Goal: Information Seeking & Learning: Learn about a topic

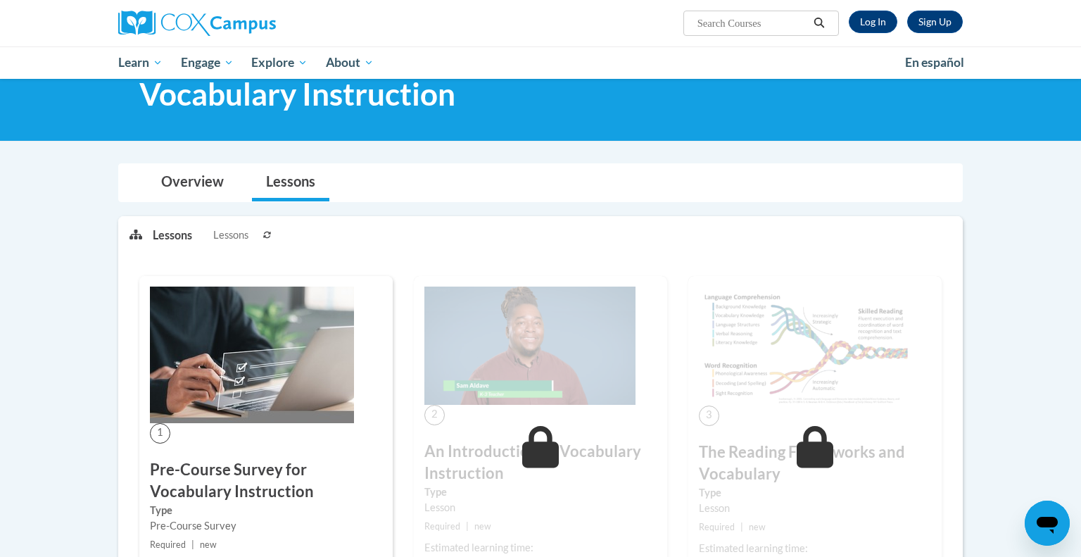
scroll to position [44, 0]
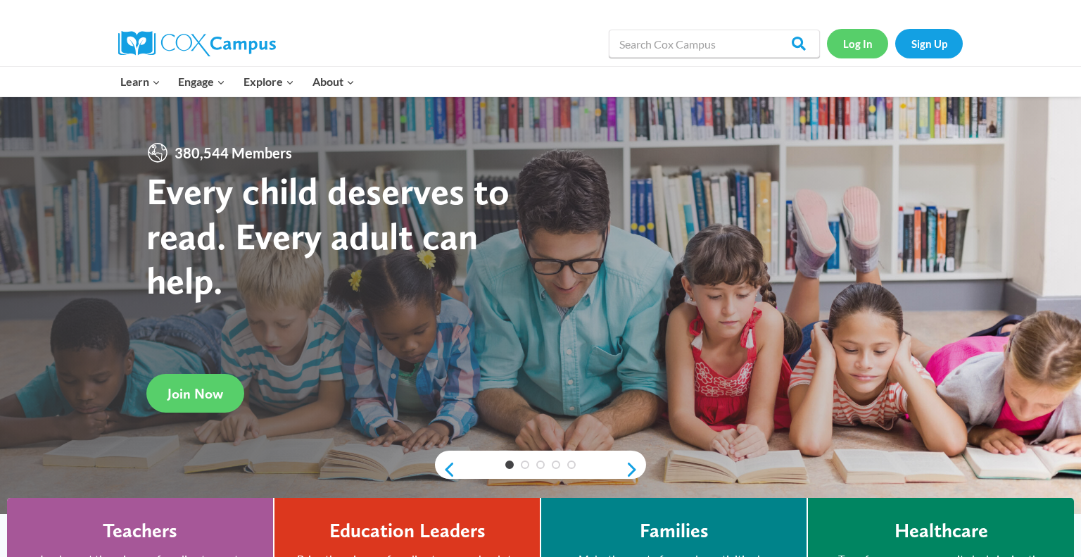
click at [862, 41] on link "Log In" at bounding box center [857, 43] width 61 height 29
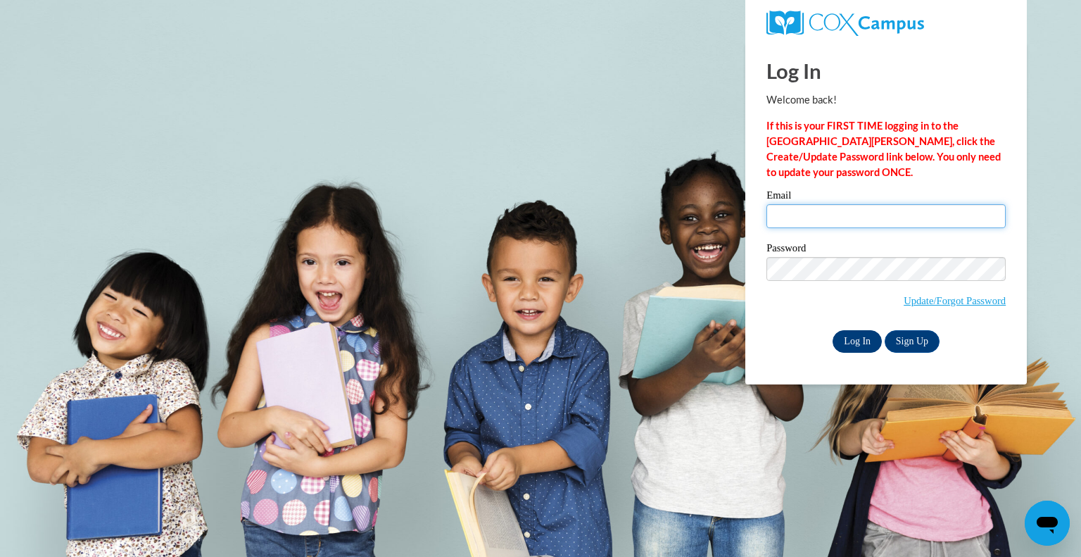
type input "[EMAIL_ADDRESS][DOMAIN_NAME]"
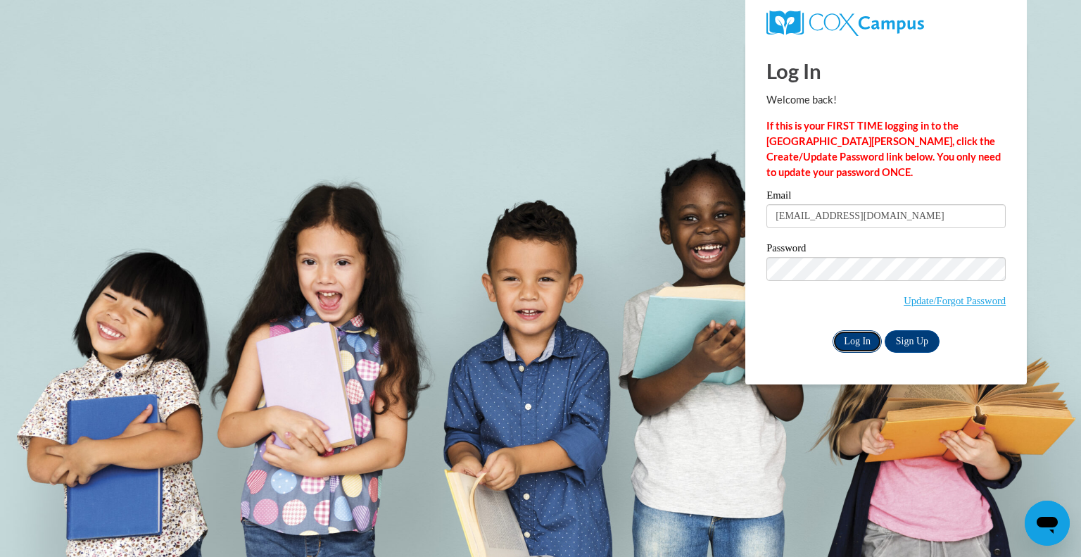
click at [847, 344] on input "Log In" at bounding box center [856, 341] width 49 height 23
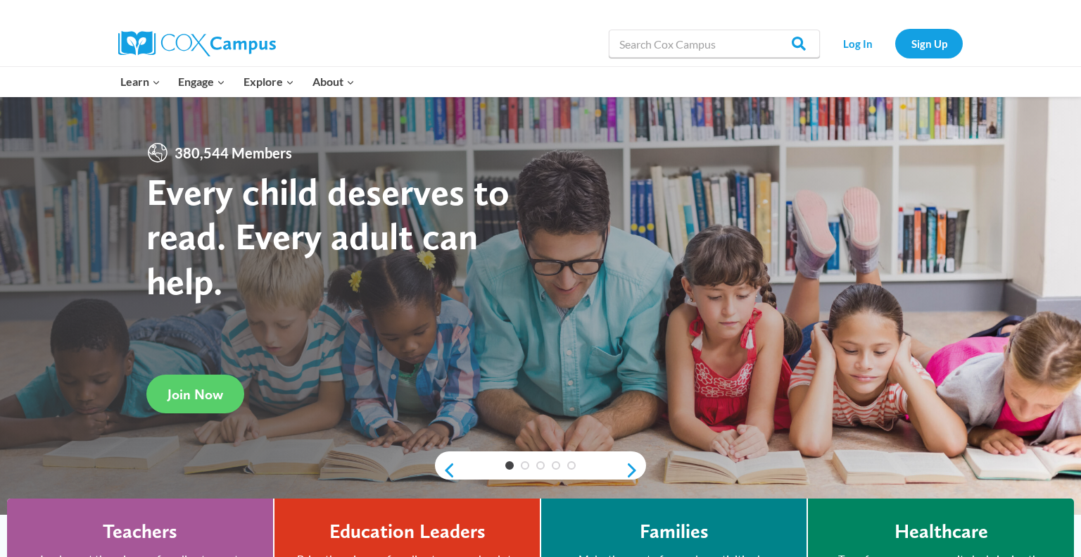
click at [860, 40] on link "Log In" at bounding box center [857, 43] width 61 height 29
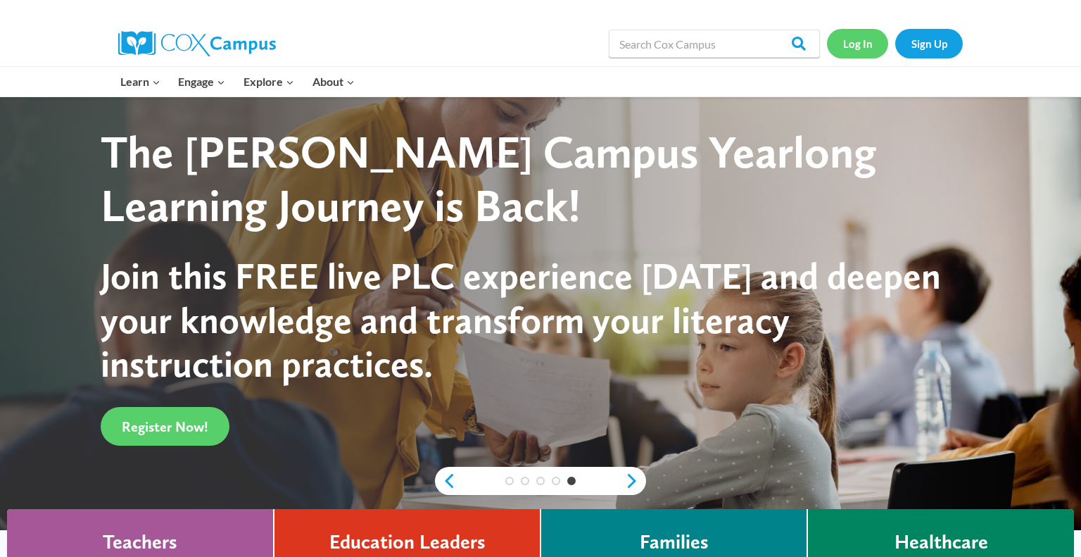
click at [859, 44] on link "Log In" at bounding box center [857, 43] width 61 height 29
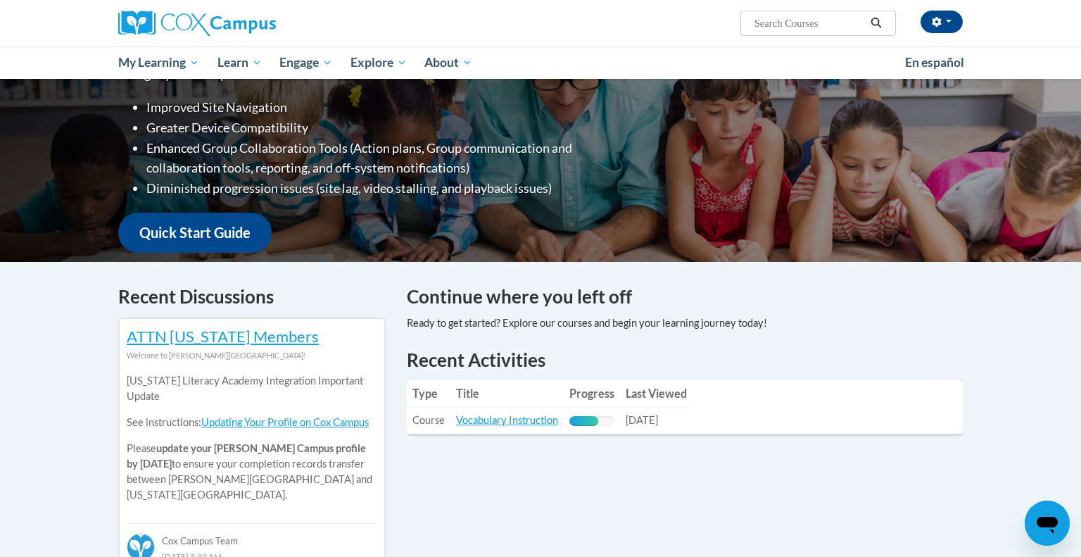
scroll to position [236, 0]
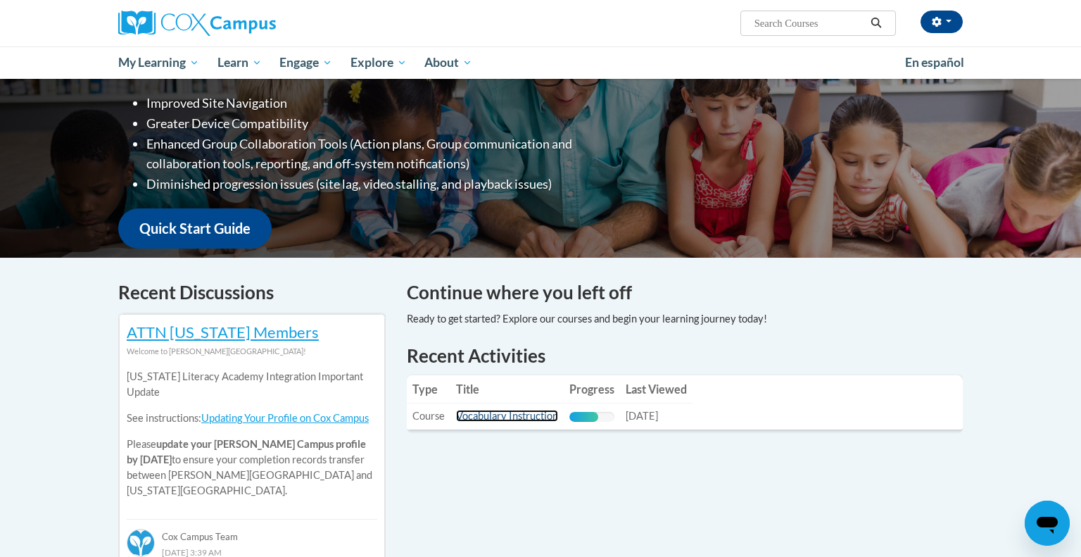
click at [515, 420] on link "Vocabulary Instruction" at bounding box center [507, 415] width 102 height 12
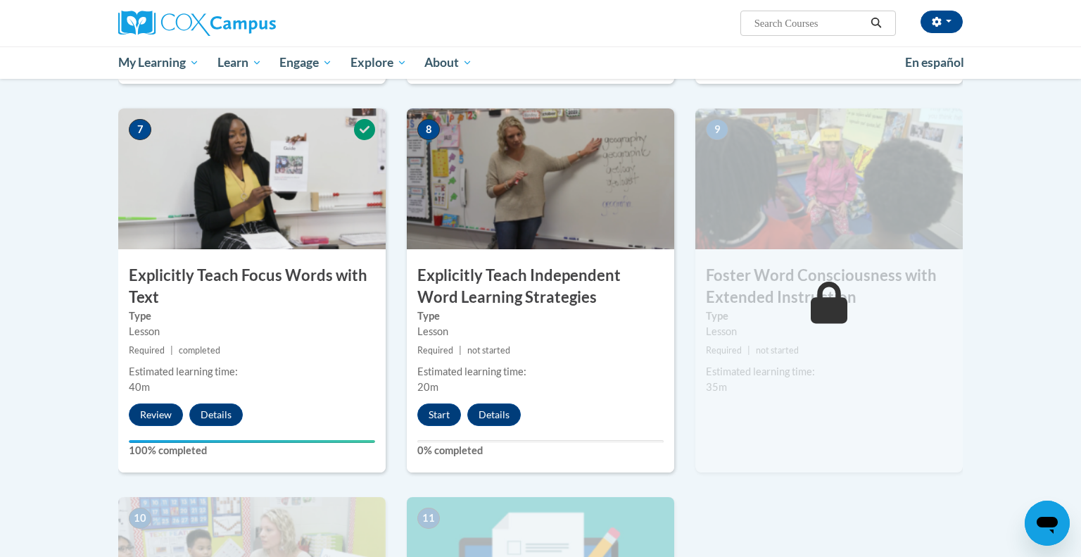
scroll to position [1038, 0]
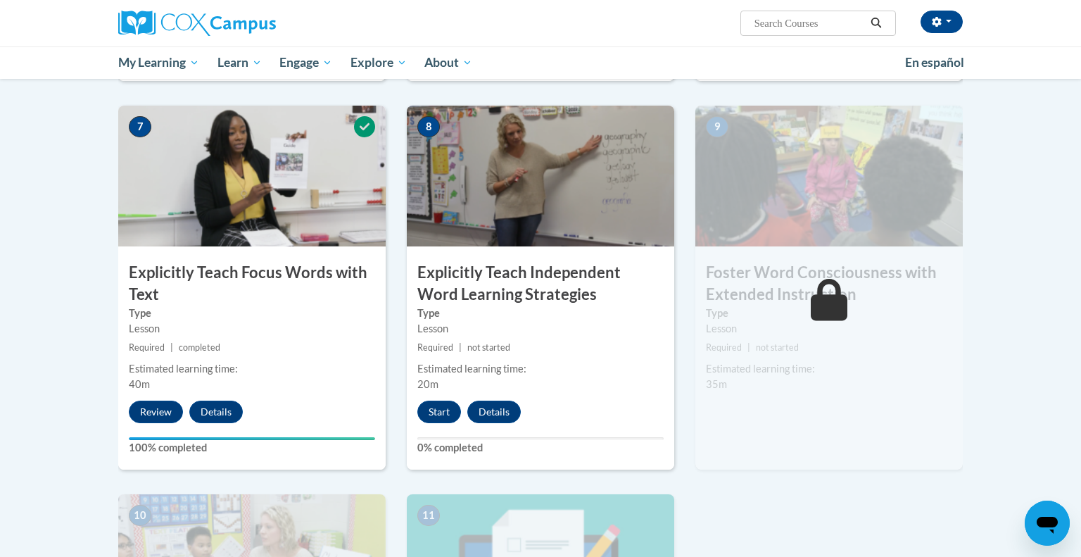
click at [422, 421] on div "Start Details Feedback" at bounding box center [473, 411] width 132 height 23
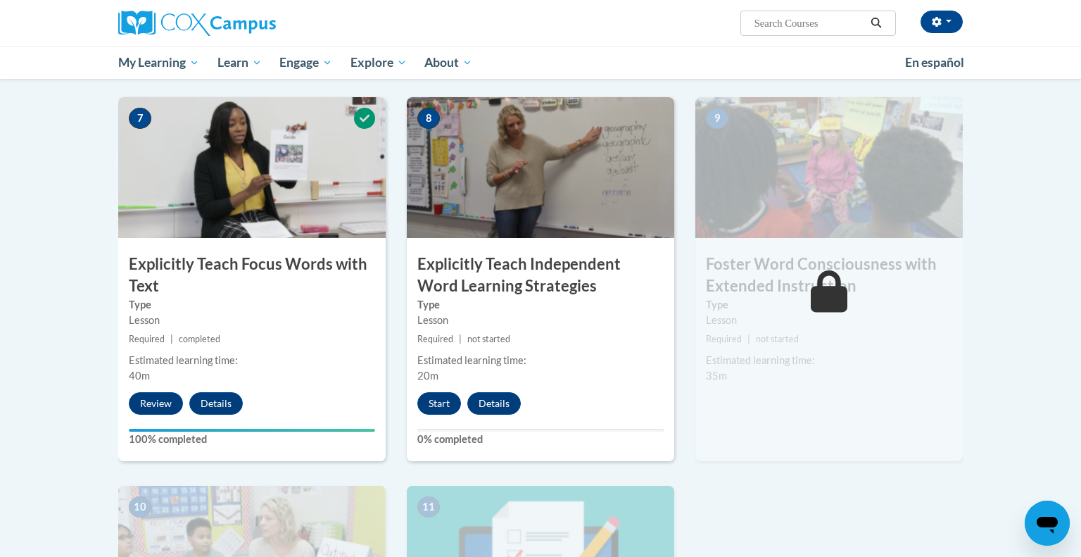
scroll to position [1050, 0]
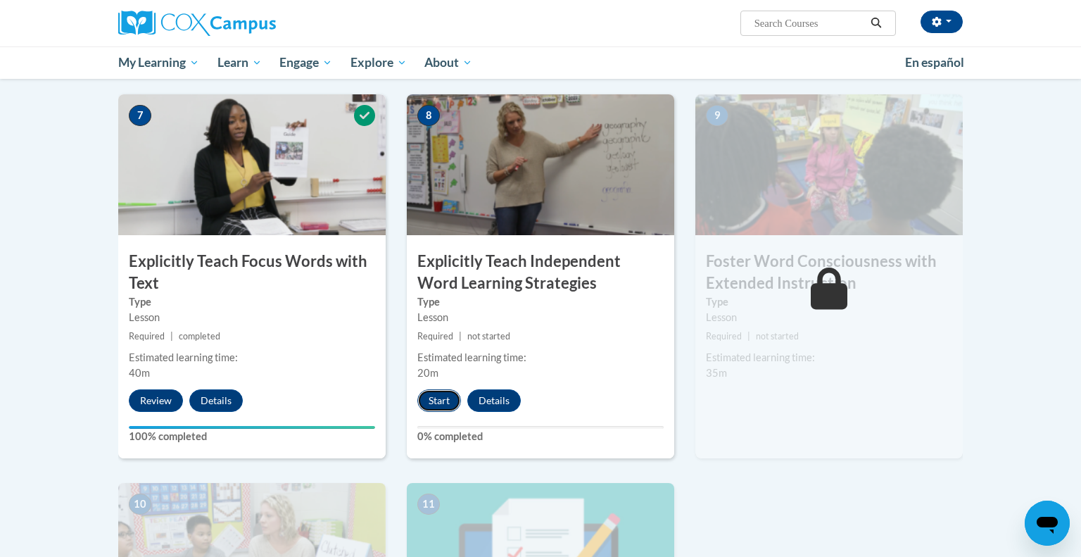
click at [442, 397] on button "Start" at bounding box center [439, 400] width 44 height 23
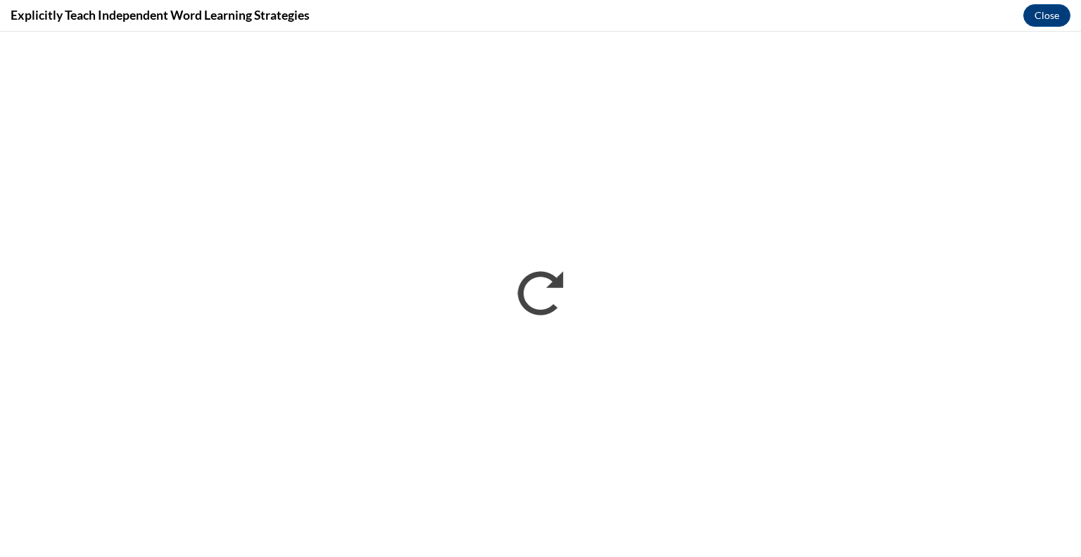
scroll to position [0, 0]
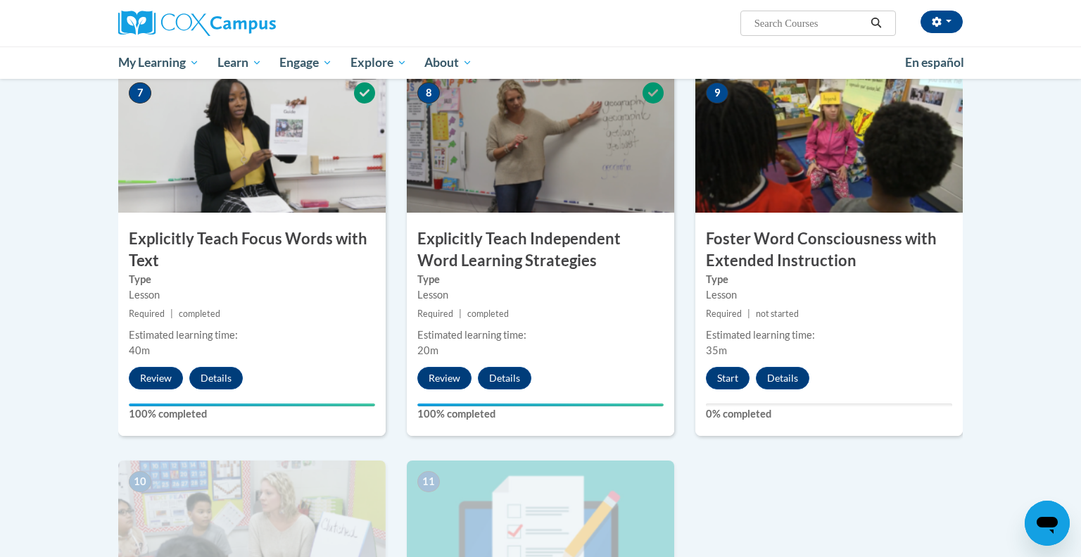
scroll to position [1074, 0]
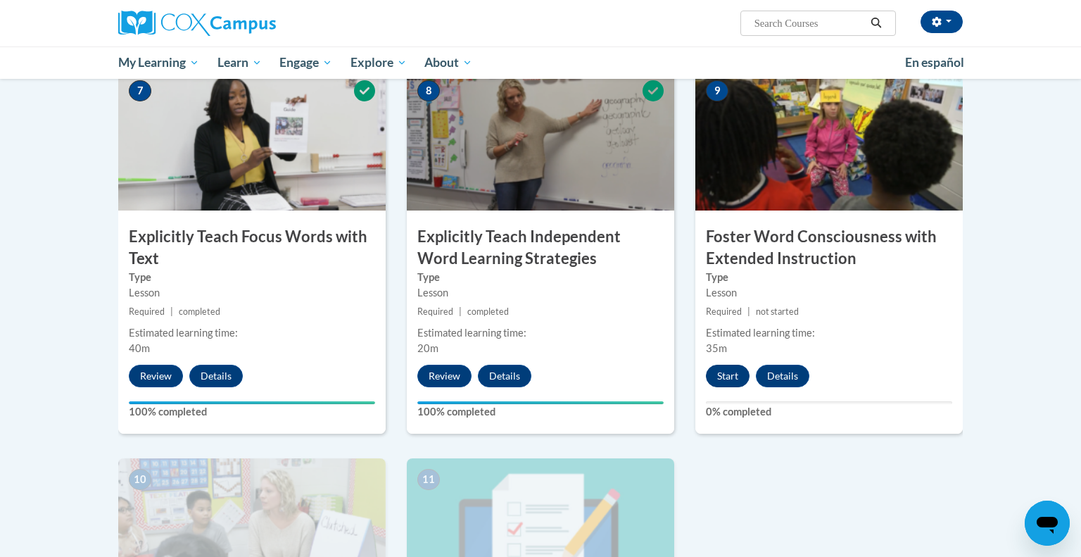
click at [725, 376] on button "Start" at bounding box center [728, 375] width 44 height 23
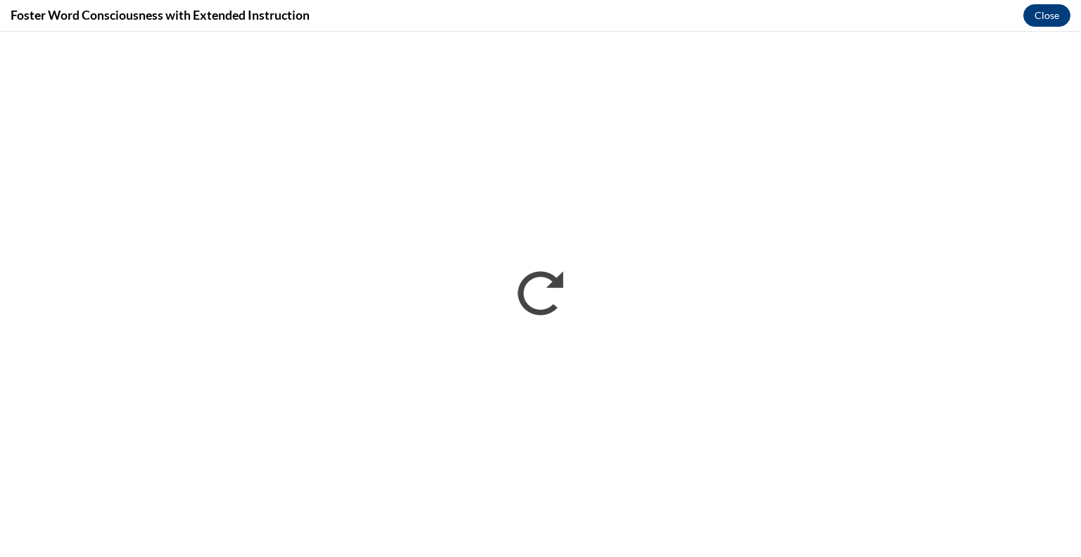
scroll to position [0, 0]
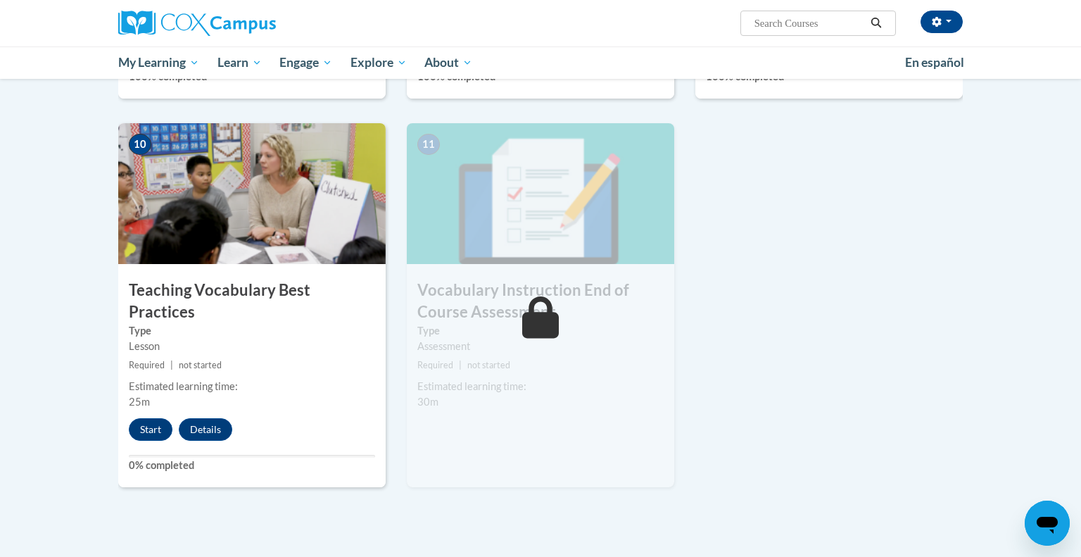
scroll to position [1418, 0]
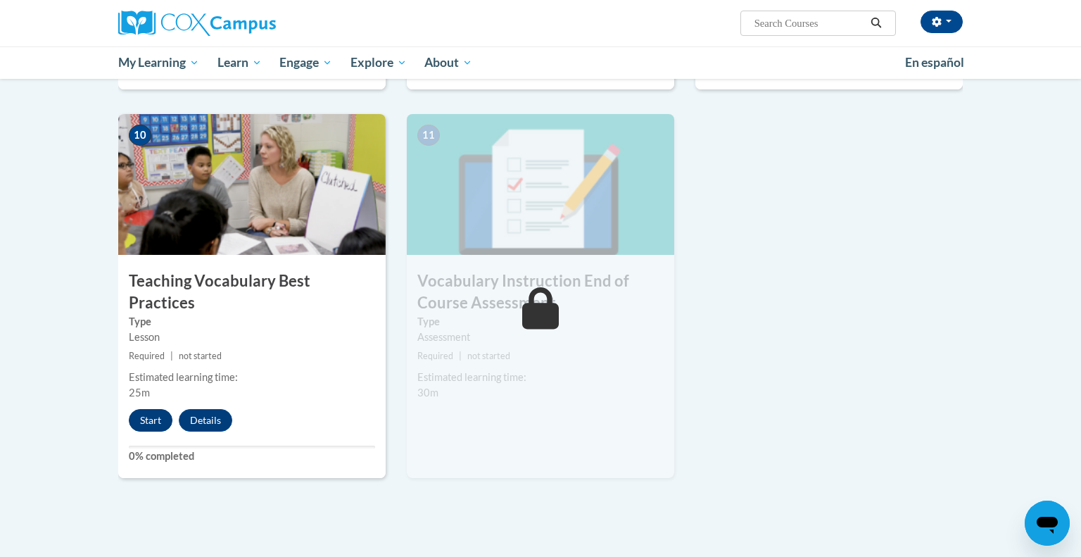
click at [148, 409] on button "Start" at bounding box center [151, 420] width 44 height 23
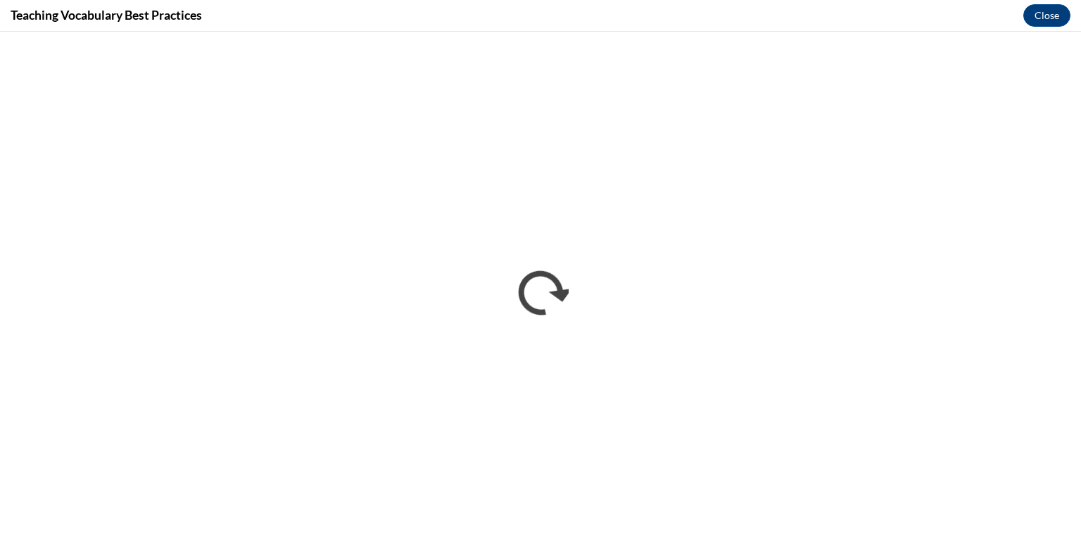
scroll to position [0, 0]
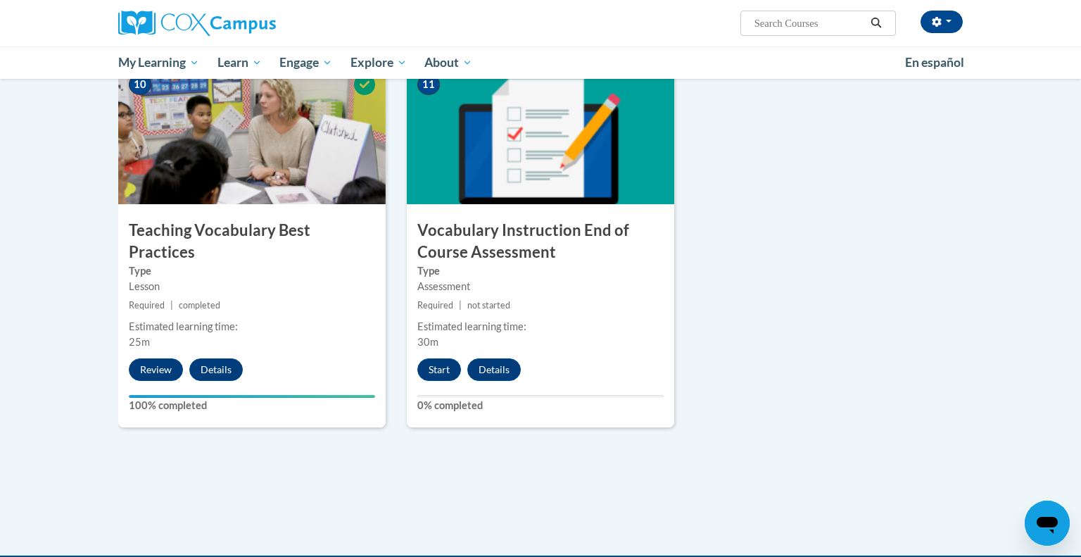
scroll to position [1470, 0]
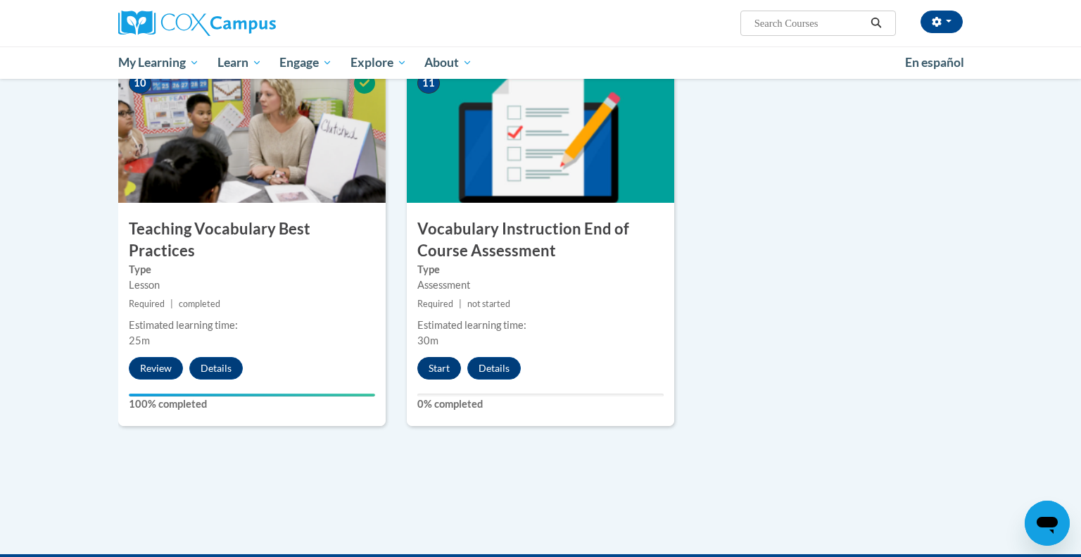
click at [437, 370] on button "Start" at bounding box center [439, 368] width 44 height 23
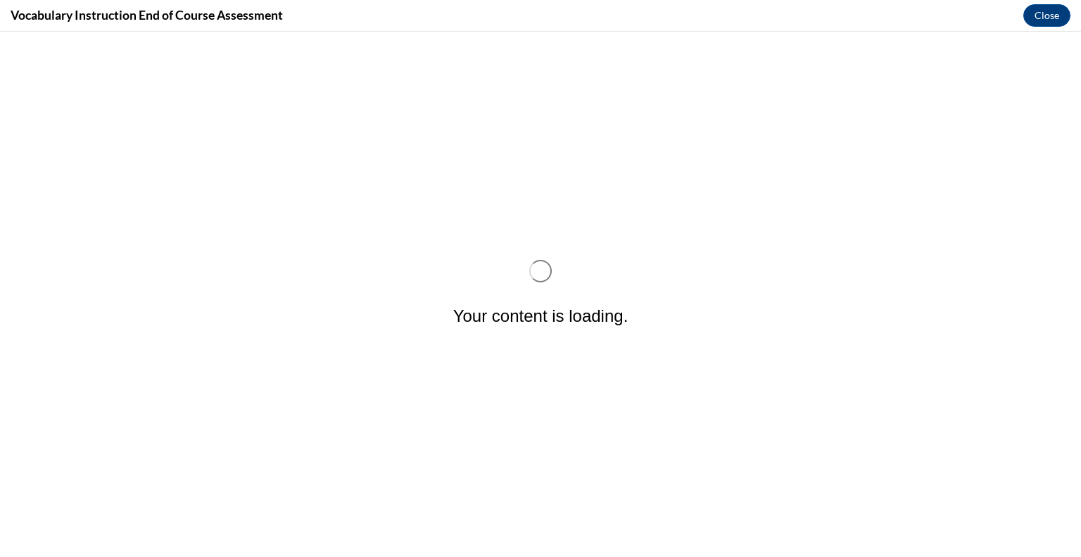
scroll to position [0, 0]
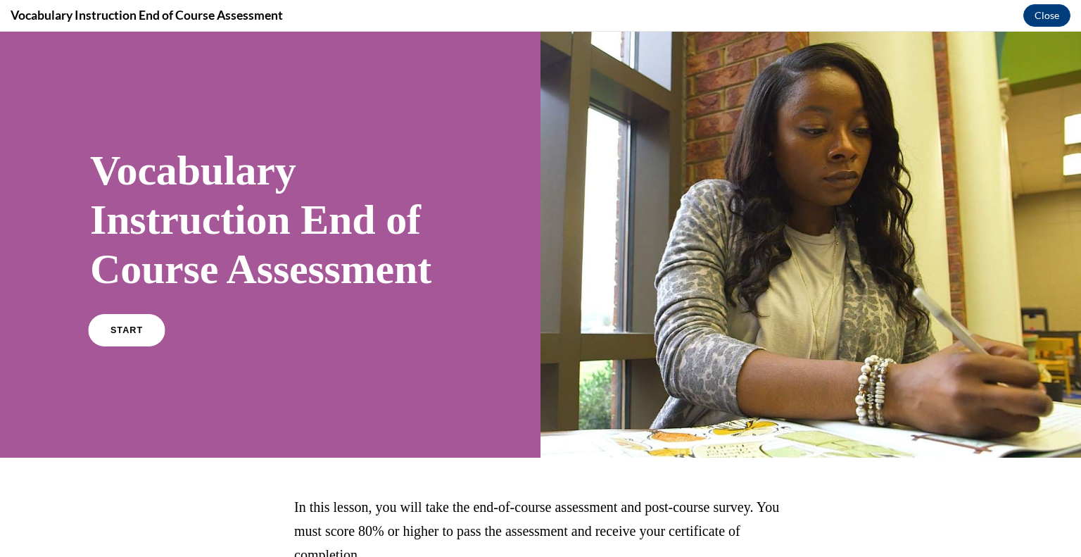
click at [124, 336] on span "START" at bounding box center [126, 330] width 32 height 11
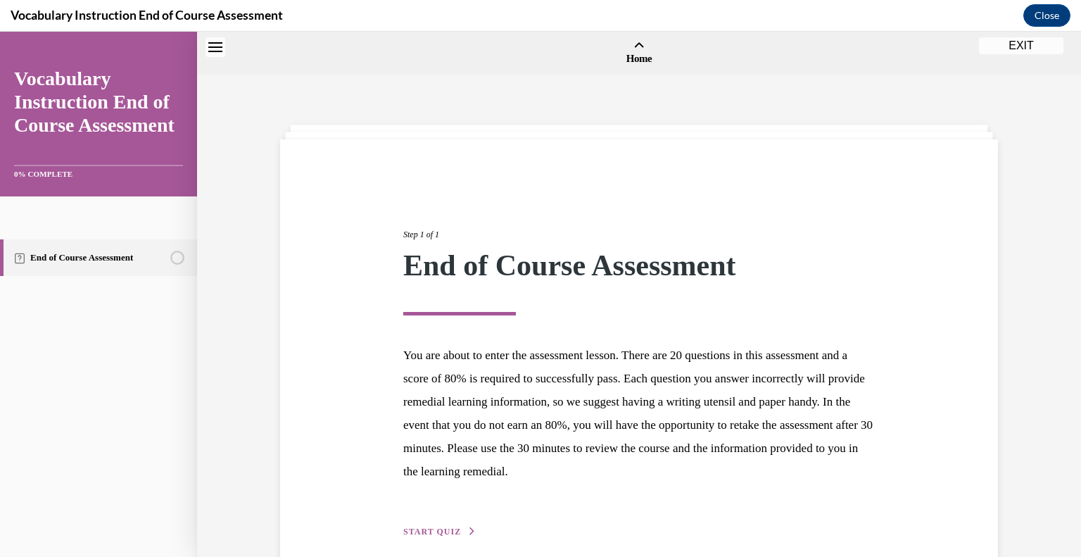
scroll to position [44, 0]
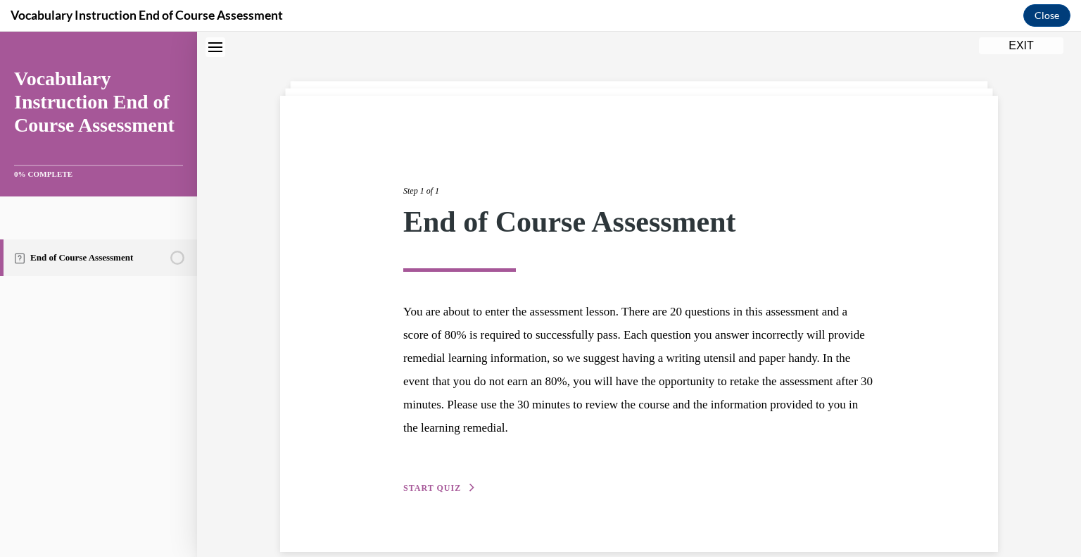
click at [452, 484] on span "START QUIZ" at bounding box center [432, 488] width 58 height 10
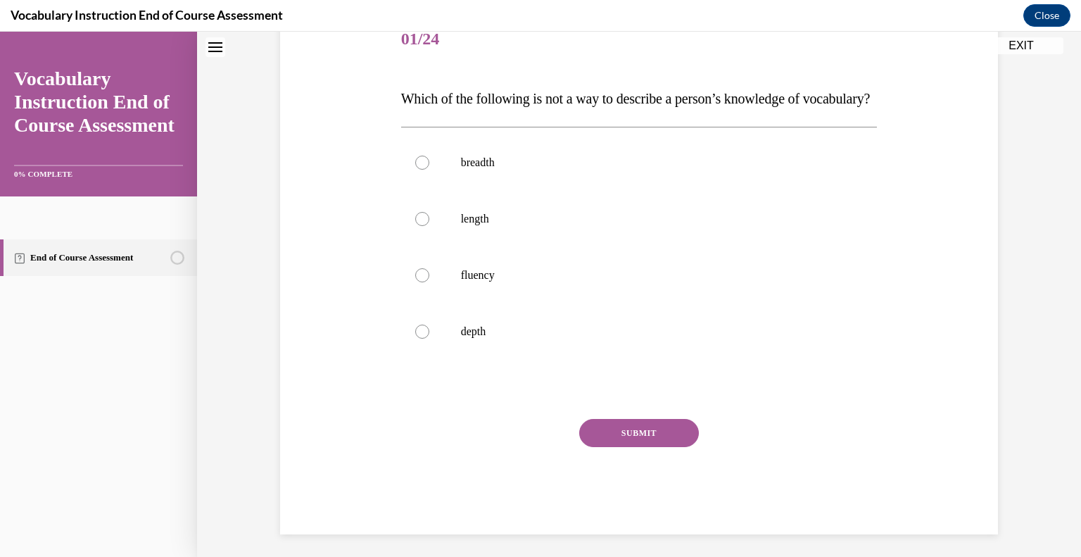
scroll to position [208, 0]
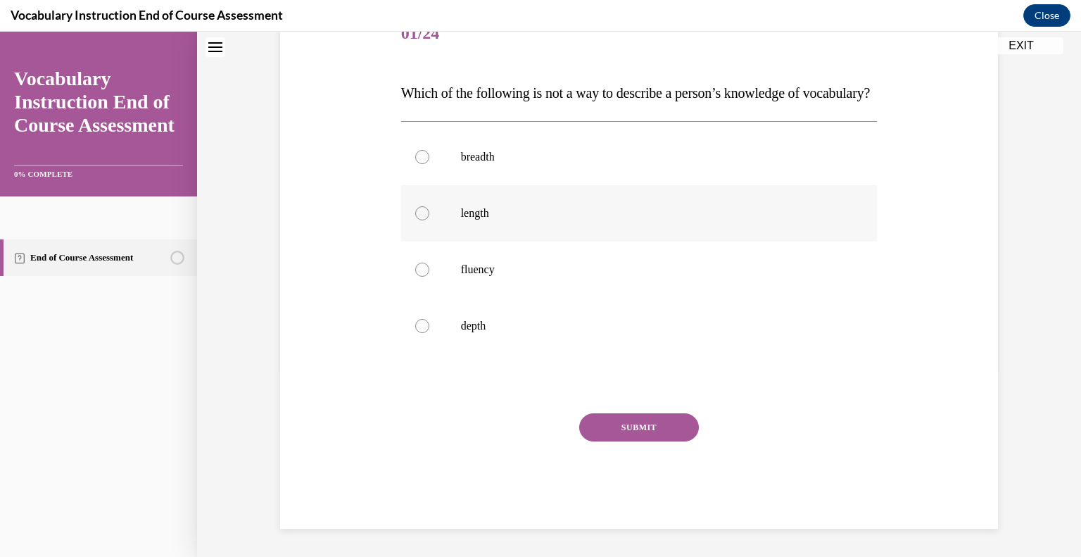
click at [426, 214] on label "length" at bounding box center [639, 213] width 476 height 56
click at [426, 214] on input "length" at bounding box center [422, 213] width 14 height 14
radio input "true"
click at [652, 439] on button "SUBMIT" at bounding box center [639, 427] width 120 height 28
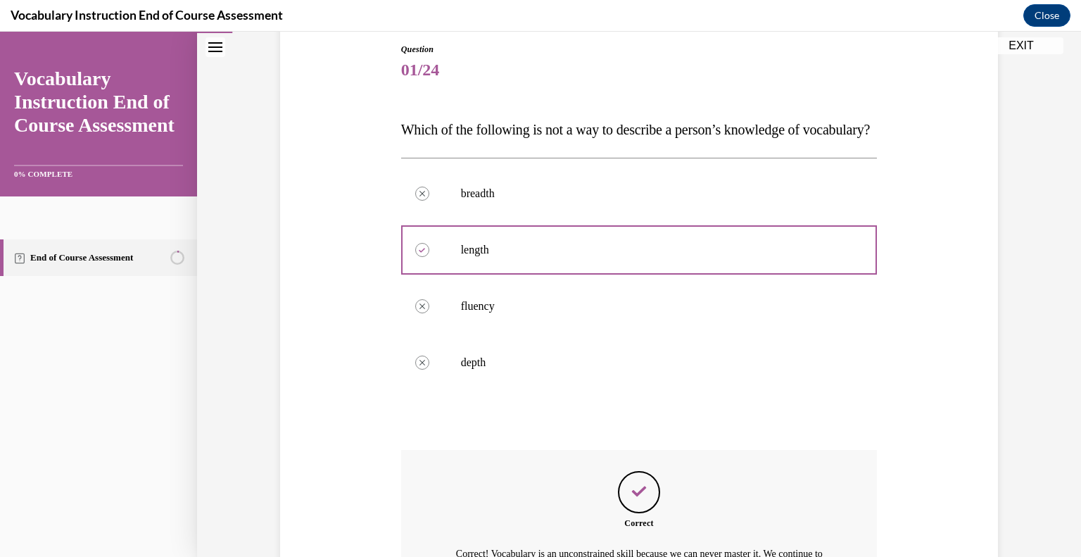
scroll to position [210, 0]
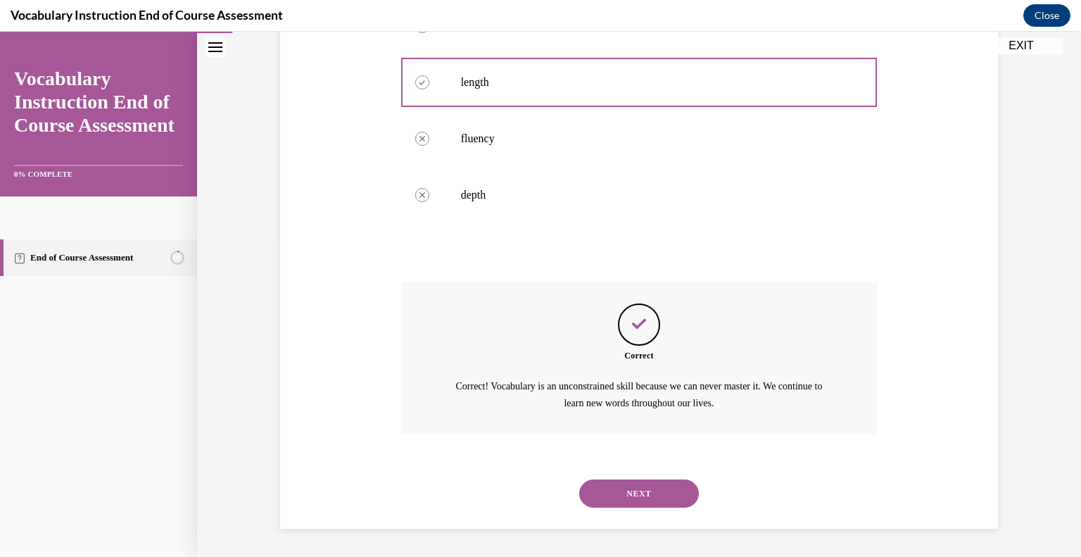
click at [660, 502] on button "NEXT" at bounding box center [639, 493] width 120 height 28
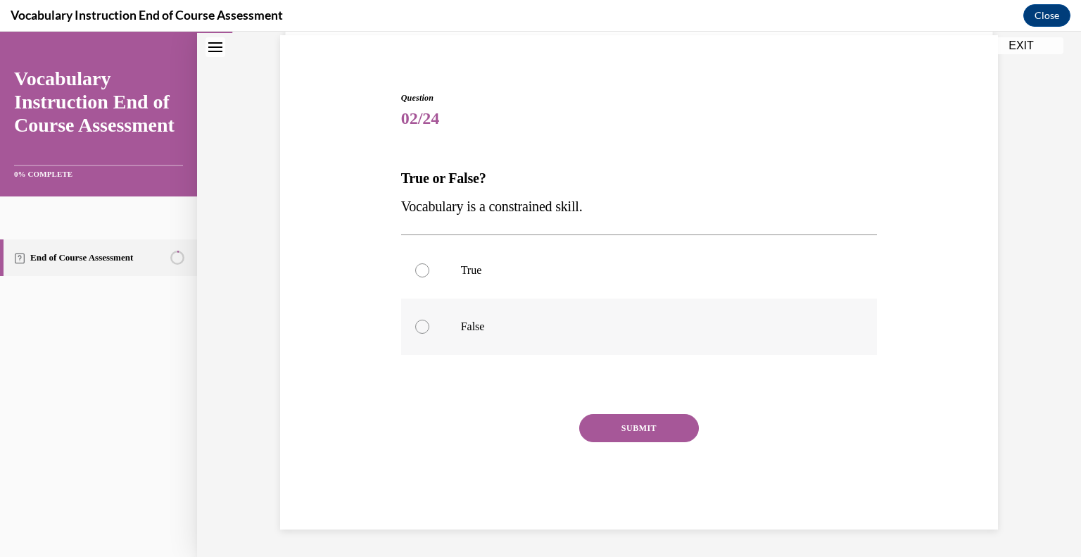
click at [419, 338] on label "False" at bounding box center [639, 326] width 476 height 56
click at [419, 333] on input "False" at bounding box center [422, 326] width 14 height 14
radio input "true"
click at [658, 426] on button "SUBMIT" at bounding box center [639, 428] width 120 height 28
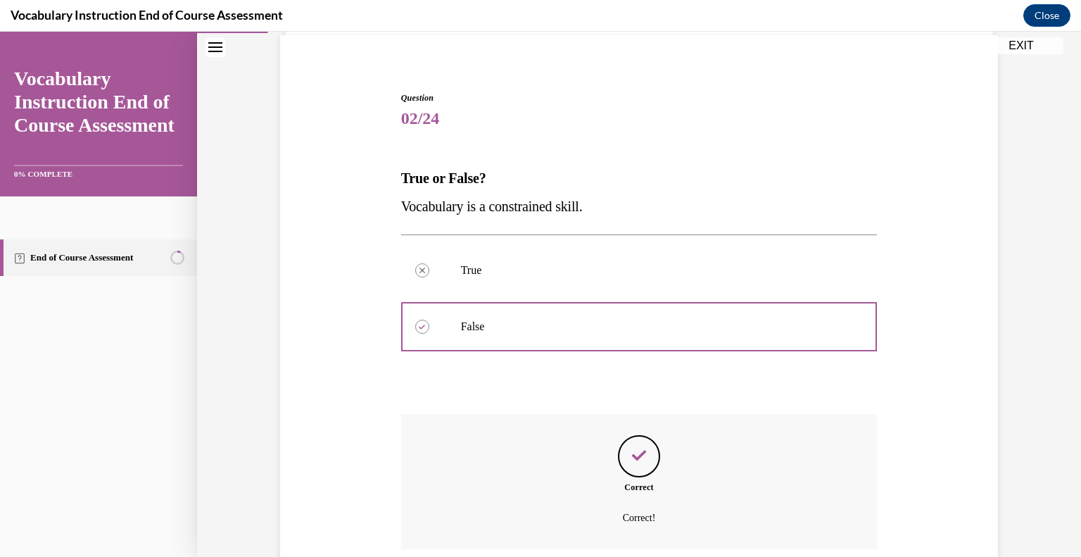
scroll to position [218, 0]
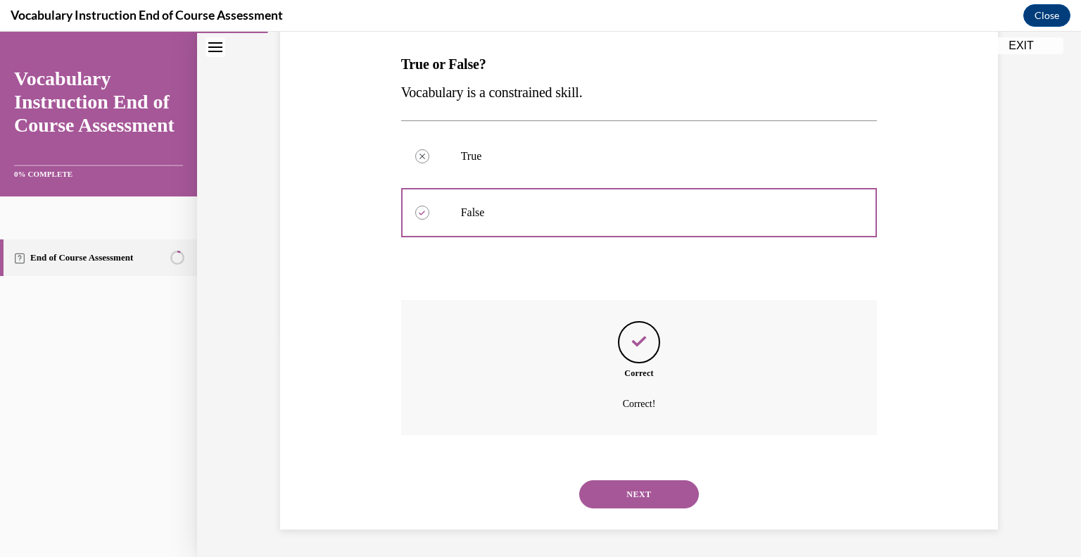
click at [643, 495] on button "NEXT" at bounding box center [639, 494] width 120 height 28
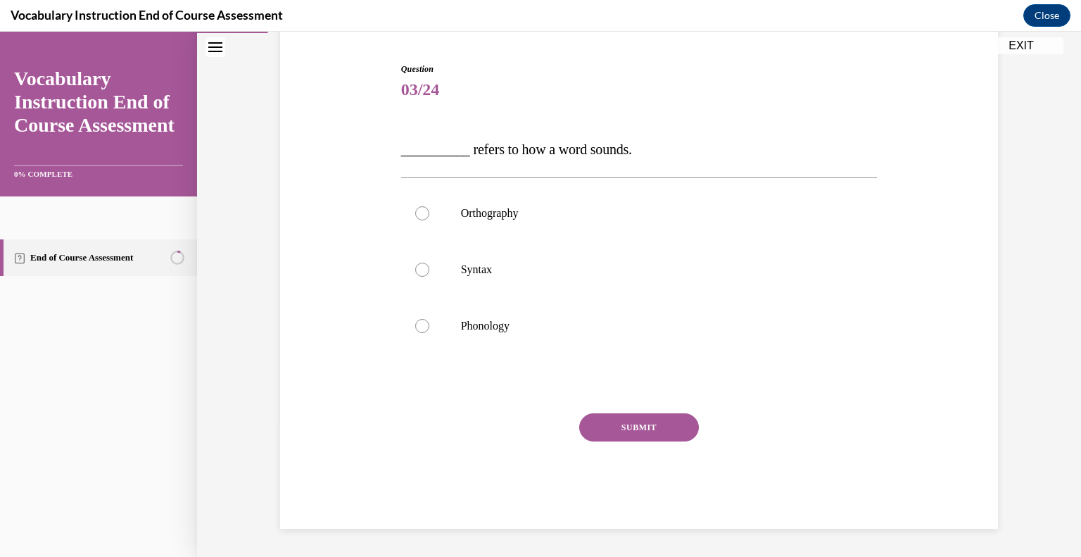
scroll to position [132, 0]
click at [424, 325] on div at bounding box center [422, 326] width 14 height 14
click at [424, 325] on input "Phonology" at bounding box center [422, 326] width 14 height 14
radio input "true"
click at [636, 438] on button "SUBMIT" at bounding box center [639, 428] width 120 height 28
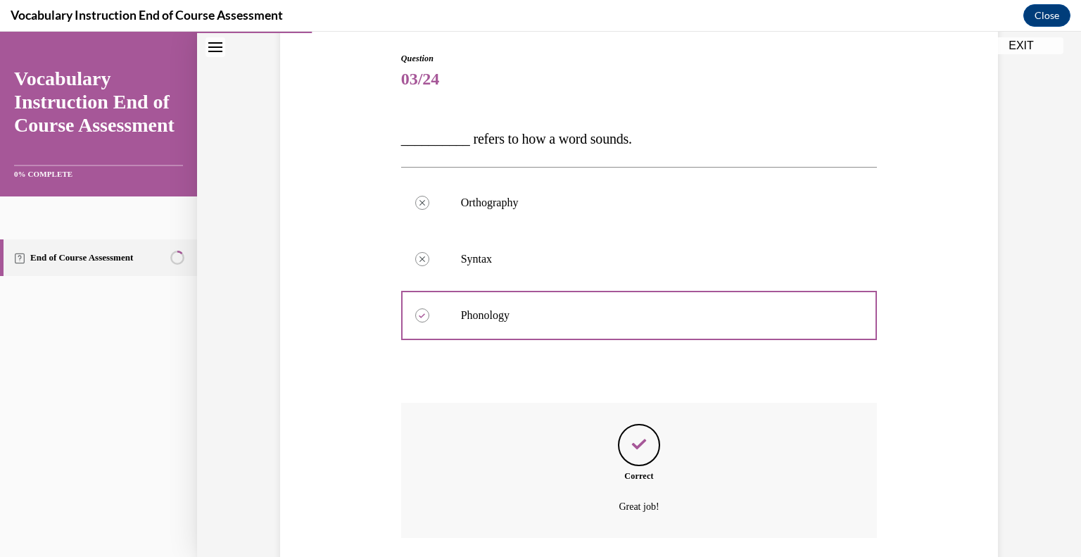
scroll to position [138, 0]
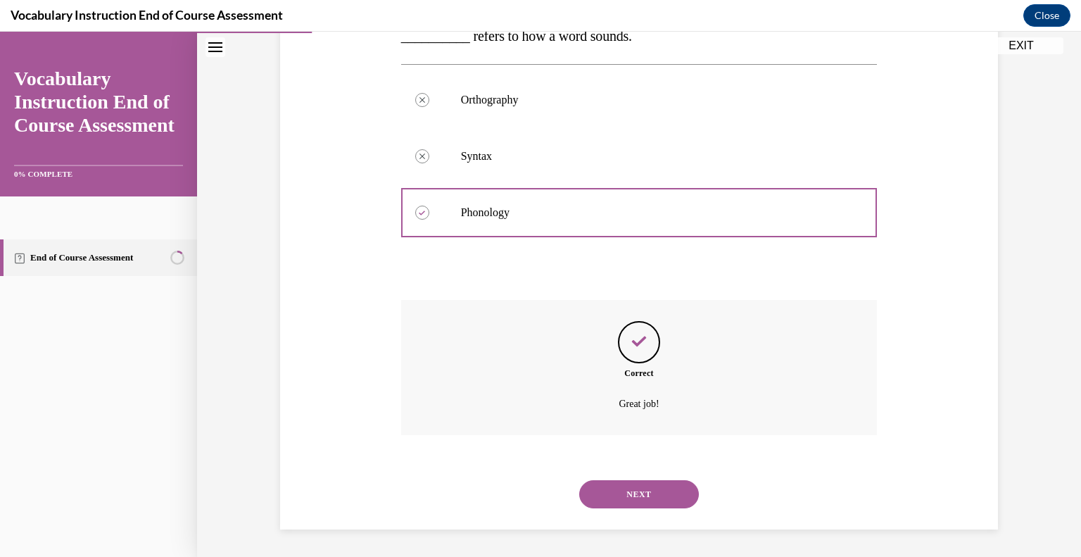
click at [630, 495] on button "NEXT" at bounding box center [639, 494] width 120 height 28
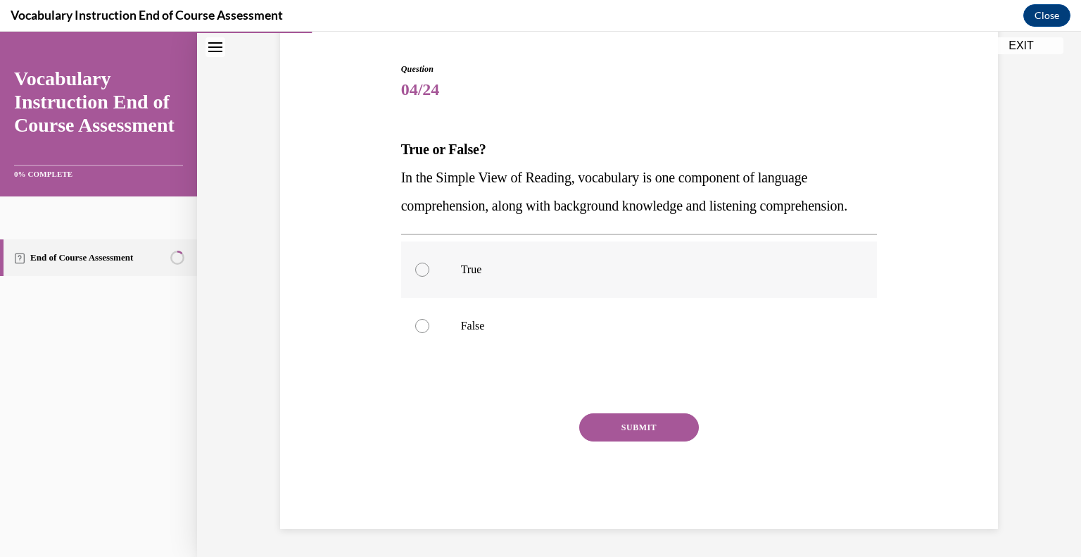
click at [433, 279] on label "True" at bounding box center [639, 269] width 476 height 56
click at [429, 276] on input "True" at bounding box center [422, 269] width 14 height 14
radio input "true"
click at [639, 441] on button "SUBMIT" at bounding box center [639, 427] width 120 height 28
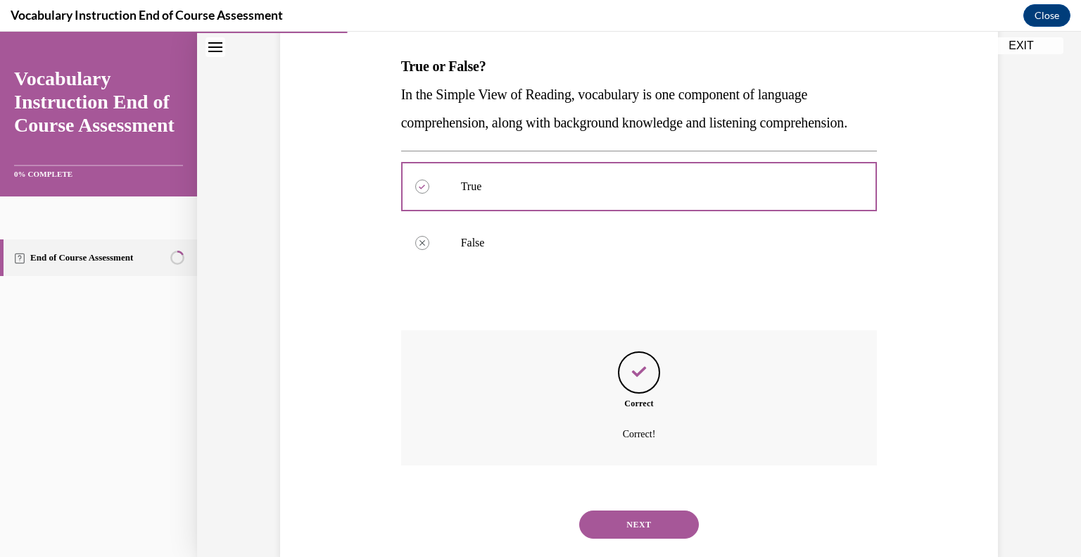
scroll to position [274, 0]
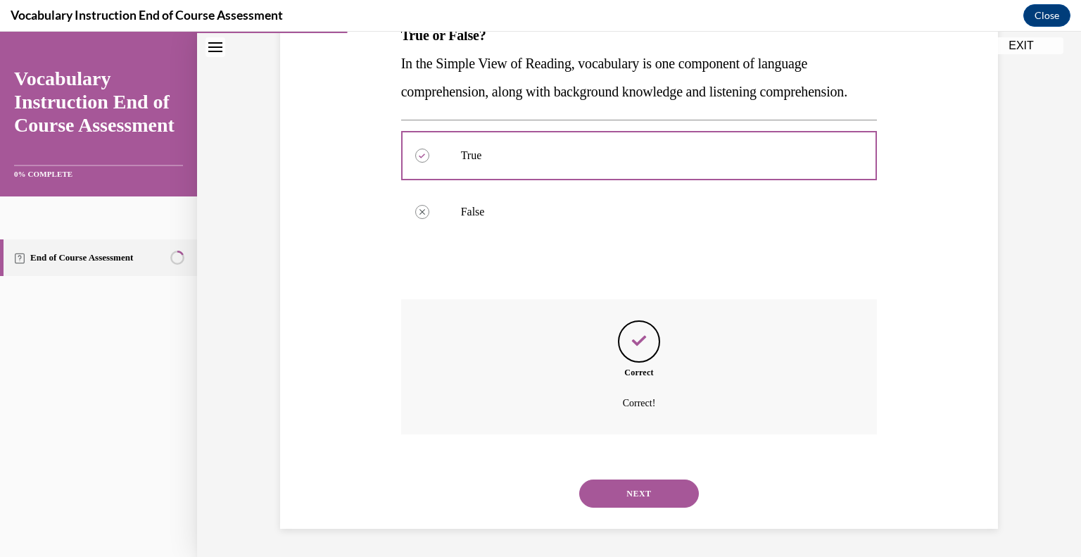
click at [622, 498] on button "NEXT" at bounding box center [639, 493] width 120 height 28
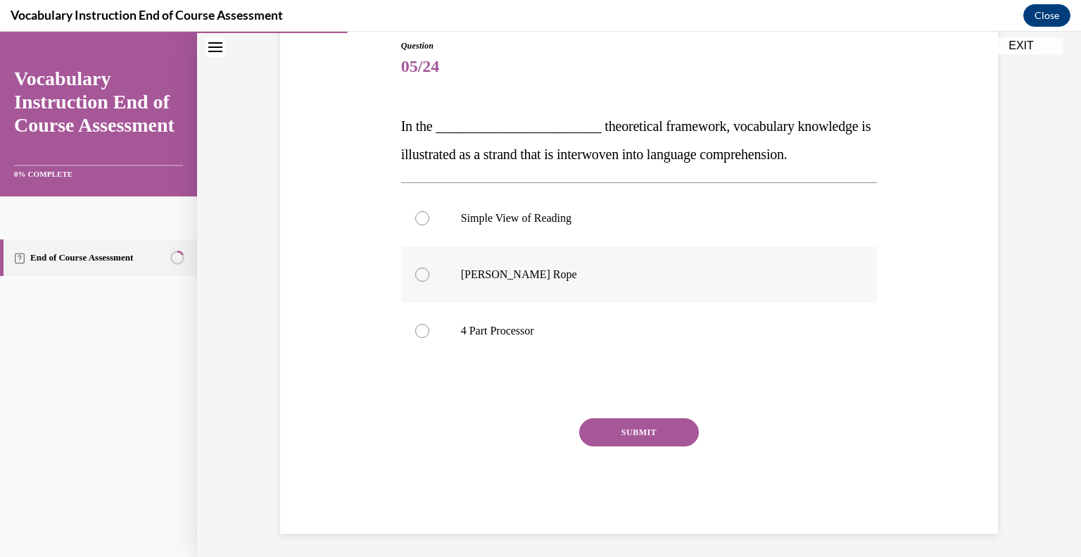
click at [426, 273] on div at bounding box center [422, 274] width 14 height 14
click at [426, 273] on input "[PERSON_NAME] Rope" at bounding box center [422, 274] width 14 height 14
radio input "true"
click at [636, 431] on button "SUBMIT" at bounding box center [639, 432] width 120 height 28
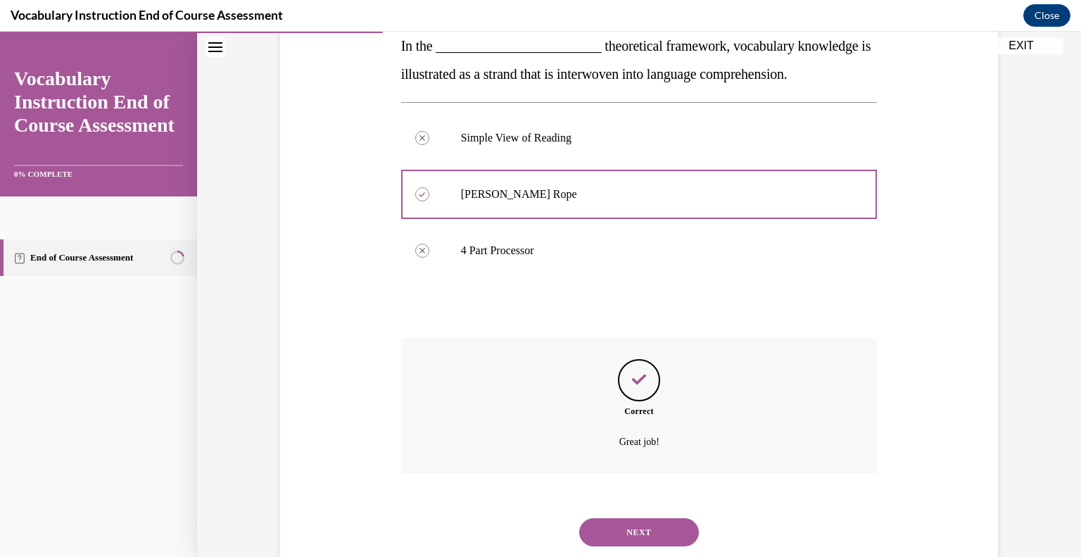
scroll to position [274, 0]
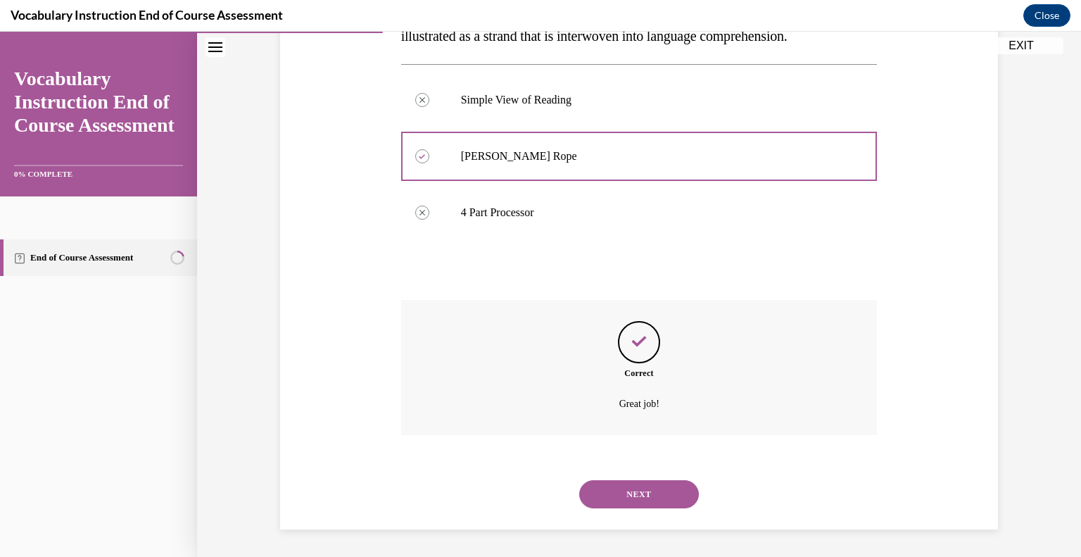
click at [625, 498] on button "NEXT" at bounding box center [639, 494] width 120 height 28
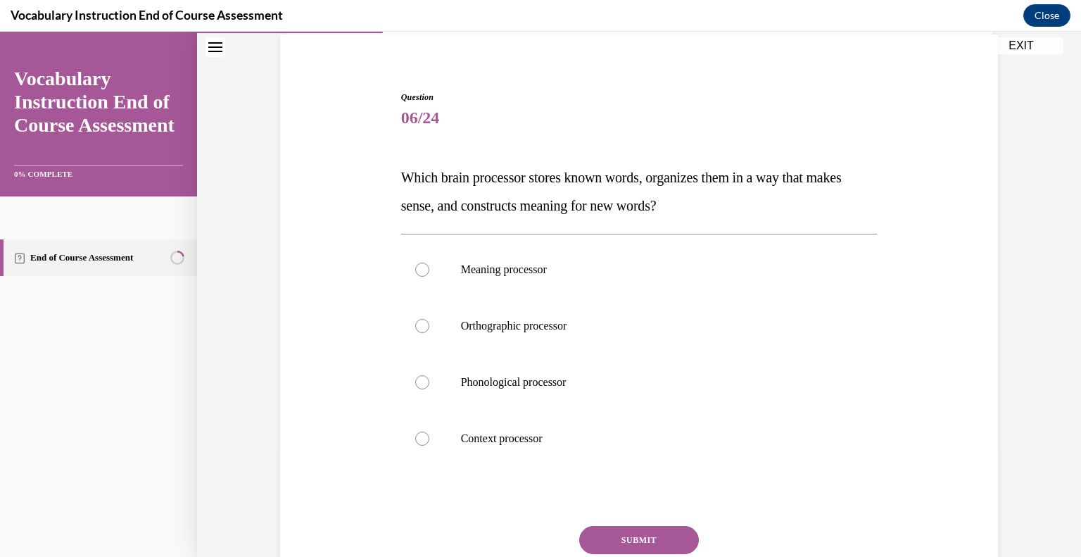
scroll to position [109, 0]
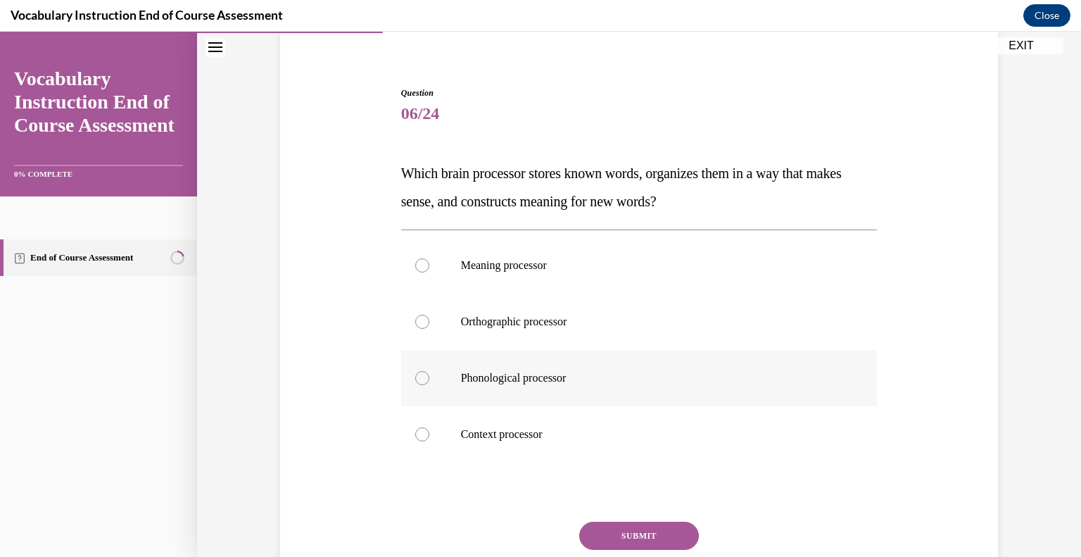
click at [428, 371] on label "Phonological processor" at bounding box center [639, 378] width 476 height 56
click at [428, 371] on input "Phonological processor" at bounding box center [422, 378] width 14 height 14
radio input "true"
click at [608, 538] on button "SUBMIT" at bounding box center [639, 535] width 120 height 28
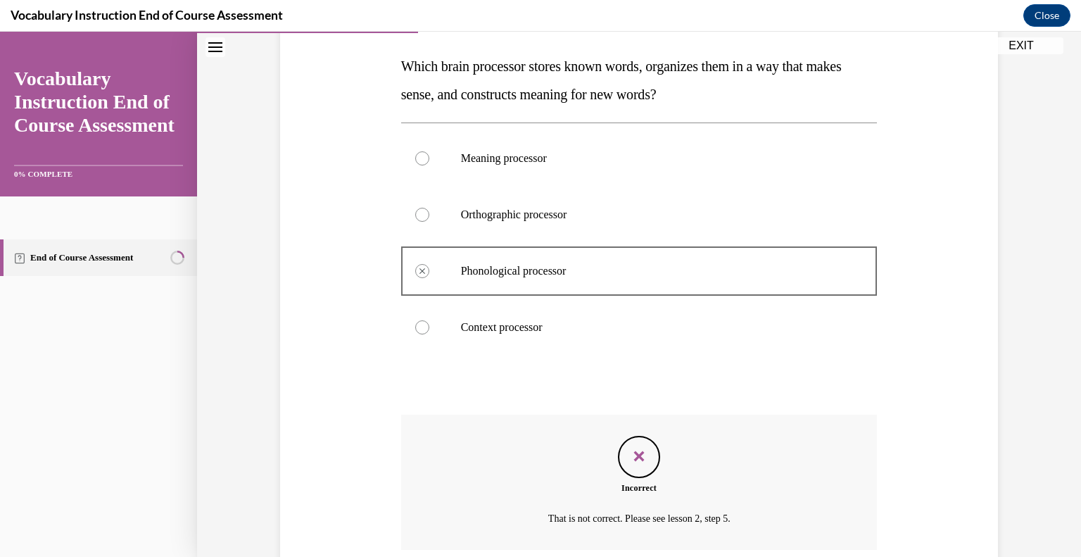
scroll to position [331, 0]
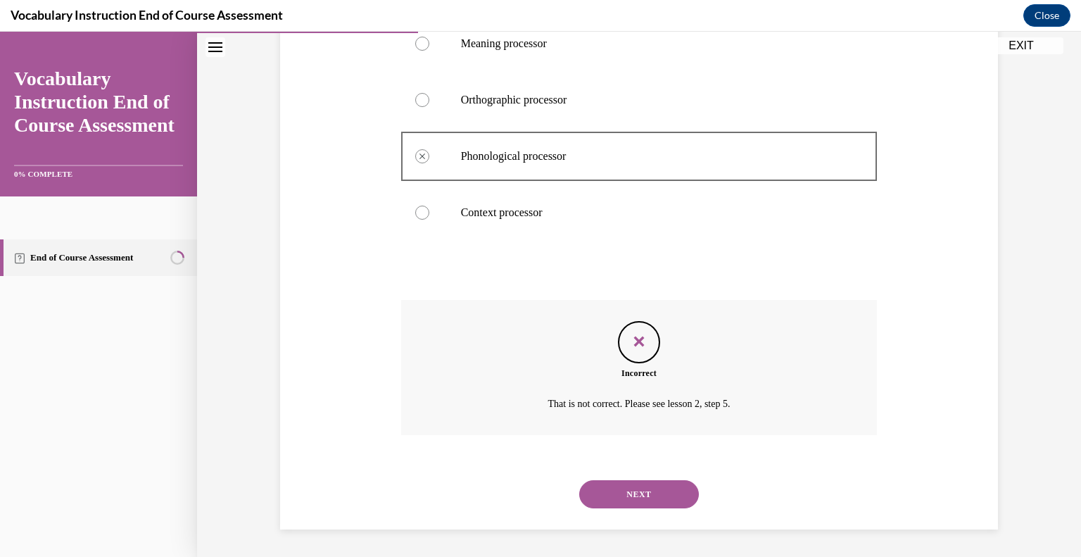
click at [613, 503] on button "NEXT" at bounding box center [639, 494] width 120 height 28
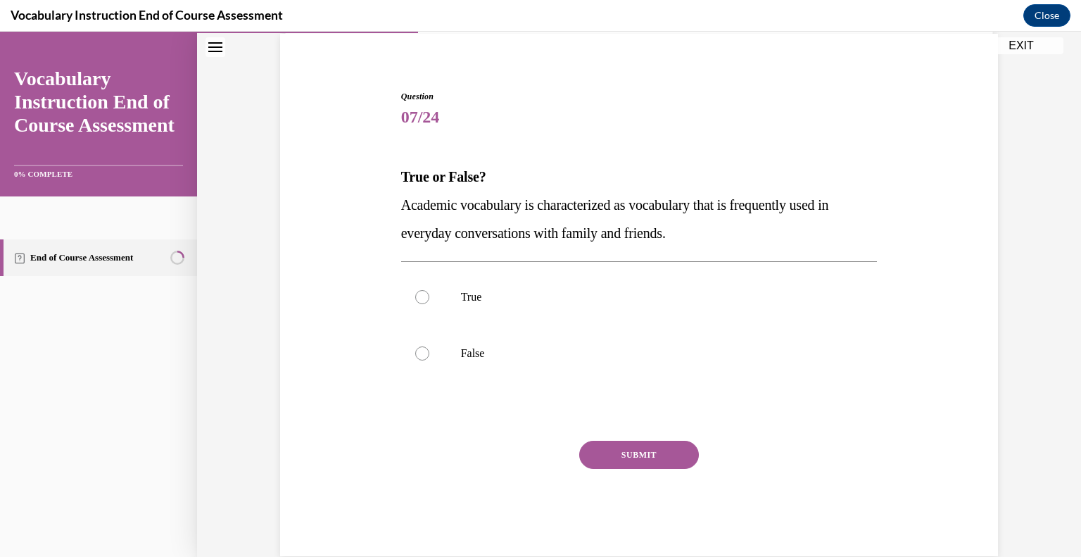
scroll to position [104, 0]
click at [431, 361] on label "False" at bounding box center [639, 354] width 476 height 56
click at [429, 361] on input "False" at bounding box center [422, 355] width 14 height 14
radio input "true"
click at [637, 464] on button "SUBMIT" at bounding box center [639, 456] width 120 height 28
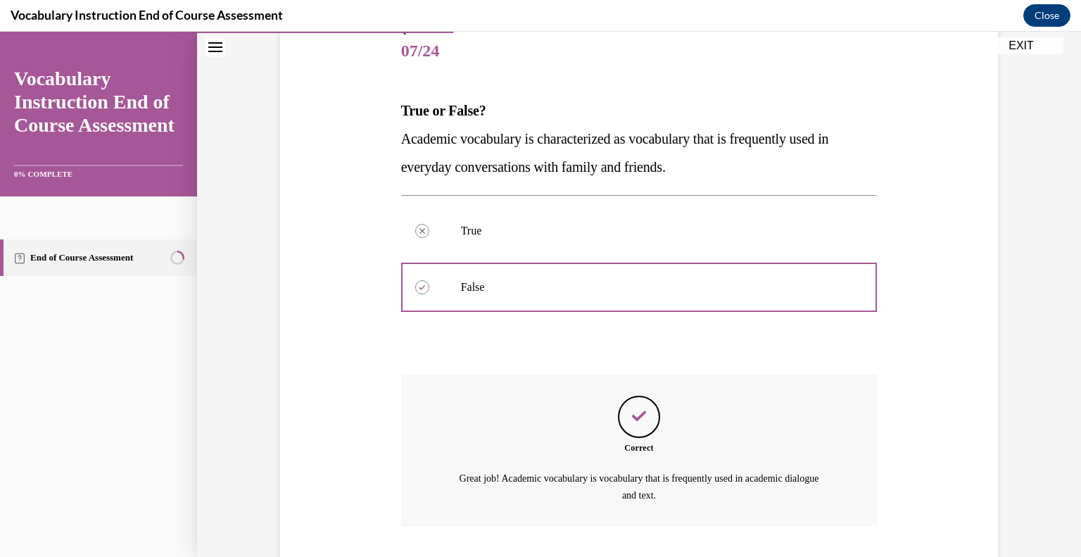
scroll to position [171, 0]
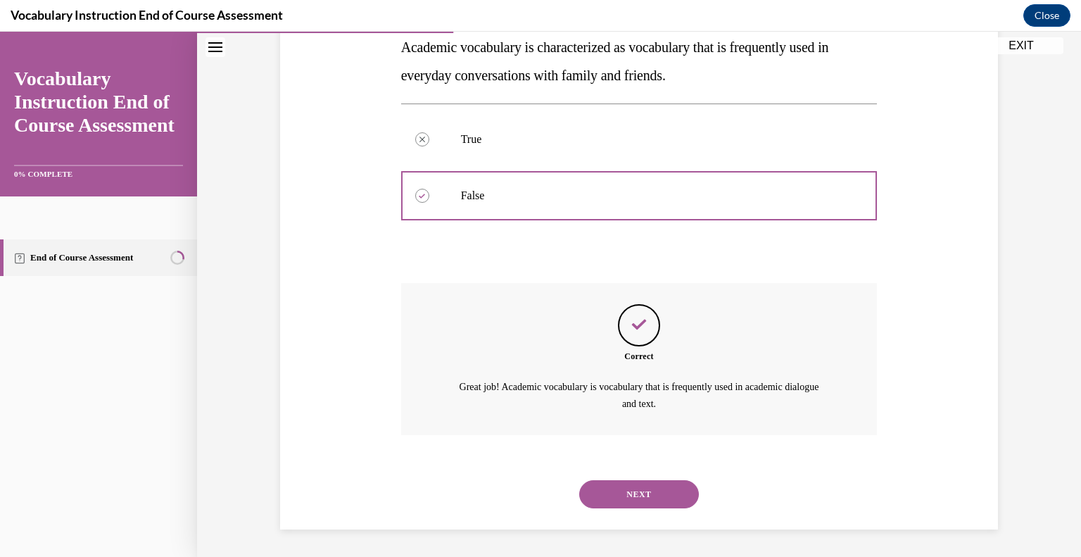
click at [639, 501] on button "NEXT" at bounding box center [639, 494] width 120 height 28
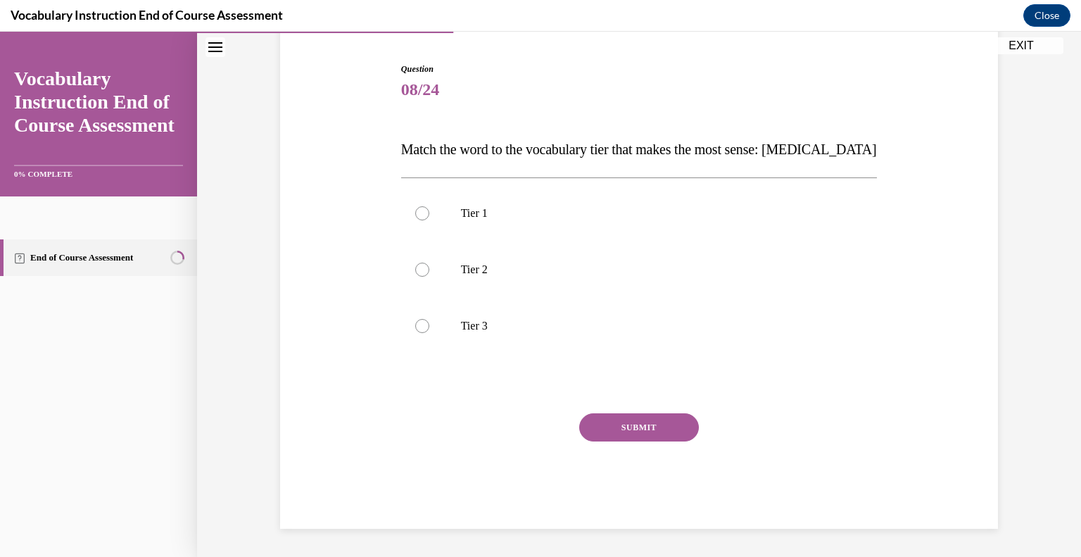
scroll to position [132, 0]
click at [435, 336] on label "Tier 3" at bounding box center [639, 326] width 476 height 56
click at [429, 333] on input "Tier 3" at bounding box center [422, 326] width 14 height 14
radio input "true"
click at [639, 426] on button "SUBMIT" at bounding box center [639, 428] width 120 height 28
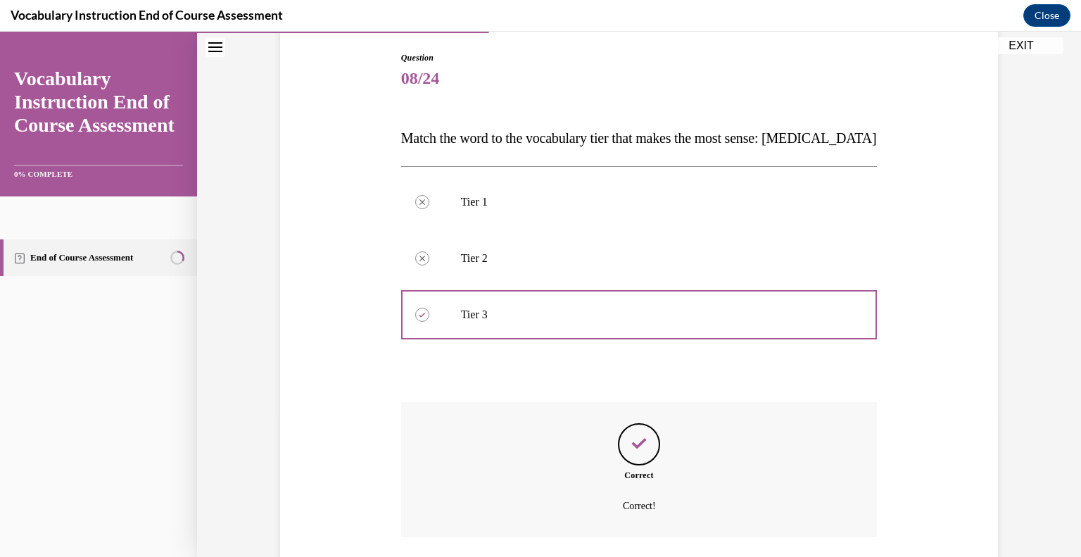
scroll to position [141, 0]
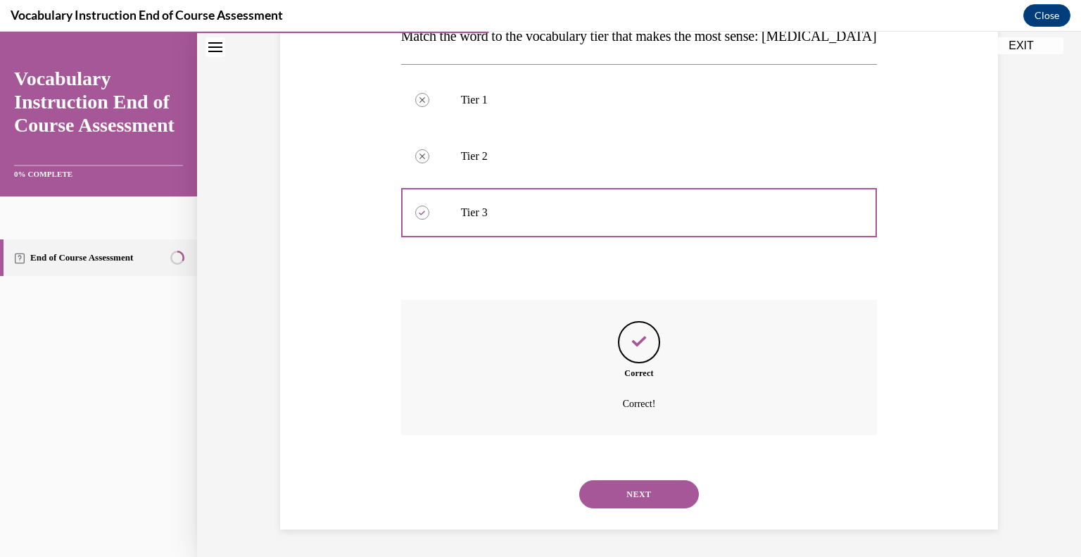
click at [625, 498] on button "NEXT" at bounding box center [639, 494] width 120 height 28
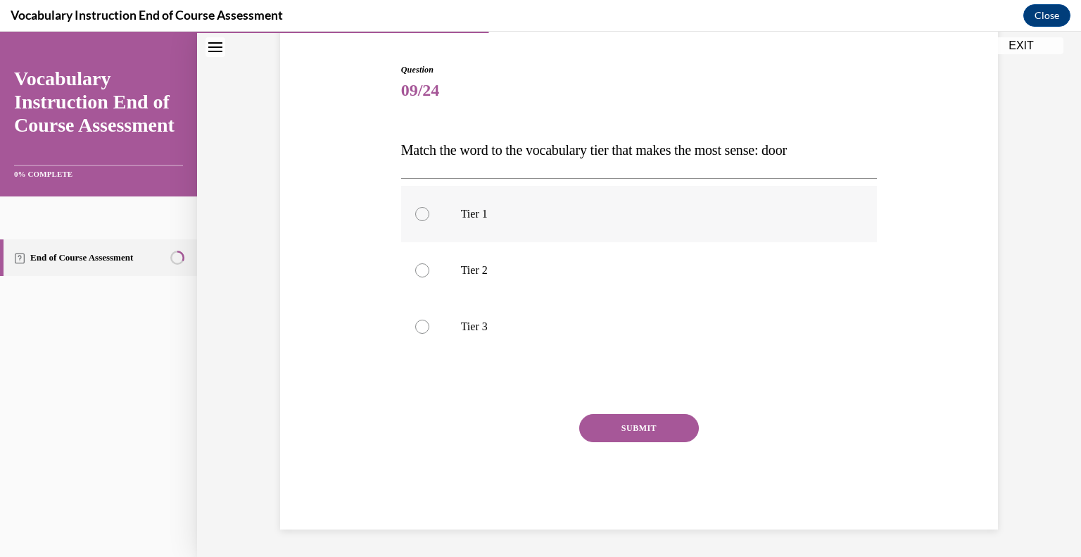
click at [428, 215] on div at bounding box center [422, 214] width 14 height 14
click at [428, 215] on input "Tier 1" at bounding box center [422, 214] width 14 height 14
radio input "true"
click at [649, 434] on button "SUBMIT" at bounding box center [639, 428] width 120 height 28
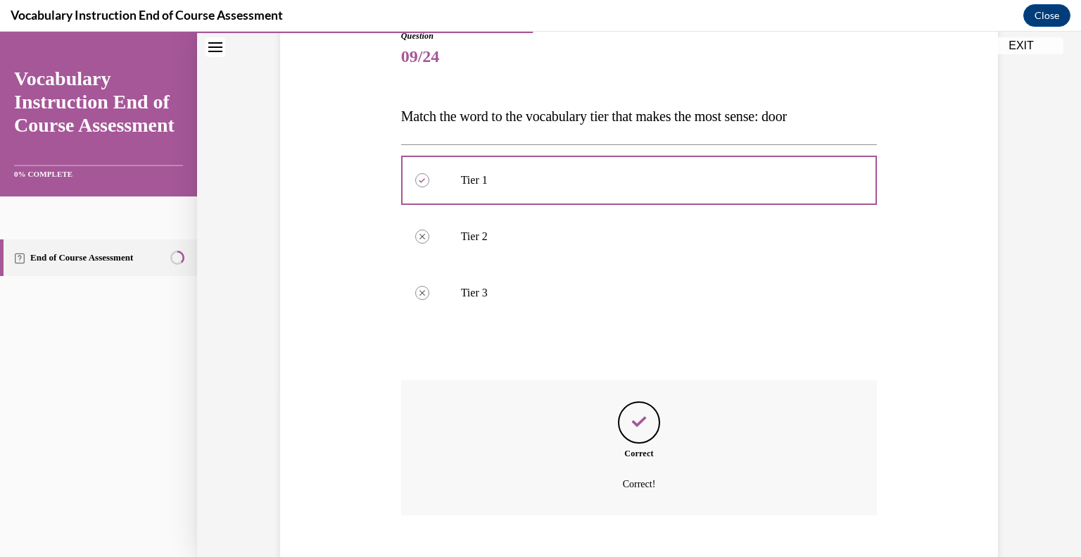
scroll to position [164, 0]
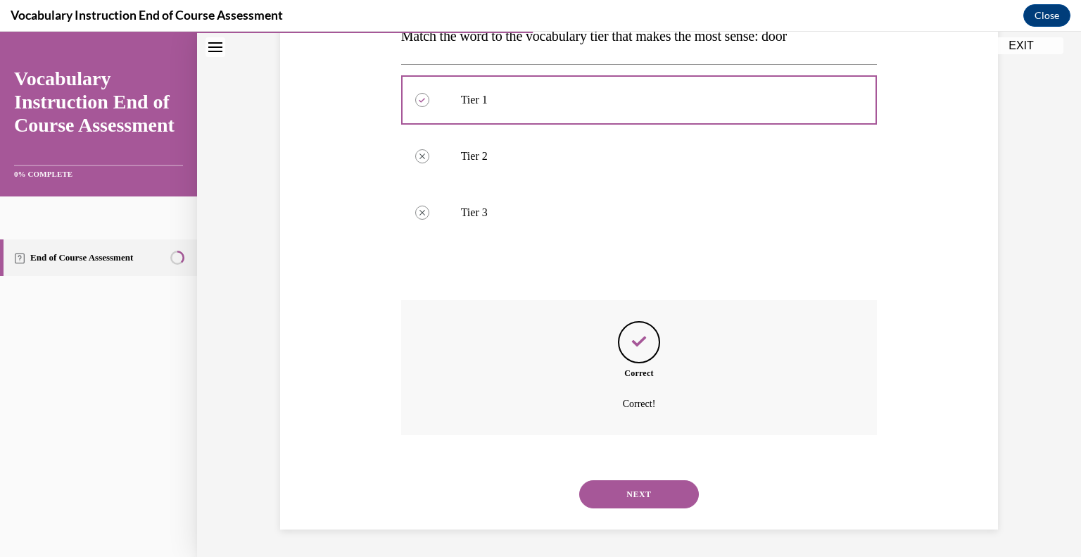
click at [647, 497] on button "NEXT" at bounding box center [639, 494] width 120 height 28
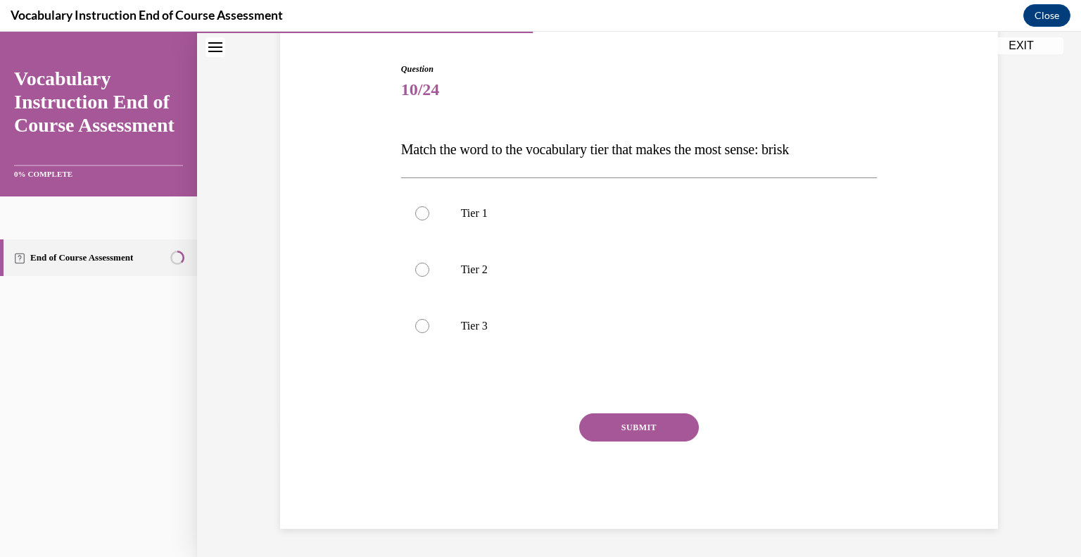
scroll to position [132, 0]
click at [433, 272] on label "Tier 2" at bounding box center [639, 270] width 476 height 56
click at [429, 272] on input "Tier 2" at bounding box center [422, 270] width 14 height 14
radio input "true"
click at [651, 433] on button "SUBMIT" at bounding box center [639, 428] width 120 height 28
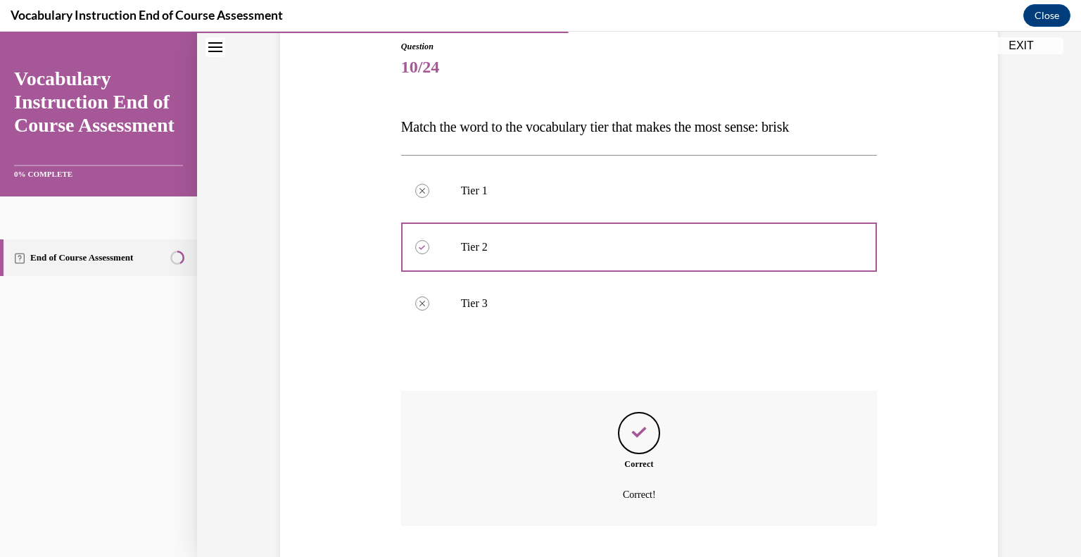
scroll to position [150, 0]
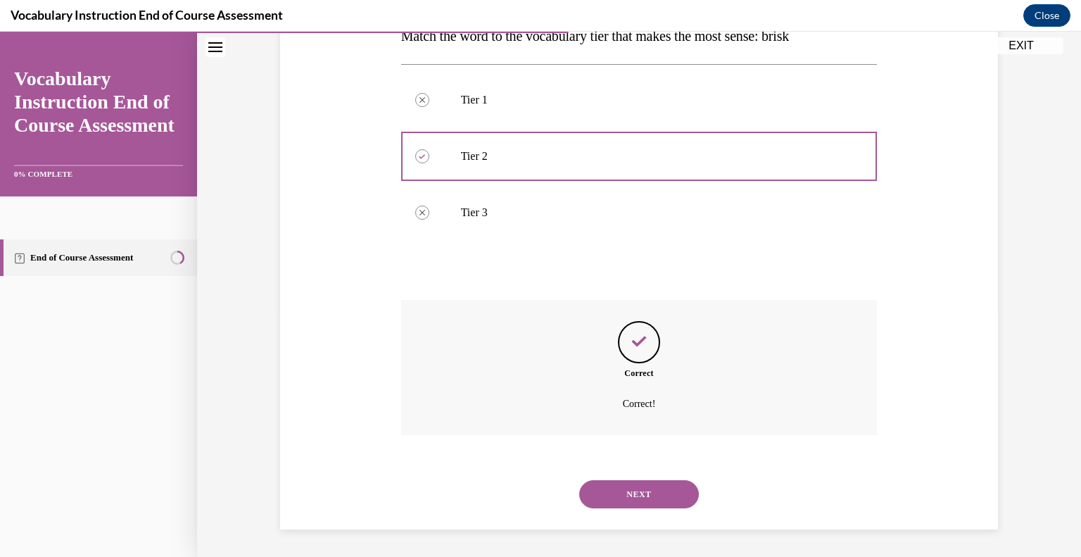
click at [617, 497] on button "NEXT" at bounding box center [639, 494] width 120 height 28
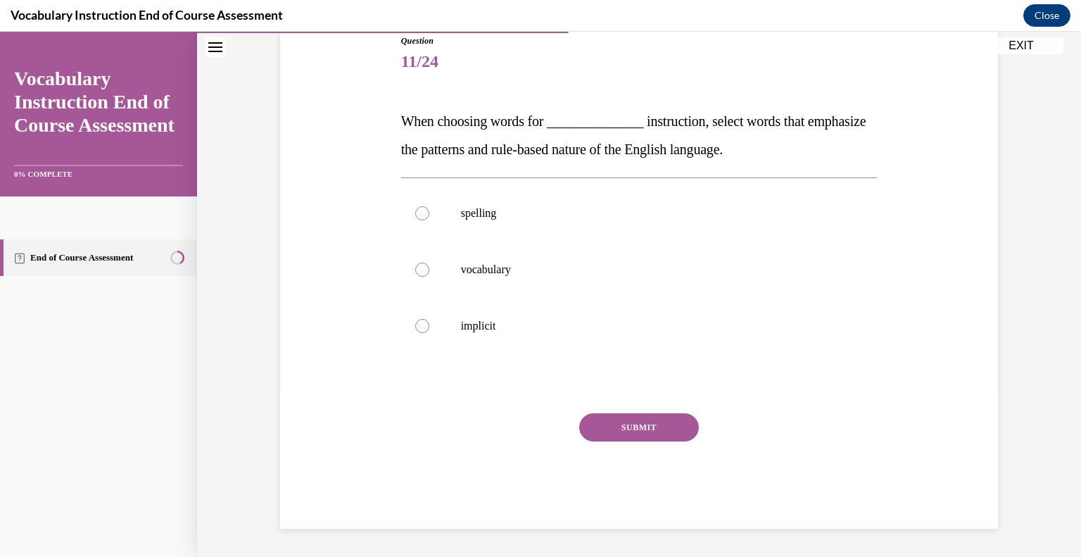
scroll to position [156, 0]
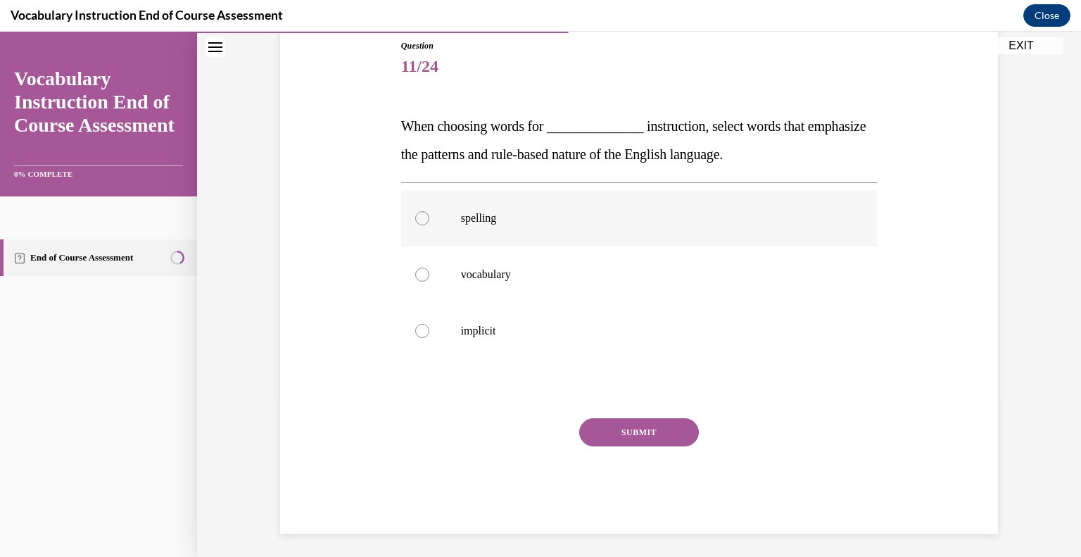
click at [422, 228] on label "spelling" at bounding box center [639, 218] width 476 height 56
click at [422, 225] on input "spelling" at bounding box center [422, 218] width 14 height 14
radio input "true"
click at [630, 433] on button "SUBMIT" at bounding box center [639, 432] width 120 height 28
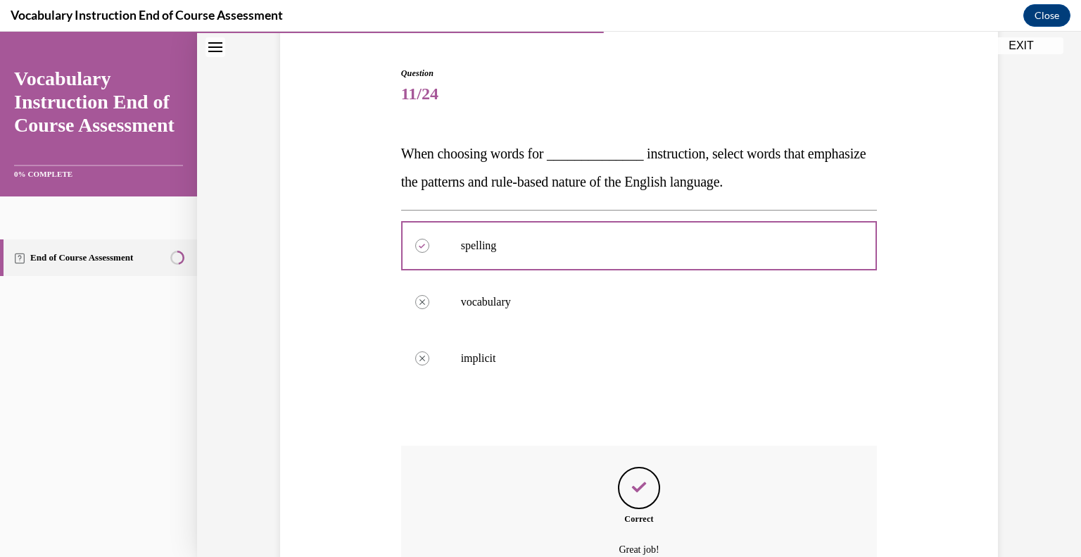
scroll to position [112, 0]
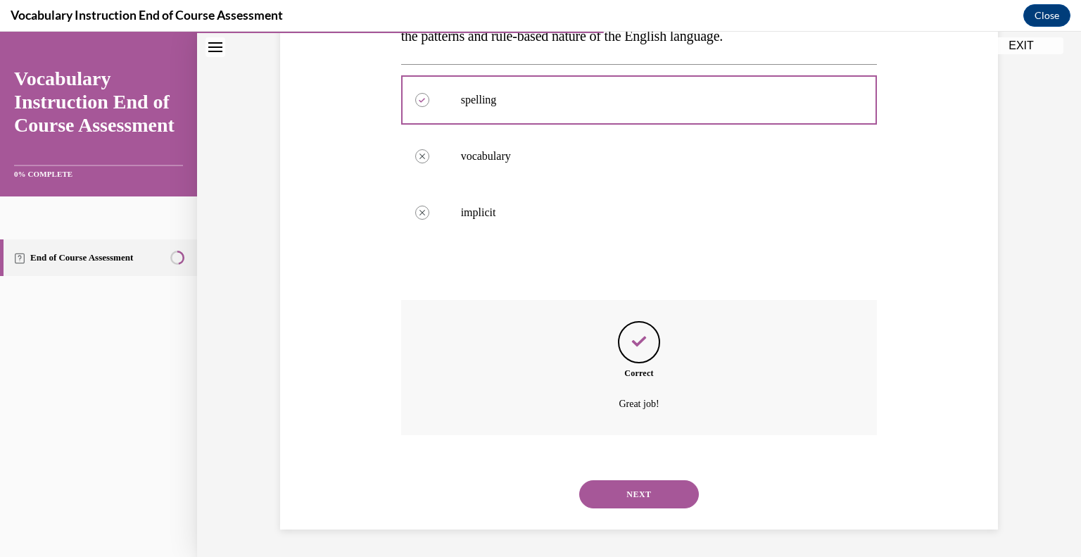
click at [647, 495] on button "NEXT" at bounding box center [639, 494] width 120 height 28
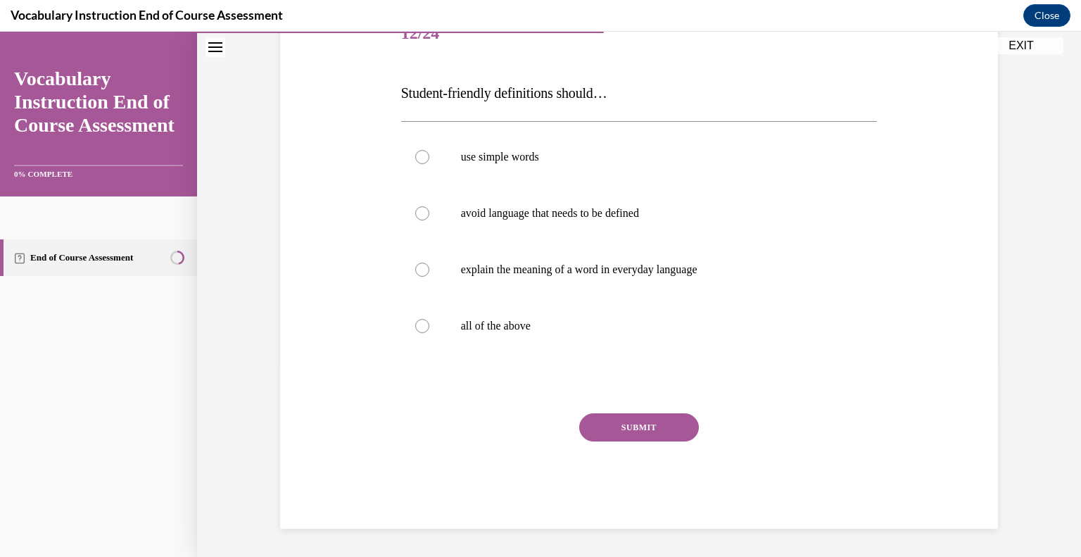
scroll to position [156, 0]
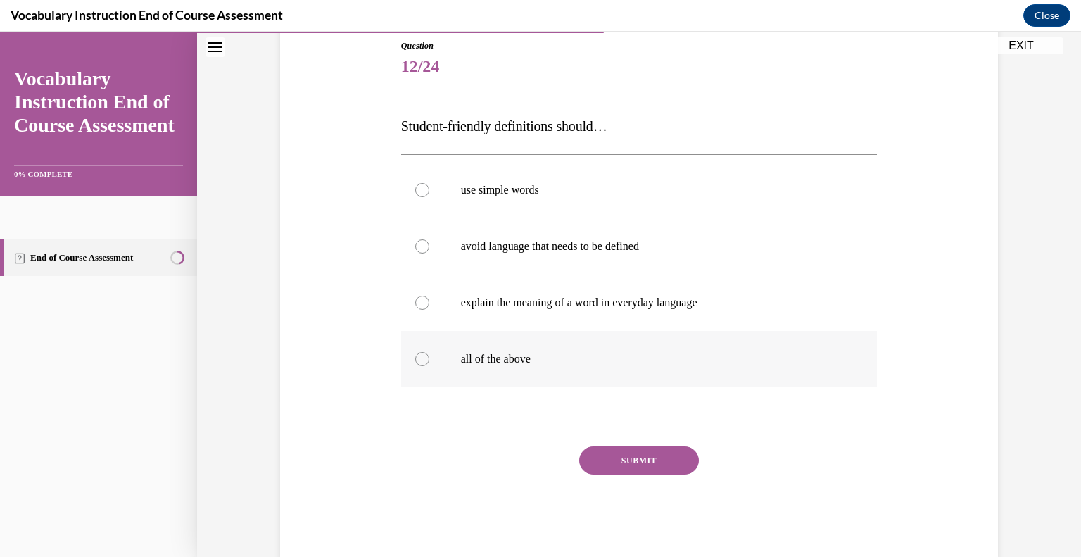
click at [421, 363] on div at bounding box center [422, 359] width 14 height 14
click at [421, 363] on input "all of the above" at bounding box center [422, 359] width 14 height 14
radio input "true"
click at [627, 464] on button "SUBMIT" at bounding box center [639, 460] width 120 height 28
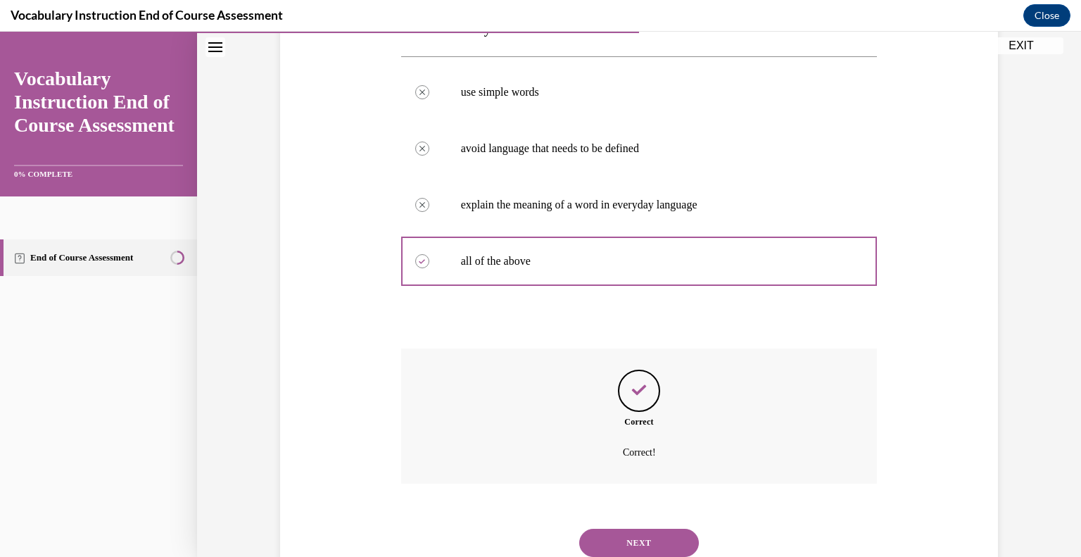
scroll to position [303, 0]
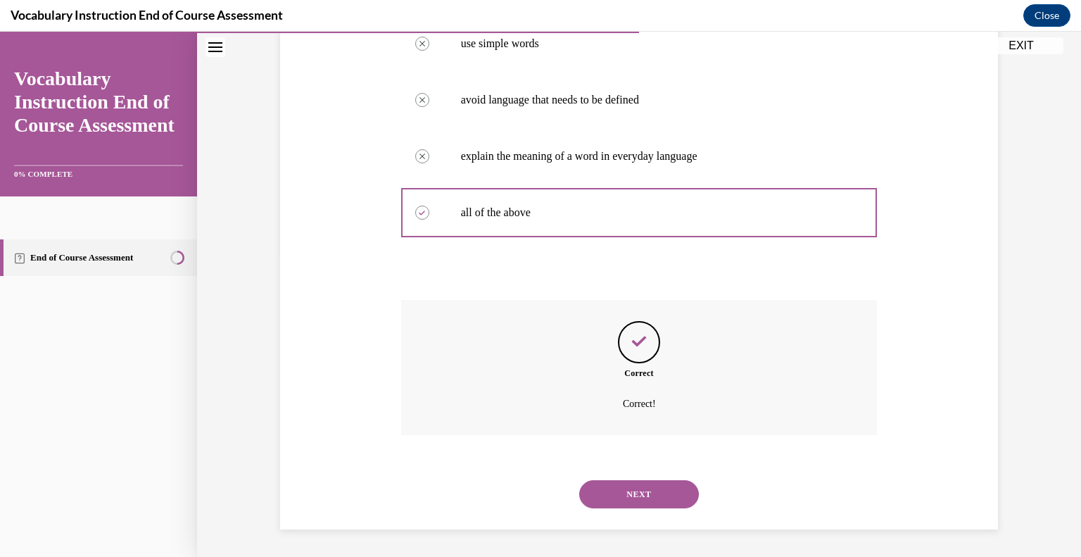
click at [613, 501] on button "NEXT" at bounding box center [639, 494] width 120 height 28
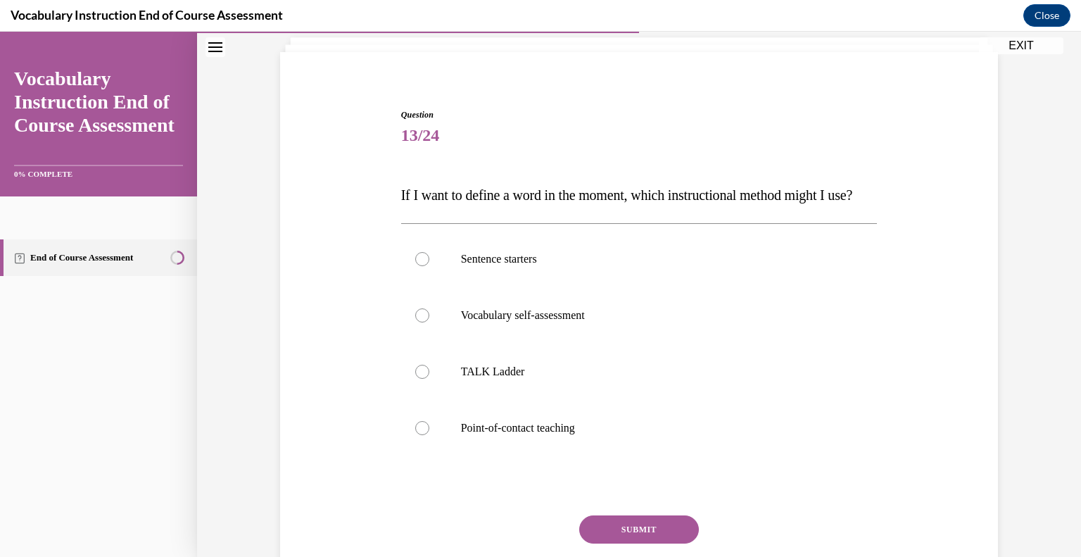
scroll to position [88, 0]
click at [435, 455] on label "Point-of-contact teaching" at bounding box center [639, 427] width 476 height 56
click at [429, 434] on input "Point-of-contact teaching" at bounding box center [422, 427] width 14 height 14
radio input "true"
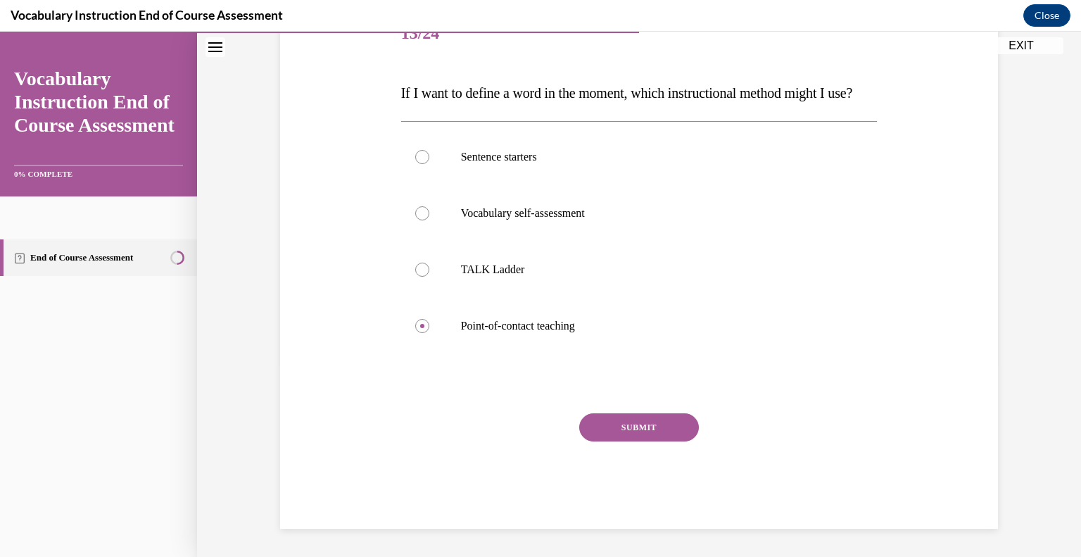
click at [628, 441] on button "SUBMIT" at bounding box center [639, 427] width 120 height 28
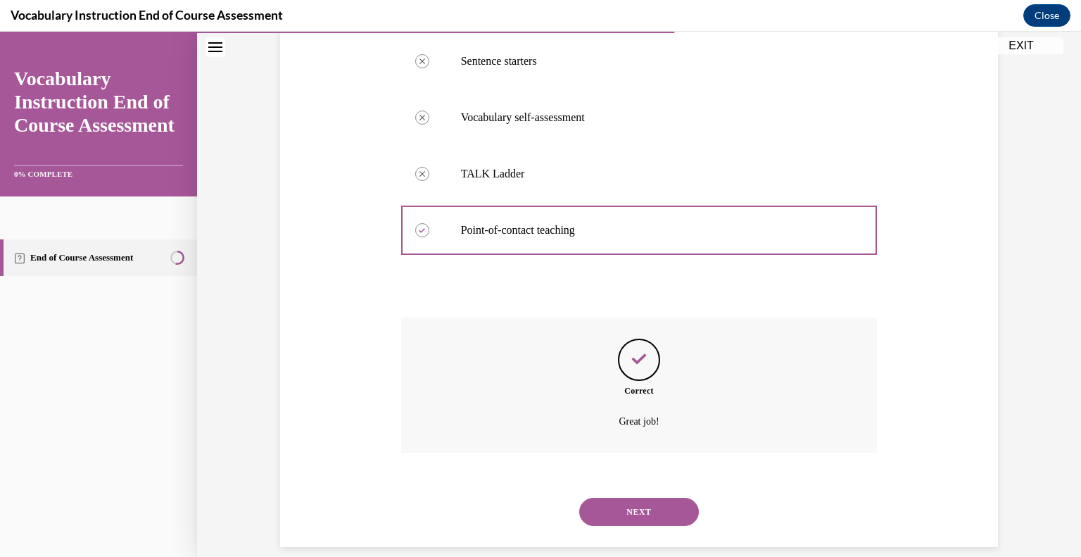
scroll to position [331, 0]
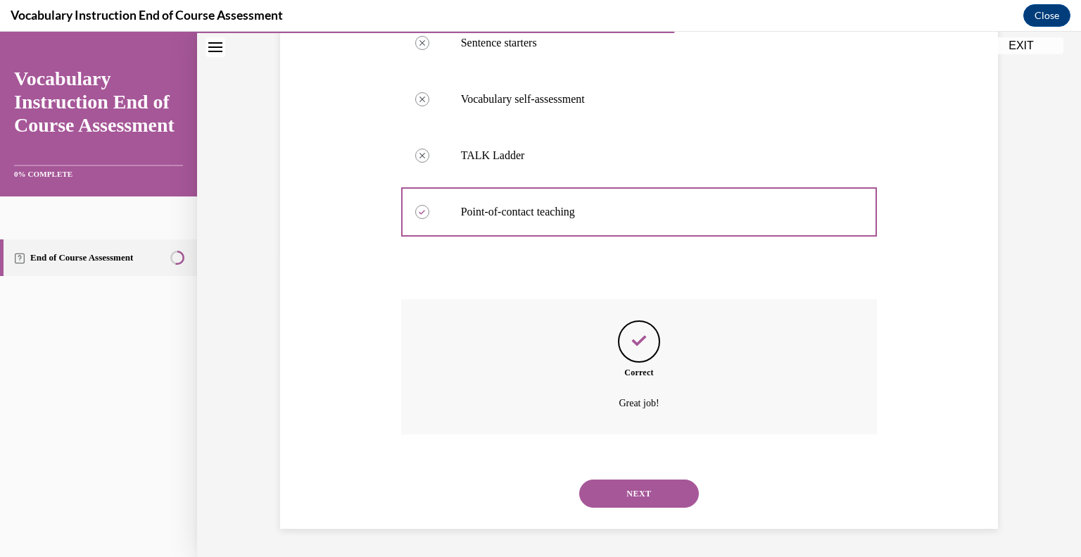
click at [621, 504] on button "NEXT" at bounding box center [639, 493] width 120 height 28
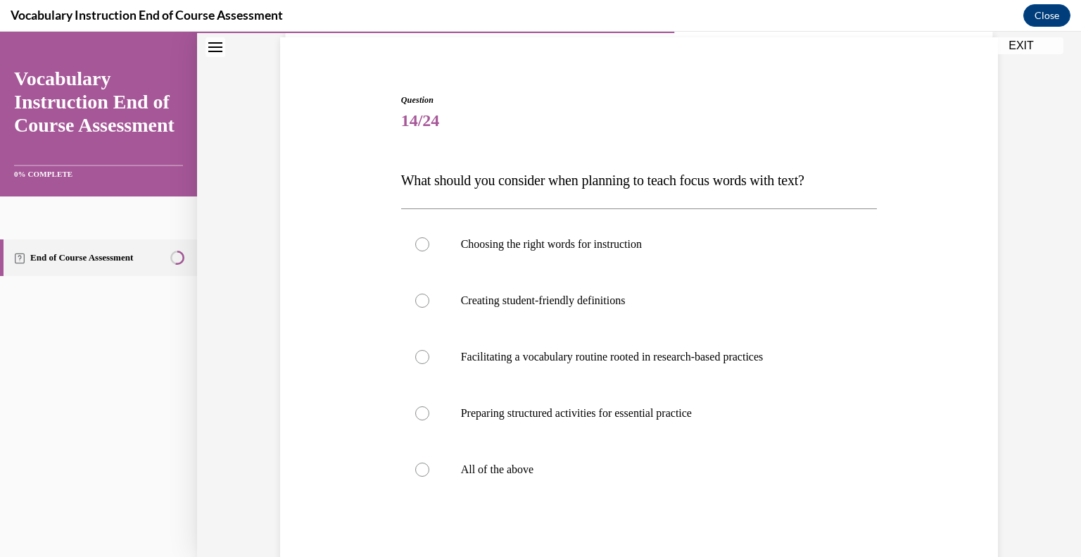
scroll to position [103, 0]
click at [425, 473] on div at bounding box center [422, 468] width 14 height 14
click at [425, 473] on input "All of the above" at bounding box center [422, 468] width 14 height 14
radio input "true"
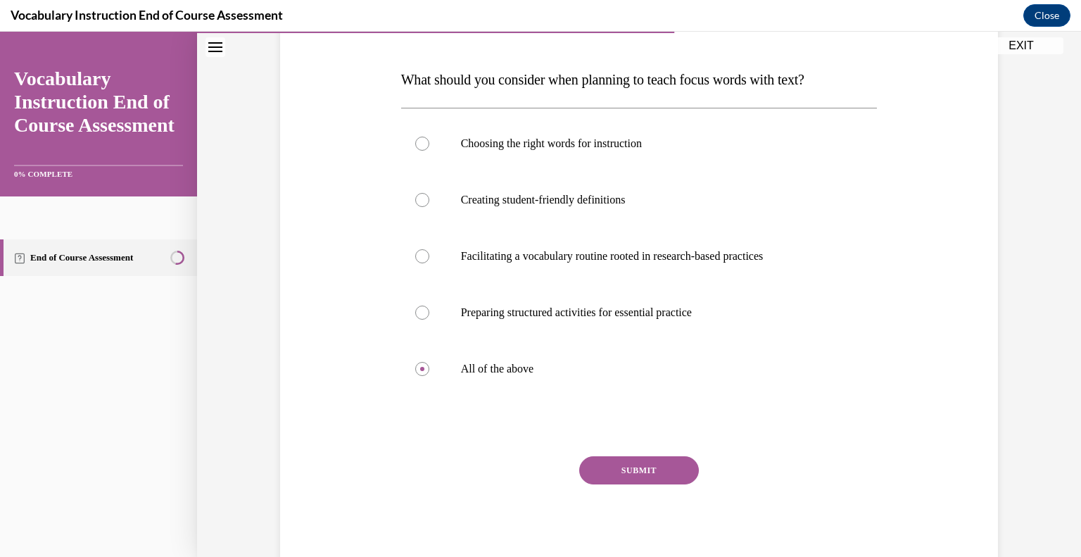
click at [626, 478] on button "SUBMIT" at bounding box center [639, 470] width 120 height 28
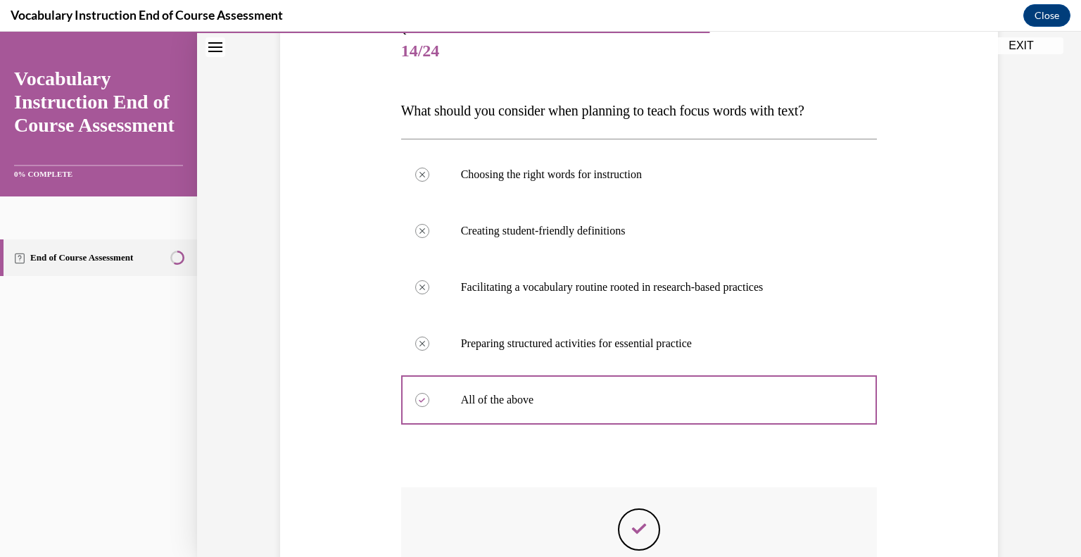
scroll to position [157, 0]
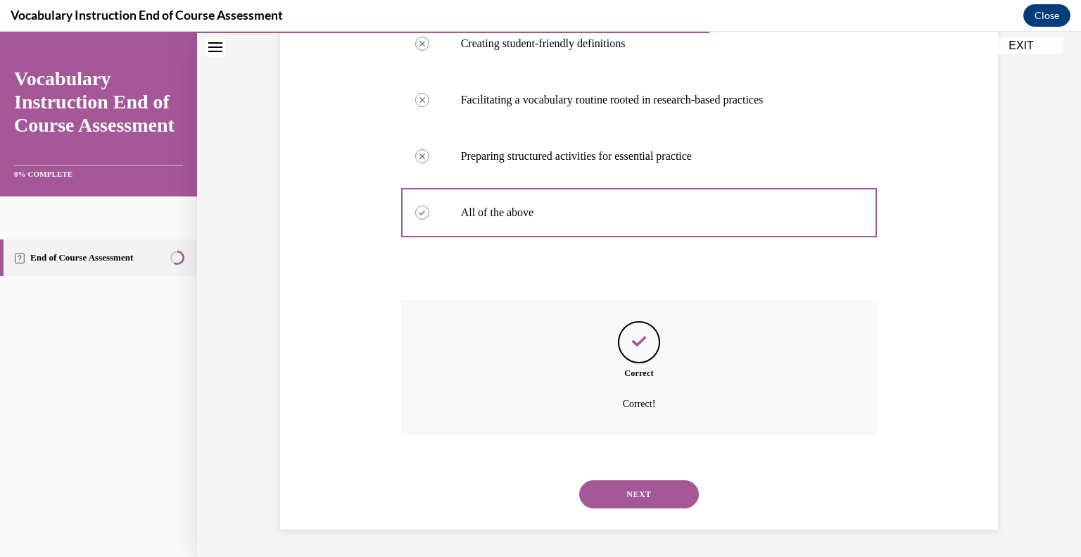
click at [629, 495] on button "NEXT" at bounding box center [639, 494] width 120 height 28
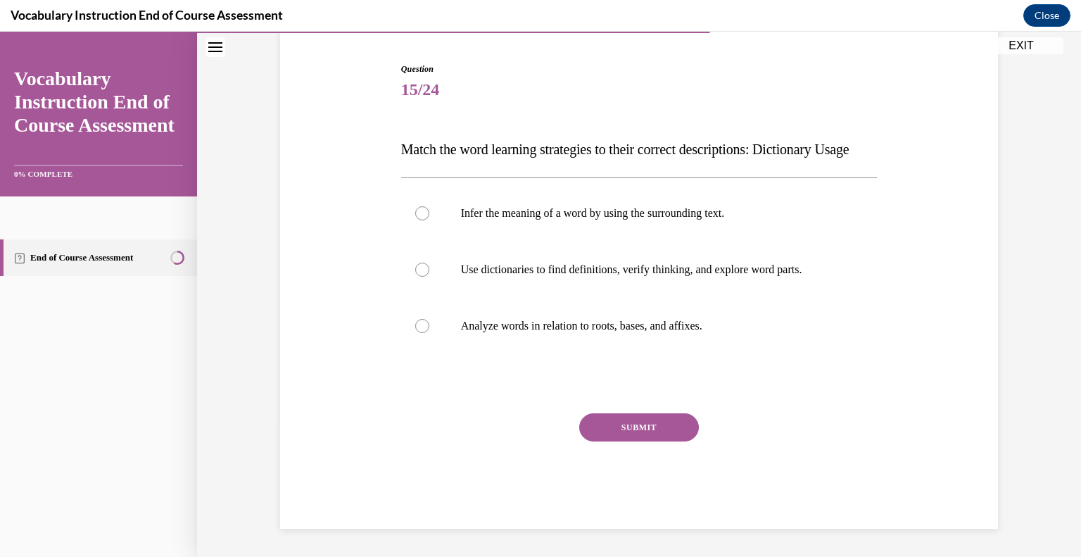
scroll to position [156, 0]
click at [428, 266] on label "Use dictionaries to find definitions, verify thinking, and explore word parts." at bounding box center [639, 269] width 476 height 56
click at [428, 266] on input "Use dictionaries to find definitions, verify thinking, and explore word parts." at bounding box center [422, 269] width 14 height 14
radio input "true"
click at [621, 433] on button "SUBMIT" at bounding box center [639, 427] width 120 height 28
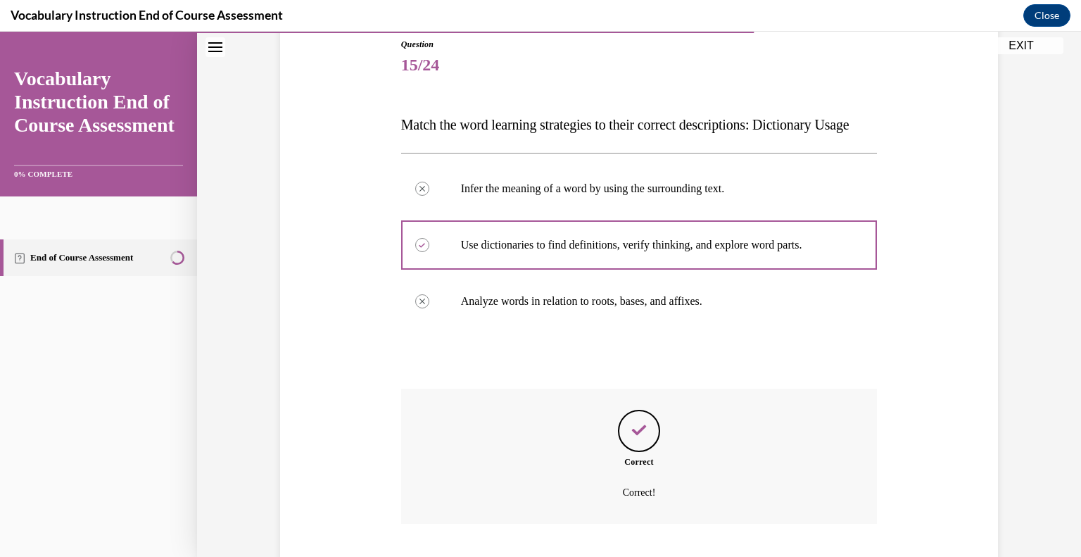
scroll to position [139, 0]
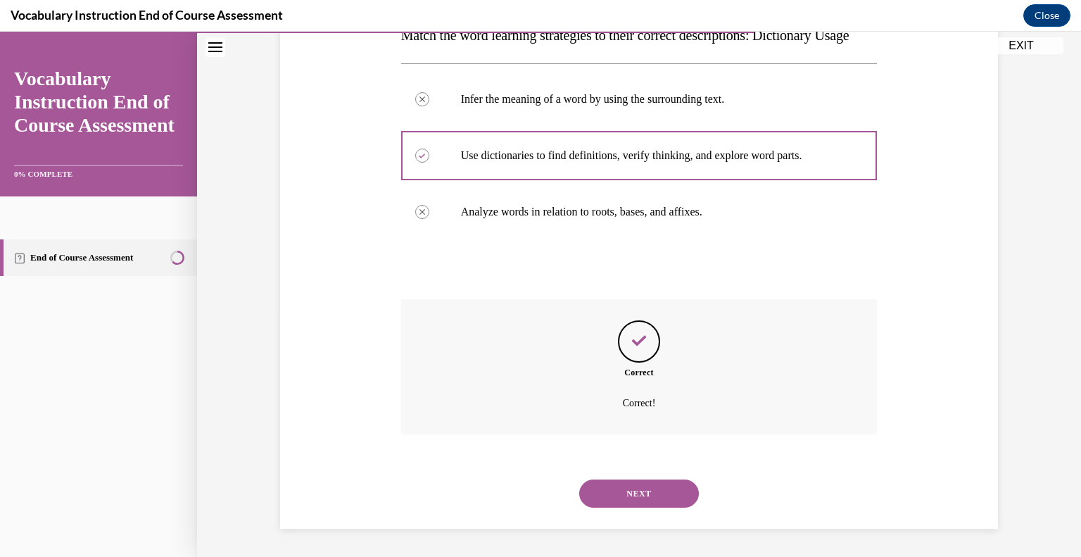
click at [618, 495] on button "NEXT" at bounding box center [639, 493] width 120 height 28
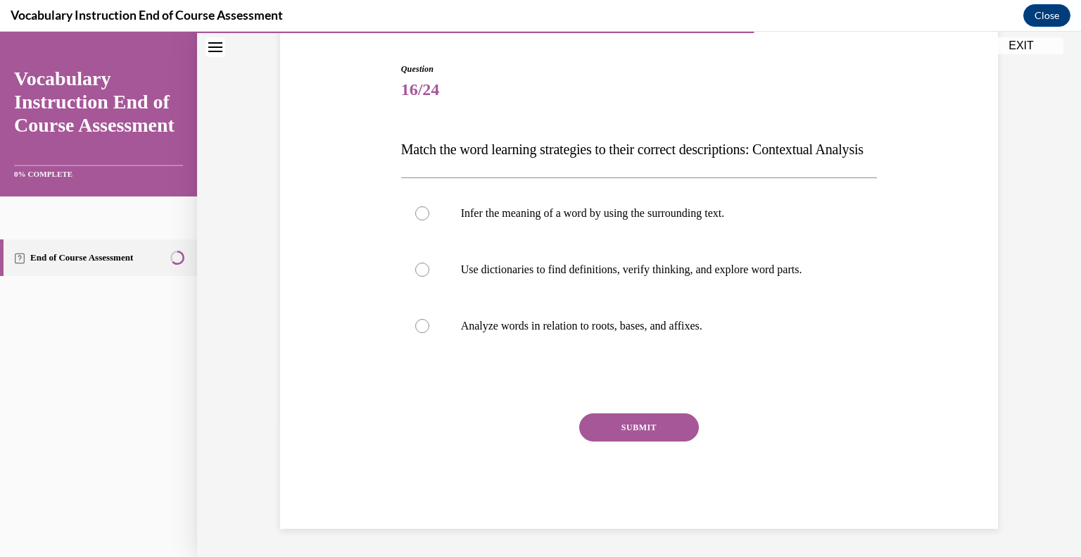
scroll to position [156, 0]
click at [442, 220] on label "Infer the meaning of a word by using the surrounding text." at bounding box center [639, 213] width 476 height 56
click at [429, 220] on input "Infer the meaning of a word by using the surrounding text." at bounding box center [422, 213] width 14 height 14
radio input "true"
click at [616, 439] on button "SUBMIT" at bounding box center [639, 427] width 120 height 28
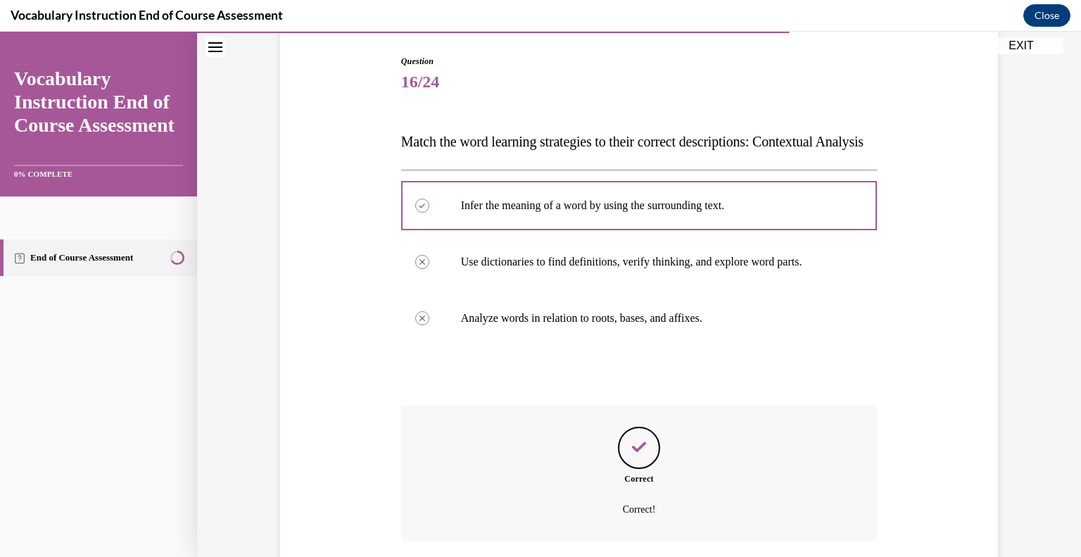
scroll to position [118, 0]
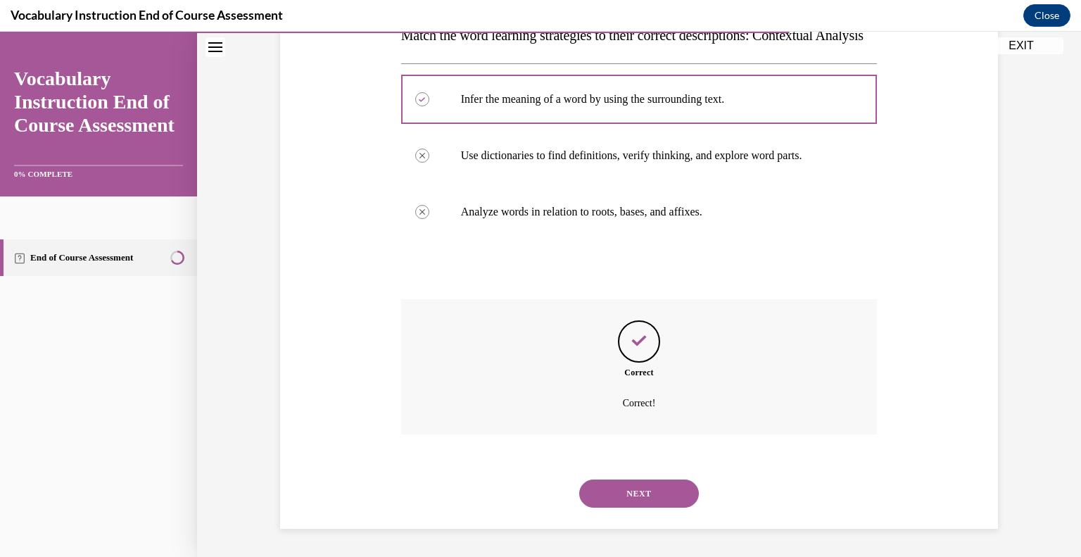
click at [610, 493] on button "NEXT" at bounding box center [639, 493] width 120 height 28
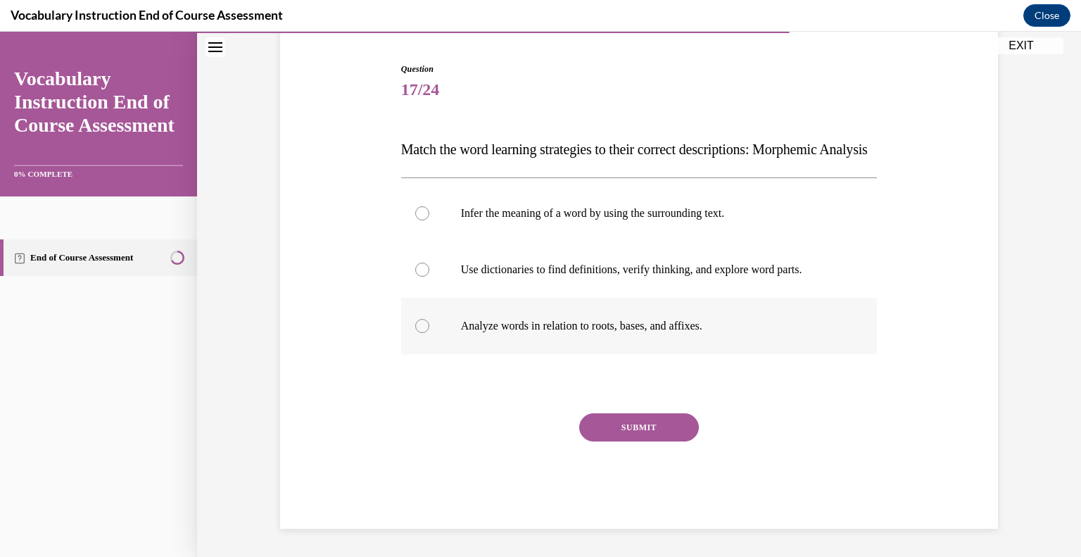
click at [425, 331] on div at bounding box center [422, 326] width 14 height 14
click at [425, 331] on input "Analyze words in relation to roots, bases, and affixes." at bounding box center [422, 326] width 14 height 14
radio input "true"
click at [615, 435] on button "SUBMIT" at bounding box center [639, 427] width 120 height 28
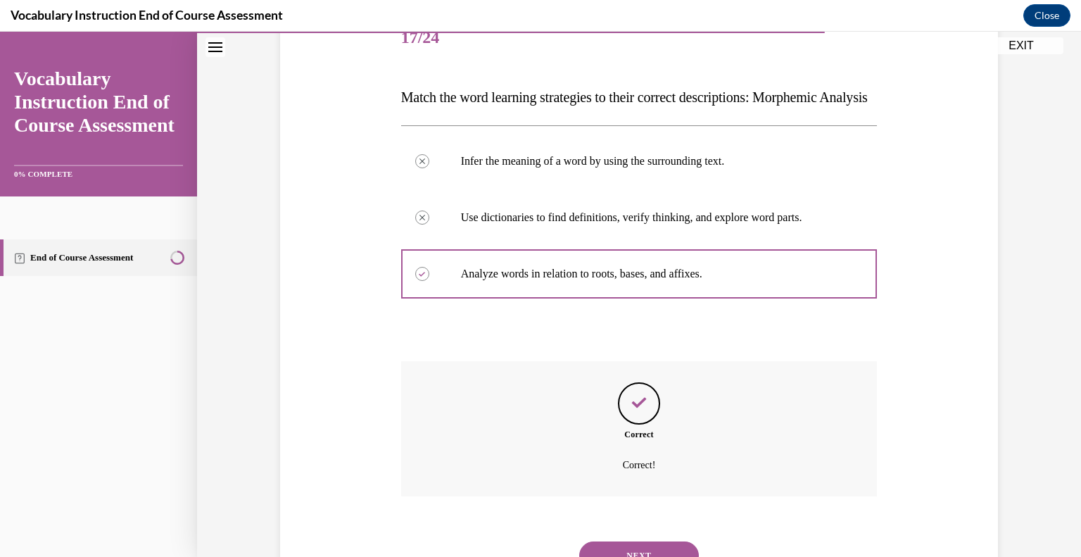
scroll to position [176, 0]
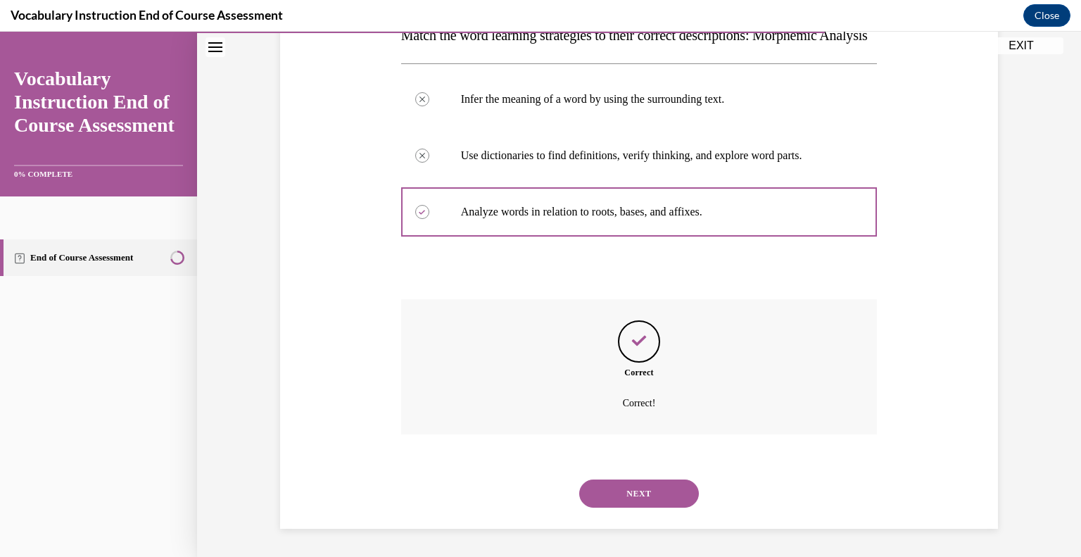
click at [637, 492] on button "NEXT" at bounding box center [639, 493] width 120 height 28
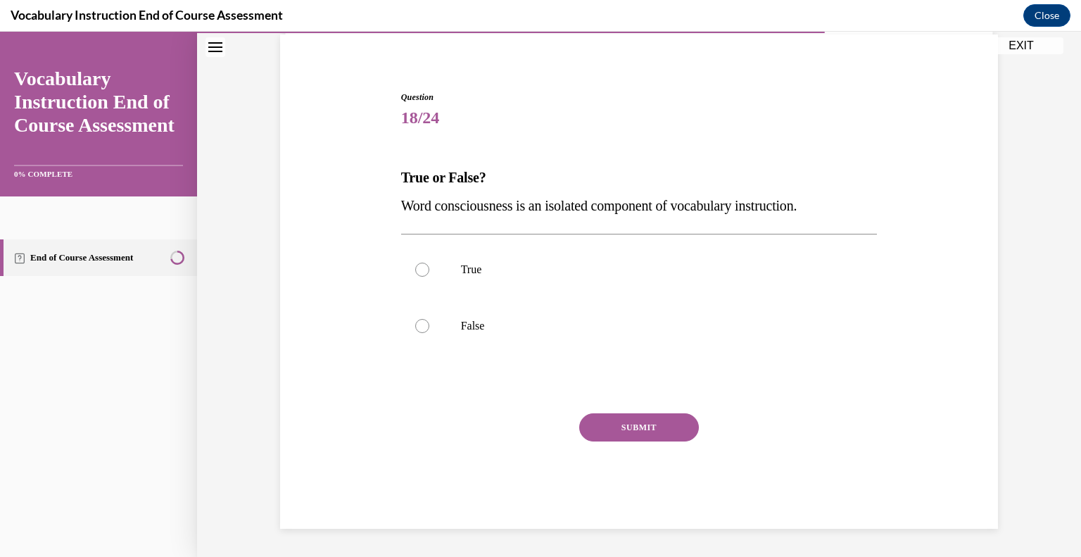
scroll to position [104, 0]
click at [428, 278] on label "True" at bounding box center [639, 270] width 476 height 56
click at [428, 277] on input "True" at bounding box center [422, 270] width 14 height 14
radio input "true"
click at [641, 440] on button "SUBMIT" at bounding box center [639, 428] width 120 height 28
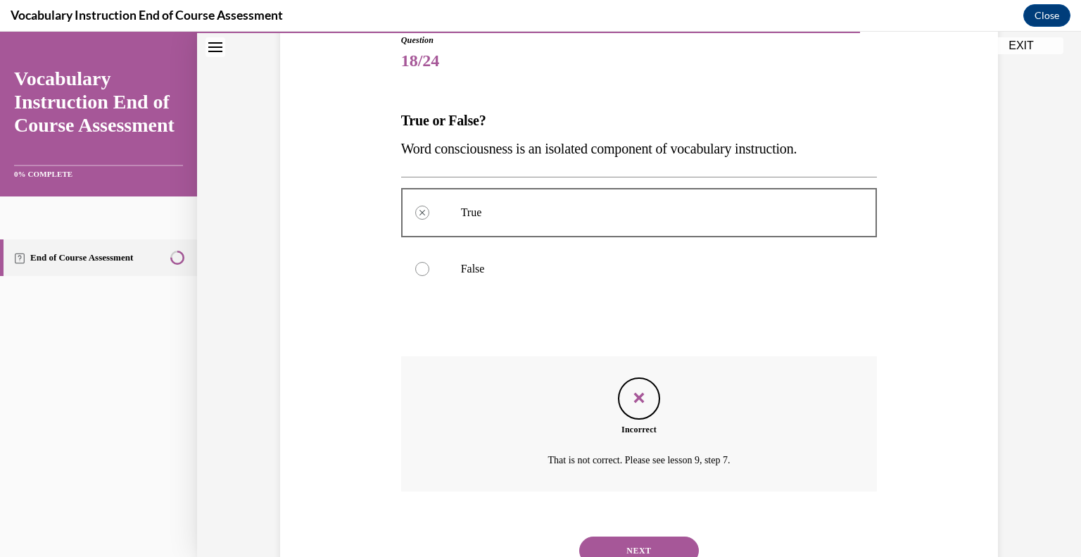
scroll to position [155, 0]
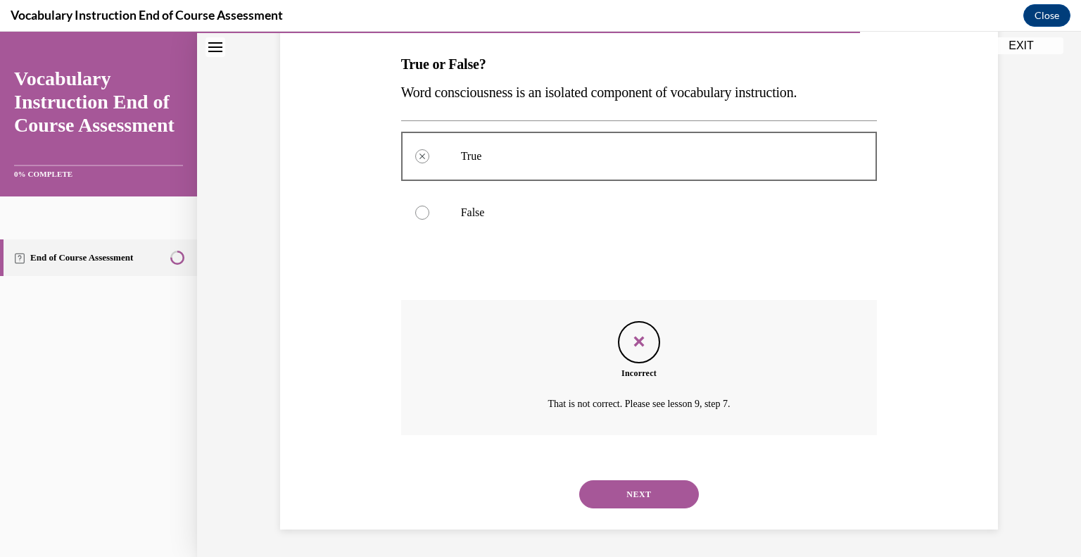
click at [647, 494] on button "NEXT" at bounding box center [639, 494] width 120 height 28
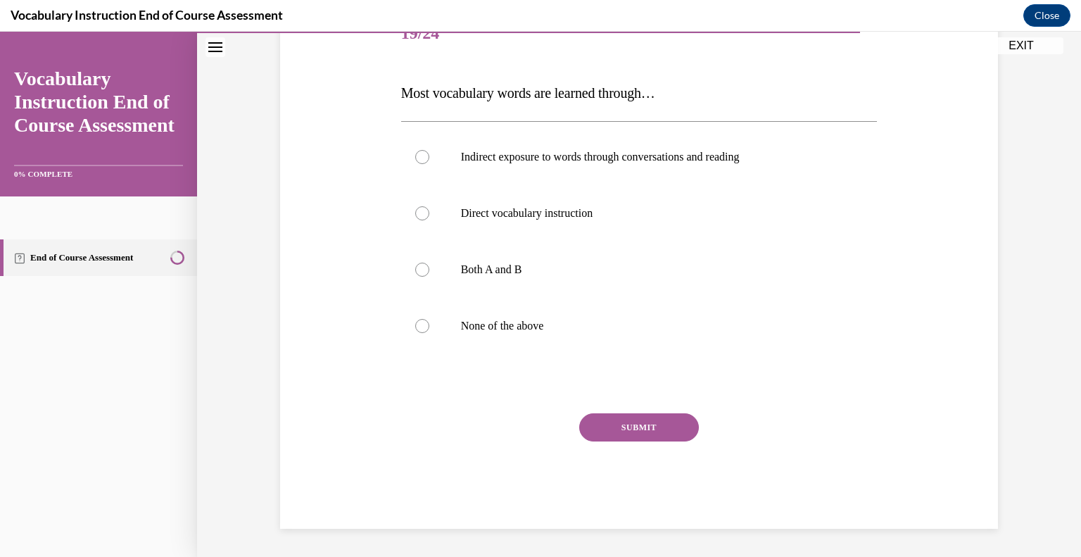
scroll to position [156, 0]
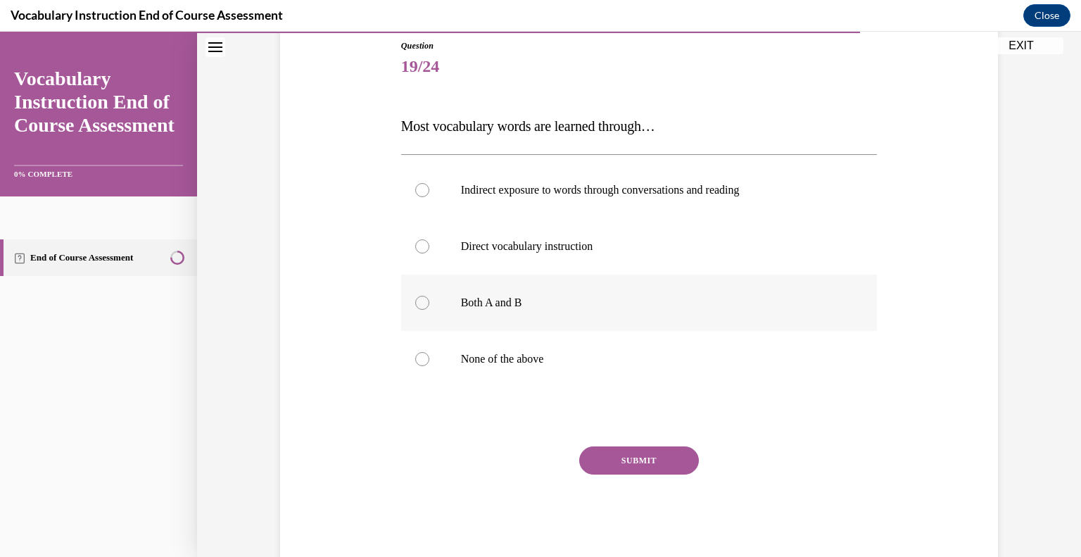
click at [435, 310] on label "Both A and B" at bounding box center [639, 302] width 476 height 56
click at [429, 310] on input "Both A and B" at bounding box center [422, 302] width 14 height 14
radio input "true"
click at [626, 463] on button "SUBMIT" at bounding box center [639, 460] width 120 height 28
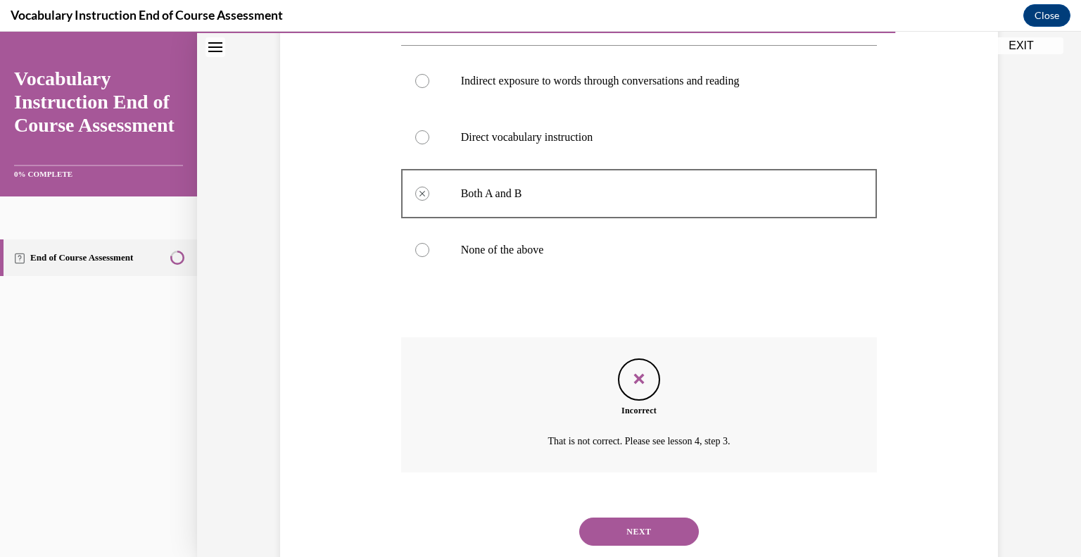
scroll to position [303, 0]
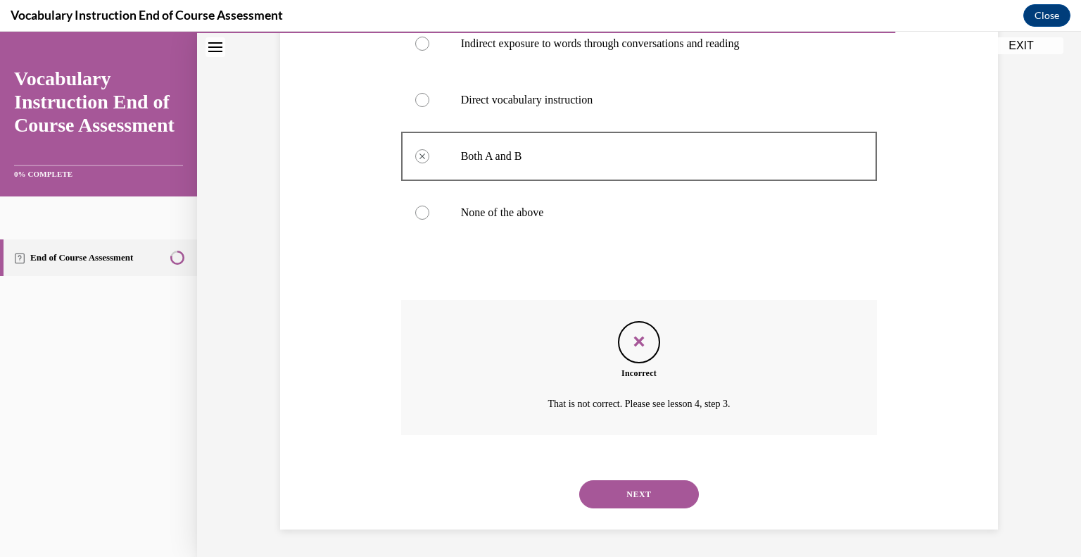
click at [618, 502] on button "NEXT" at bounding box center [639, 494] width 120 height 28
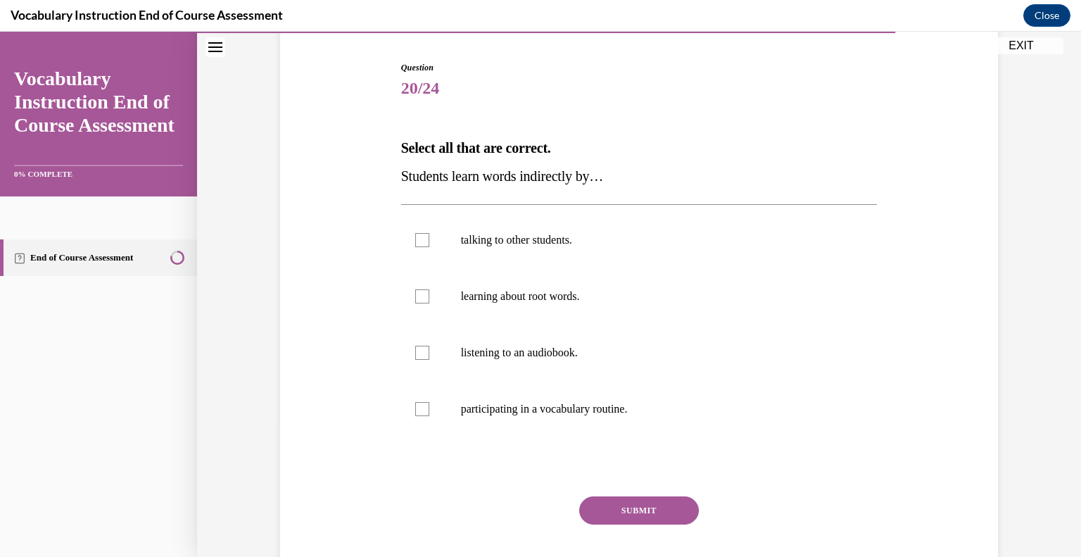
scroll to position [135, 0]
click at [428, 250] on label "talking to other students." at bounding box center [639, 239] width 476 height 56
click at [428, 246] on input "talking to other students." at bounding box center [422, 239] width 14 height 14
checkbox input "true"
click at [426, 357] on div at bounding box center [422, 352] width 14 height 14
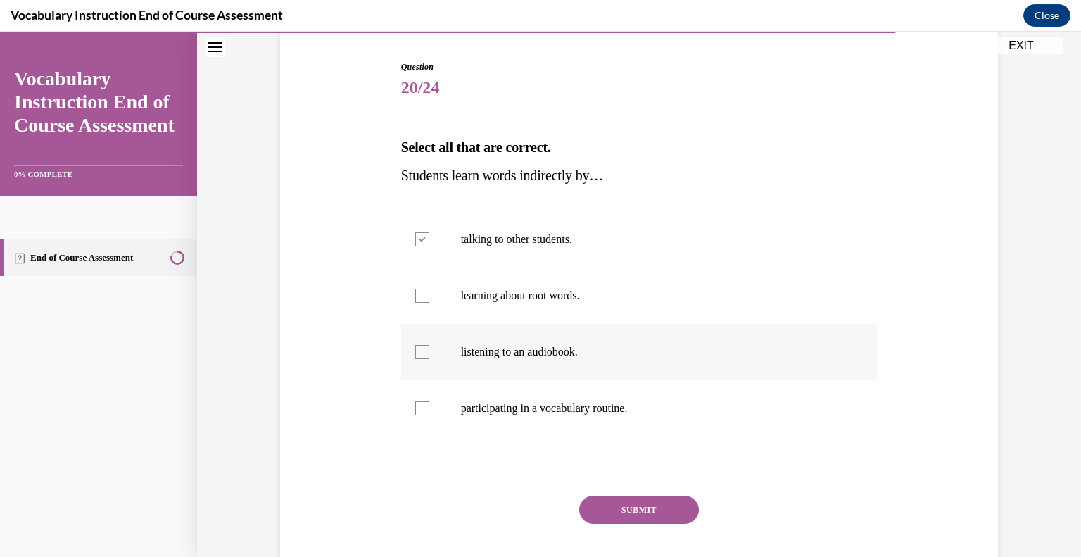
click at [426, 357] on input "listening to an audiobook." at bounding box center [422, 352] width 14 height 14
checkbox input "true"
click at [422, 409] on div at bounding box center [422, 408] width 14 height 14
click at [422, 409] on input "participating in a vocabulary routine." at bounding box center [422, 408] width 14 height 14
checkbox input "true"
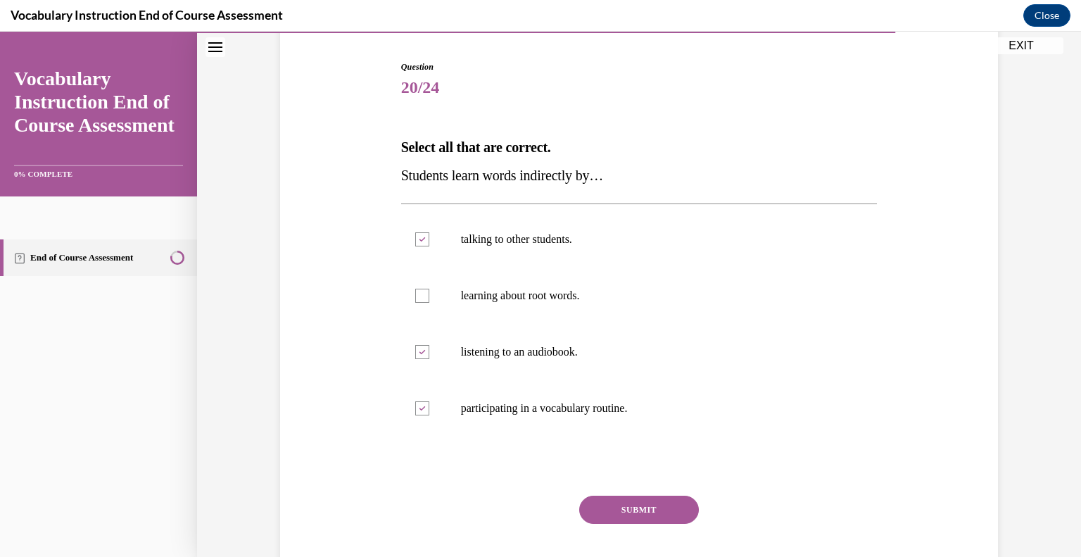
click at [632, 508] on button "SUBMIT" at bounding box center [639, 509] width 120 height 28
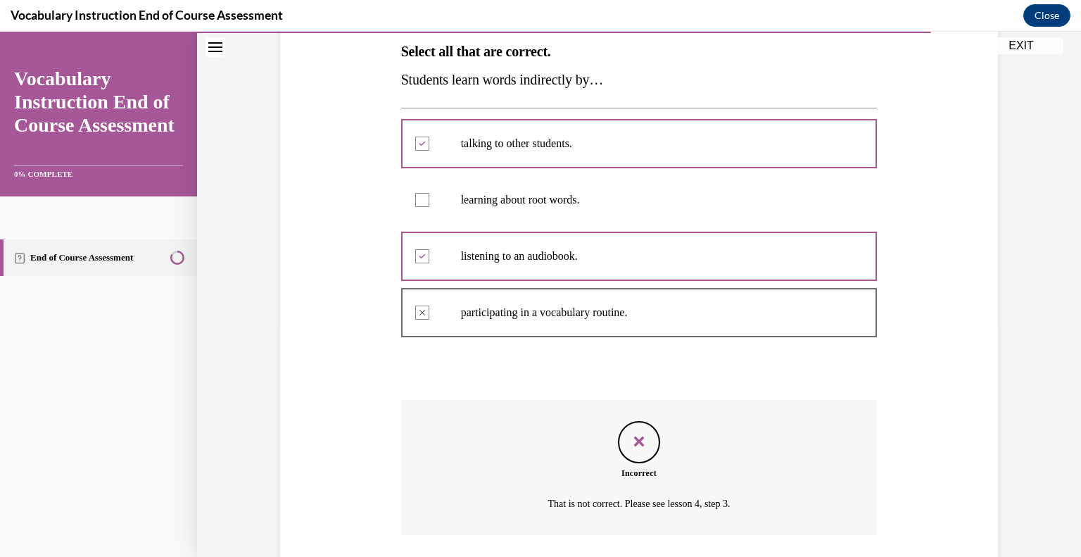
scroll to position [227, 0]
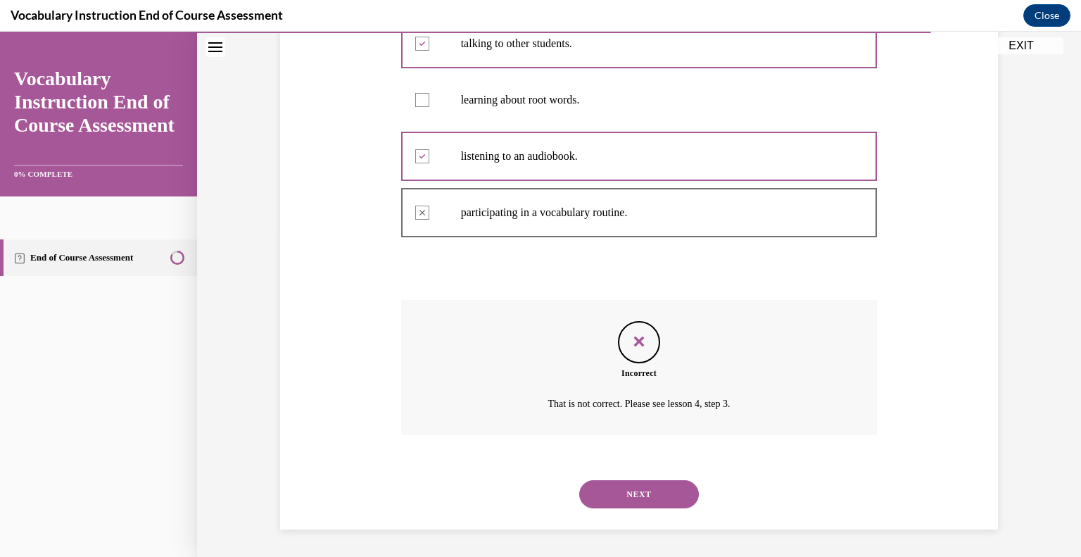
click at [622, 496] on button "NEXT" at bounding box center [639, 494] width 120 height 28
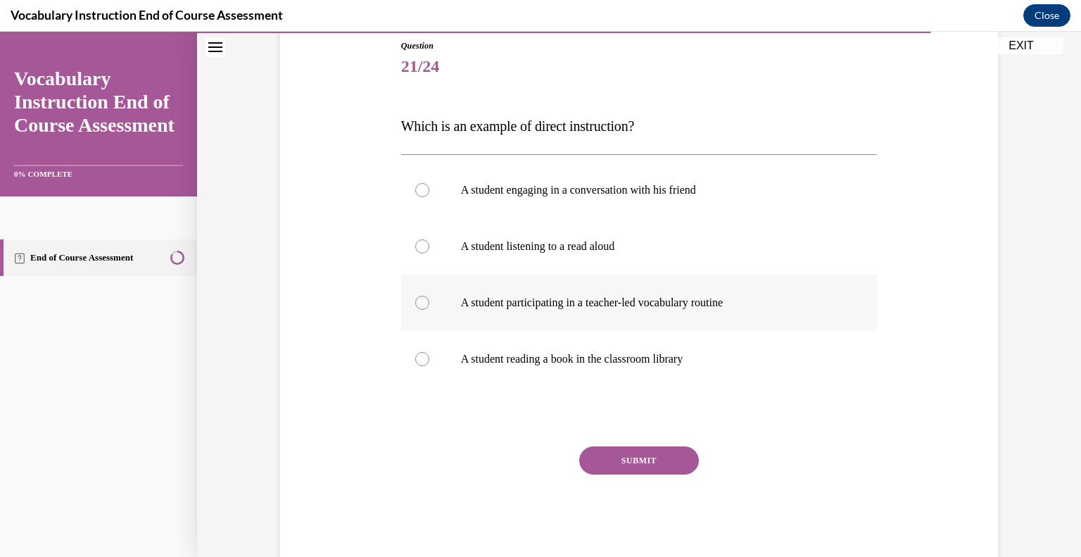
click at [434, 301] on label "A student participating in a teacher-led vocabulary routine" at bounding box center [639, 302] width 476 height 56
click at [429, 301] on input "A student participating in a teacher-led vocabulary routine" at bounding box center [422, 302] width 14 height 14
radio input "true"
click at [622, 470] on button "SUBMIT" at bounding box center [639, 460] width 120 height 28
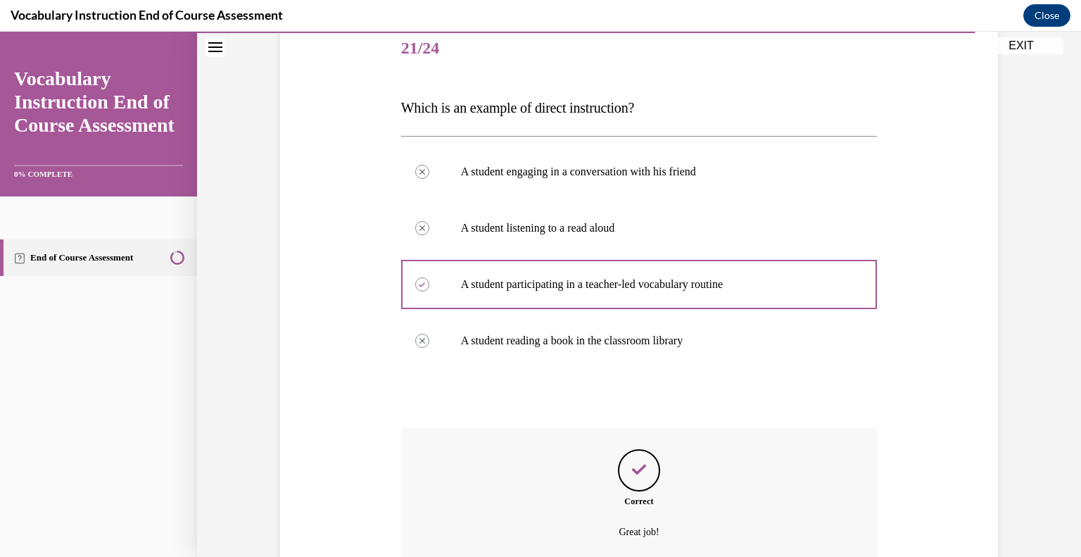
scroll to position [165, 0]
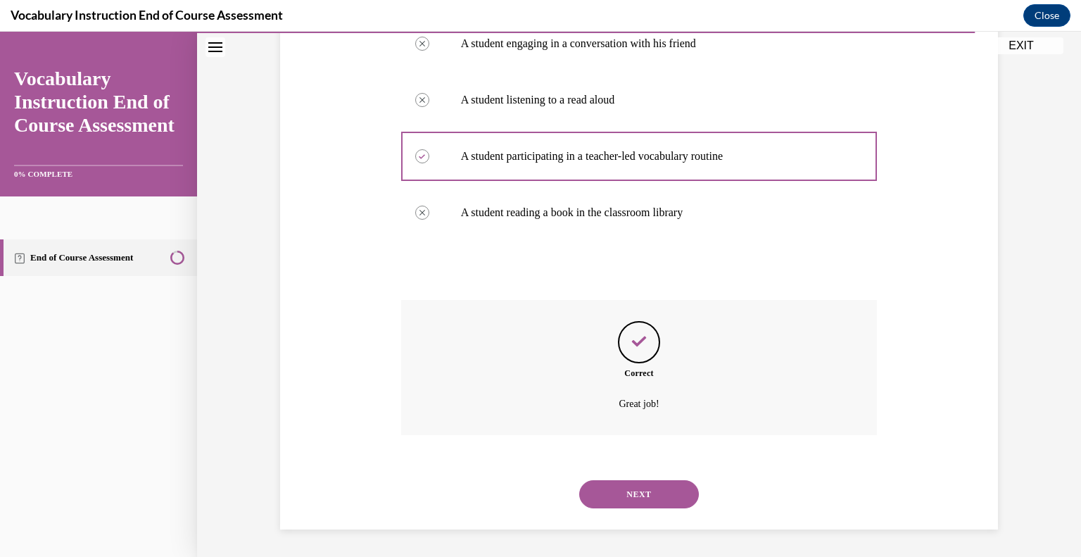
click at [609, 496] on button "NEXT" at bounding box center [639, 494] width 120 height 28
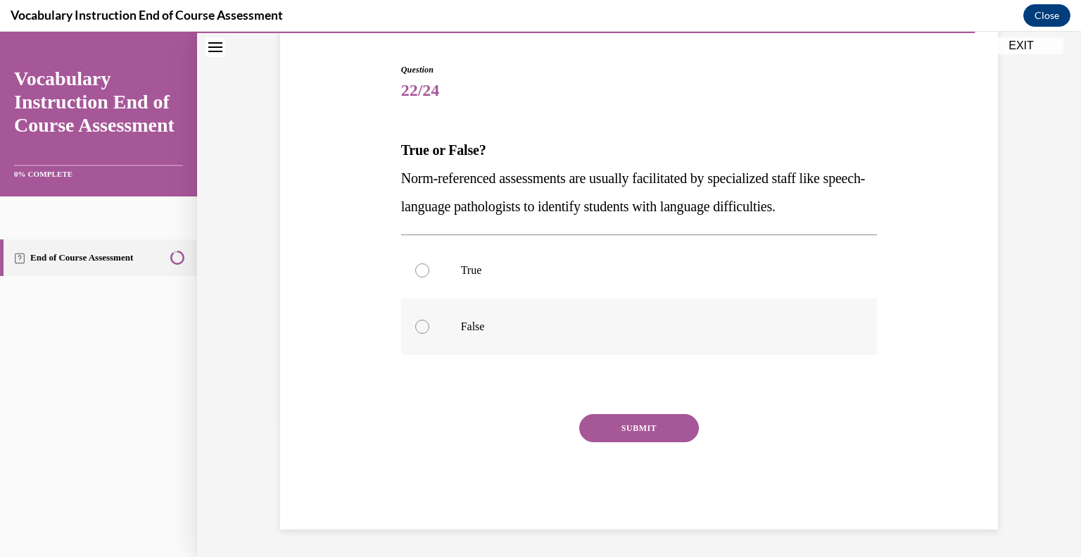
click at [428, 338] on label "False" at bounding box center [639, 326] width 476 height 56
click at [428, 333] on input "False" at bounding box center [422, 326] width 14 height 14
radio input "true"
click at [634, 428] on button "SUBMIT" at bounding box center [639, 428] width 120 height 28
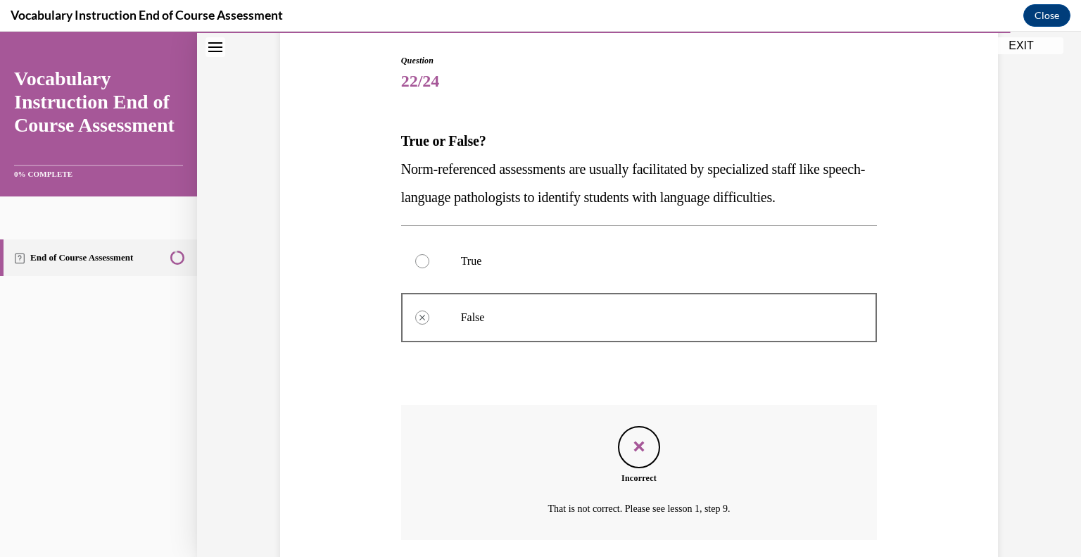
scroll to position [136, 0]
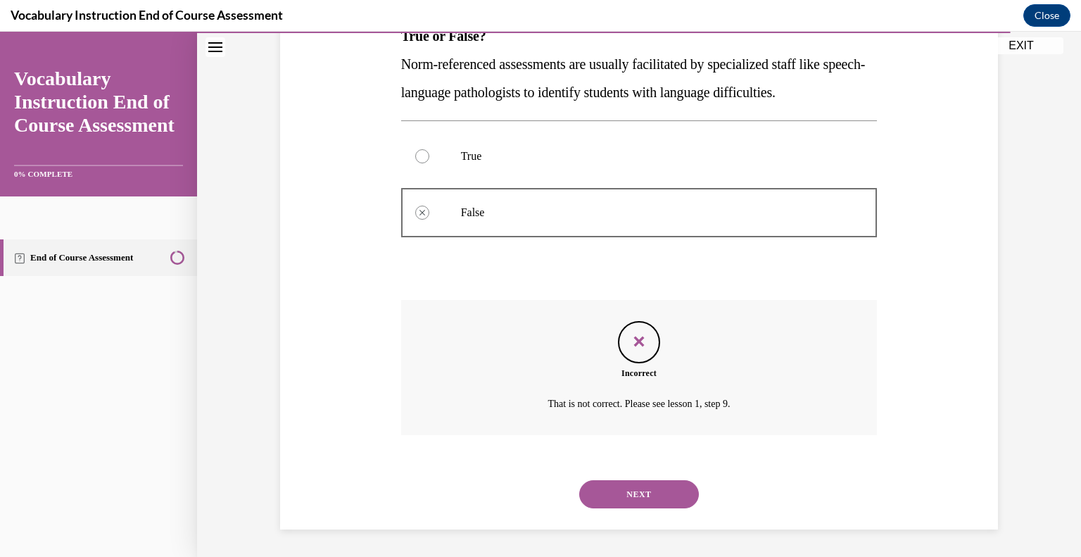
click at [636, 501] on button "NEXT" at bounding box center [639, 494] width 120 height 28
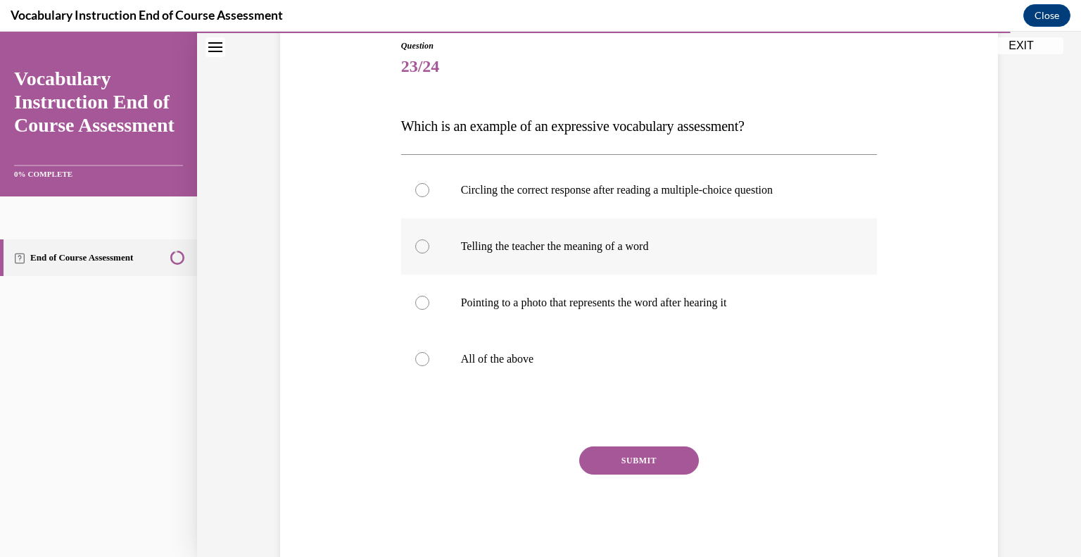
click at [448, 245] on label "Telling the teacher the meaning of a word" at bounding box center [639, 246] width 476 height 56
click at [429, 245] on input "Telling the teacher the meaning of a word" at bounding box center [422, 246] width 14 height 14
radio input "true"
click at [639, 469] on button "SUBMIT" at bounding box center [639, 460] width 120 height 28
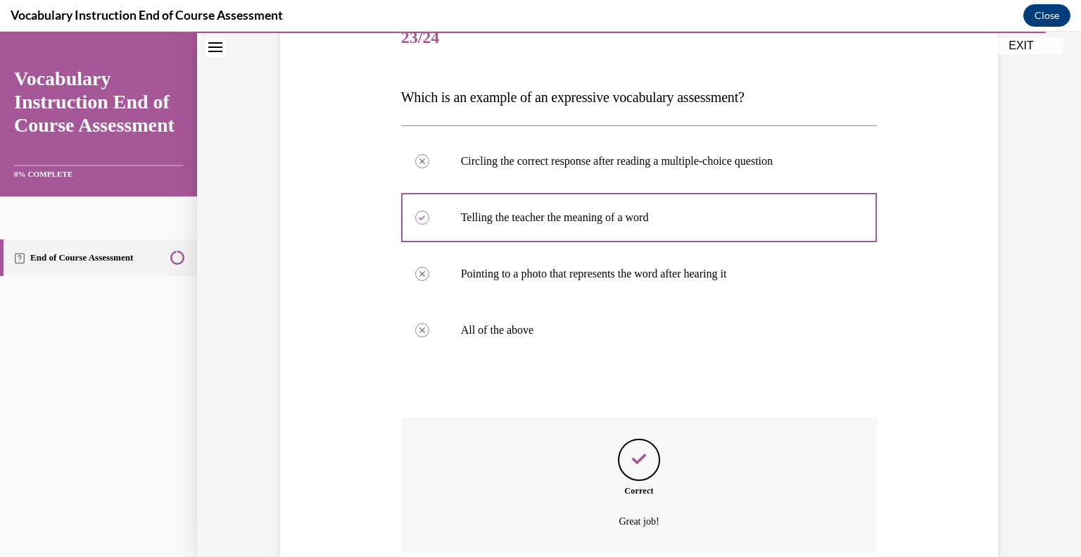
scroll to position [183, 0]
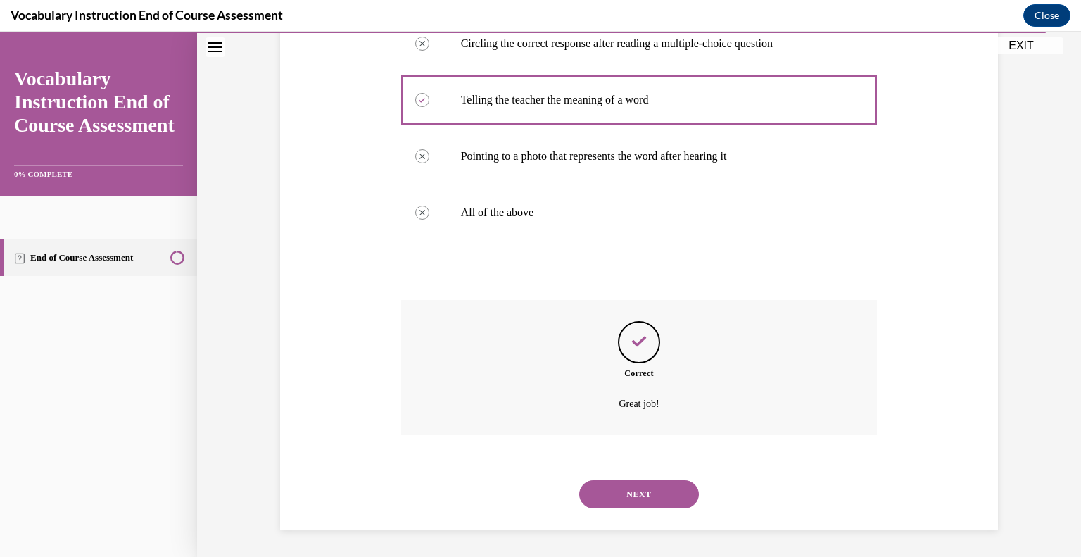
click at [627, 489] on button "NEXT" at bounding box center [639, 494] width 120 height 28
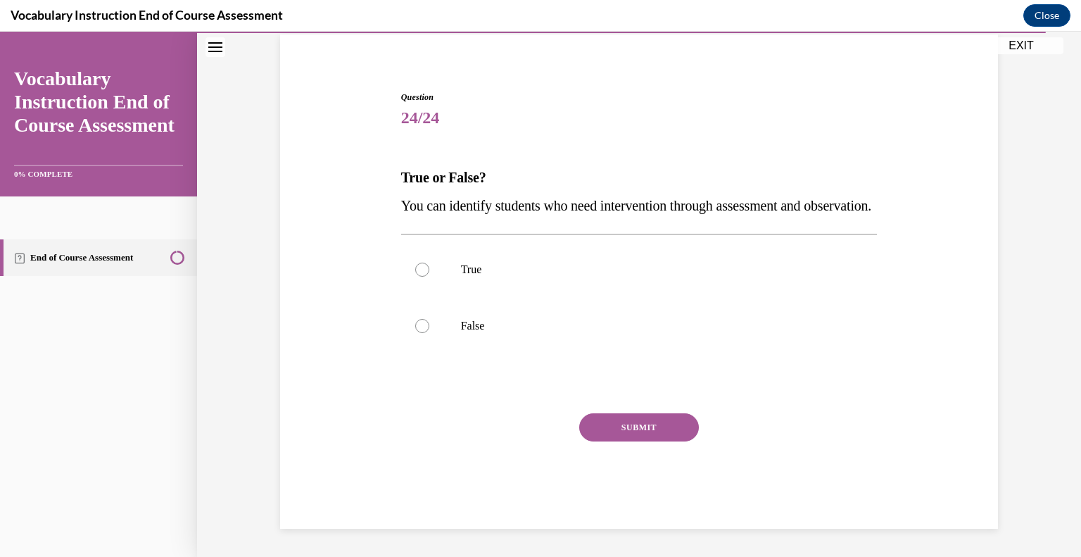
scroll to position [132, 0]
click at [428, 283] on label "True" at bounding box center [639, 269] width 476 height 56
click at [428, 276] on input "True" at bounding box center [422, 269] width 14 height 14
radio input "true"
click at [635, 435] on button "SUBMIT" at bounding box center [639, 427] width 120 height 28
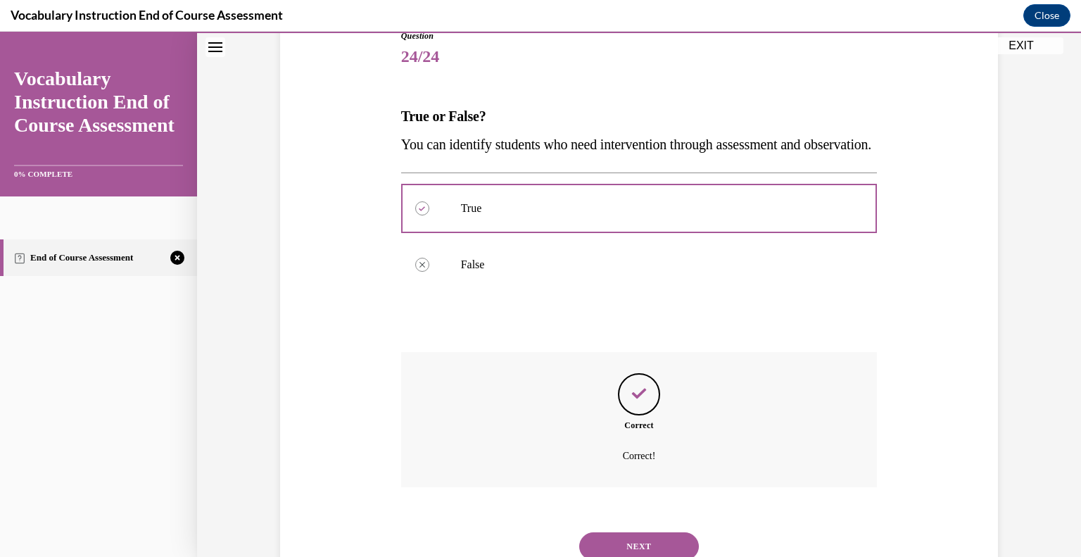
scroll to position [162, 0]
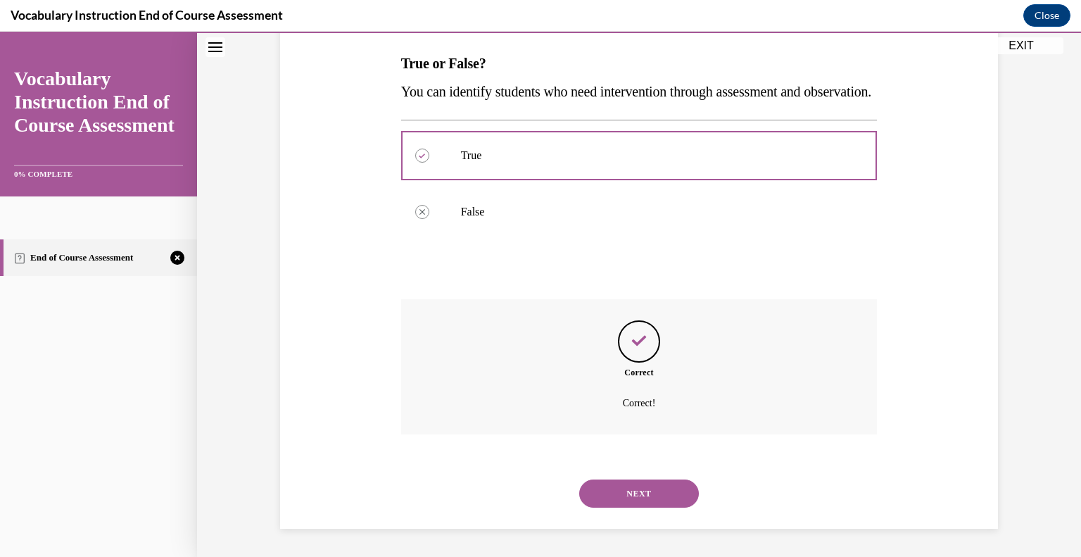
click at [631, 498] on button "NEXT" at bounding box center [639, 493] width 120 height 28
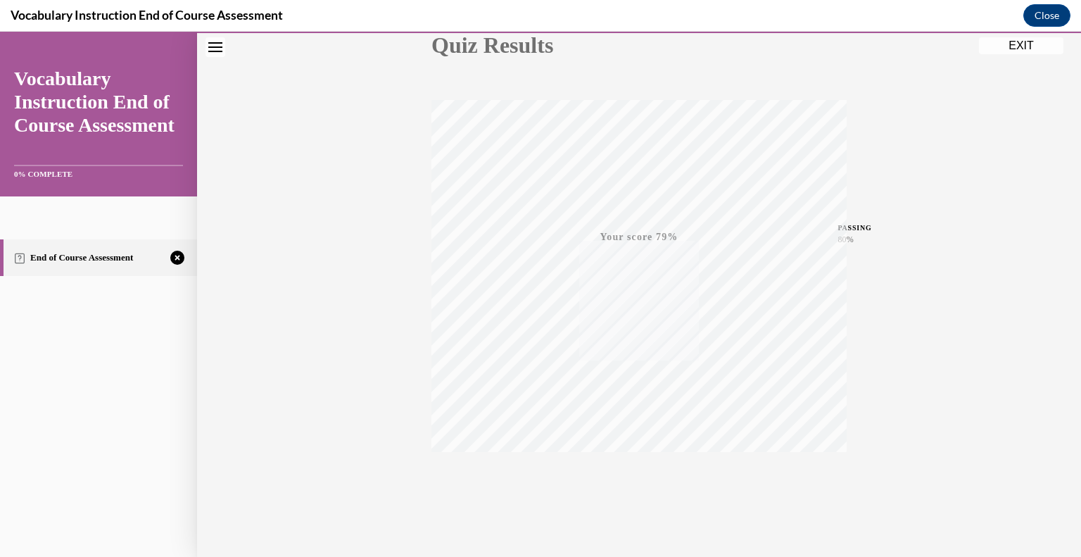
scroll to position [196, 0]
click at [635, 457] on div "TAKE AGAIN" at bounding box center [639, 462] width 50 height 33
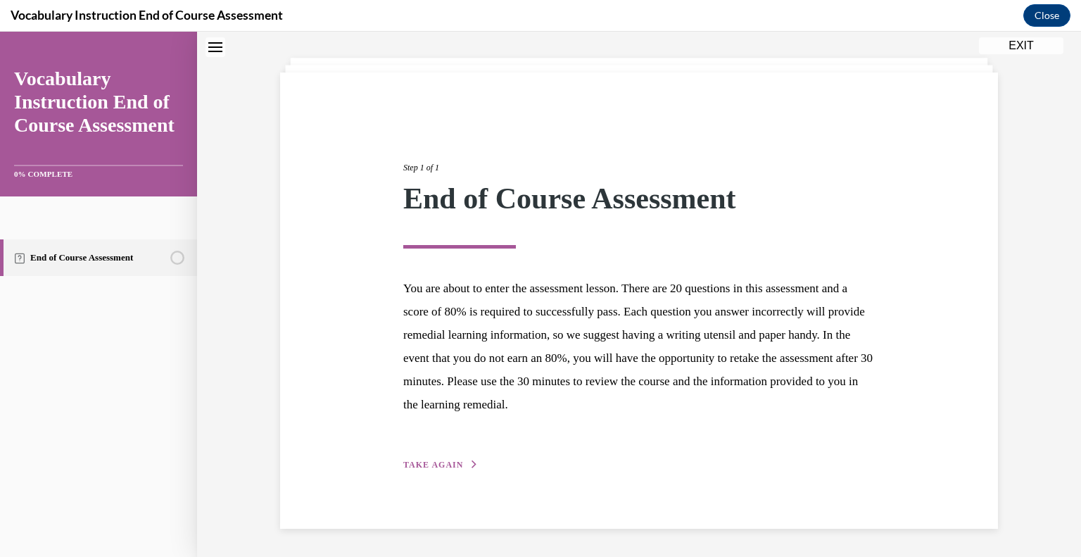
scroll to position [65, 0]
click at [445, 467] on span "TAKE AGAIN" at bounding box center [433, 466] width 60 height 10
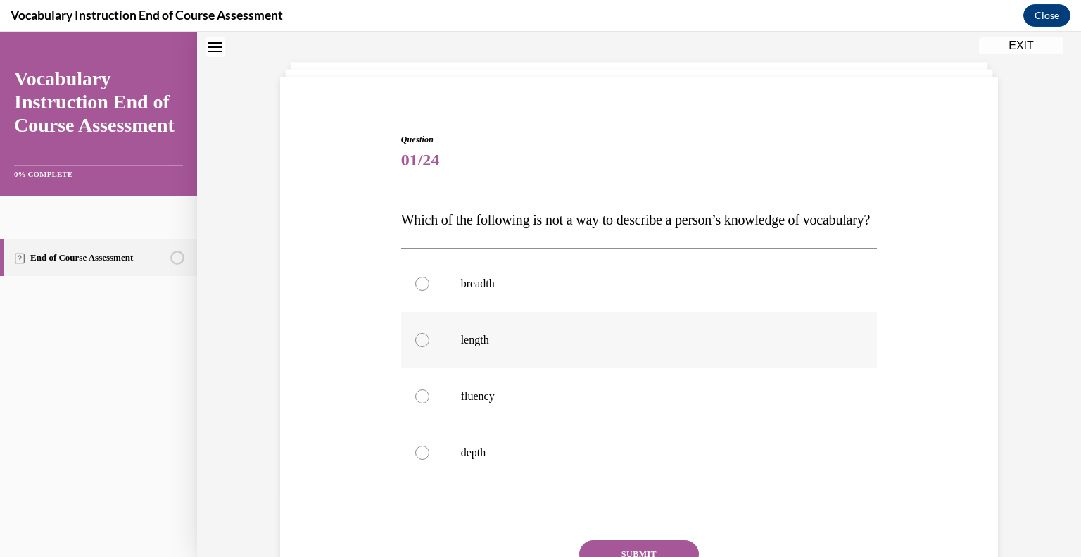
click at [475, 355] on label "length" at bounding box center [639, 340] width 476 height 56
click at [429, 347] on input "length" at bounding box center [422, 340] width 14 height 14
radio input "true"
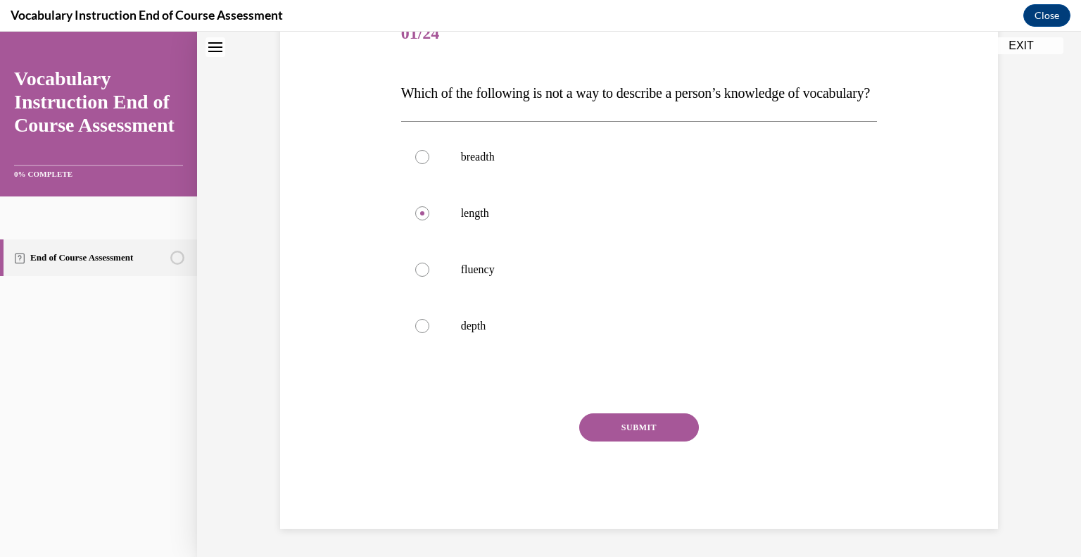
click at [667, 425] on button "SUBMIT" at bounding box center [639, 427] width 120 height 28
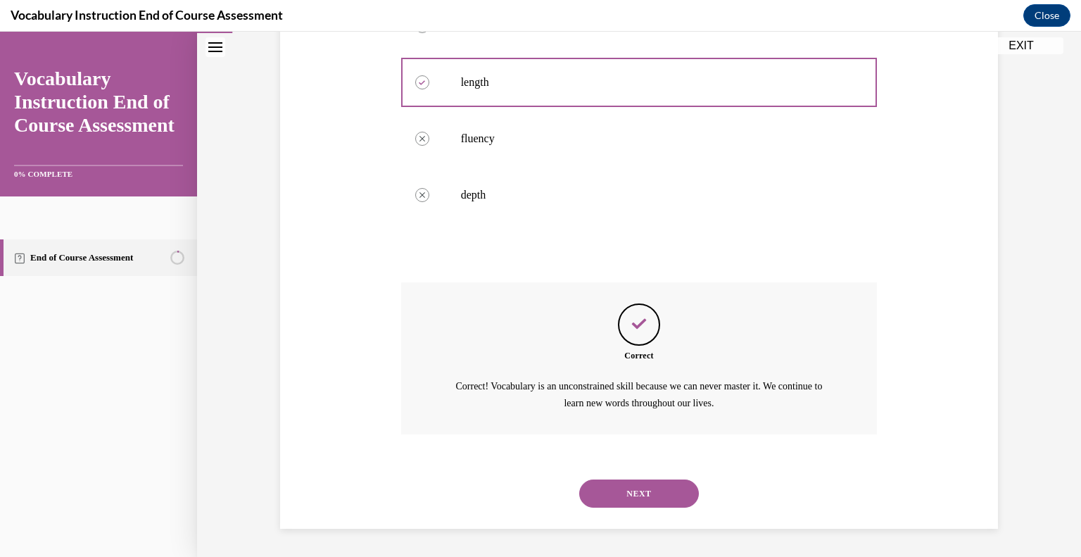
click at [661, 501] on button "NEXT" at bounding box center [639, 493] width 120 height 28
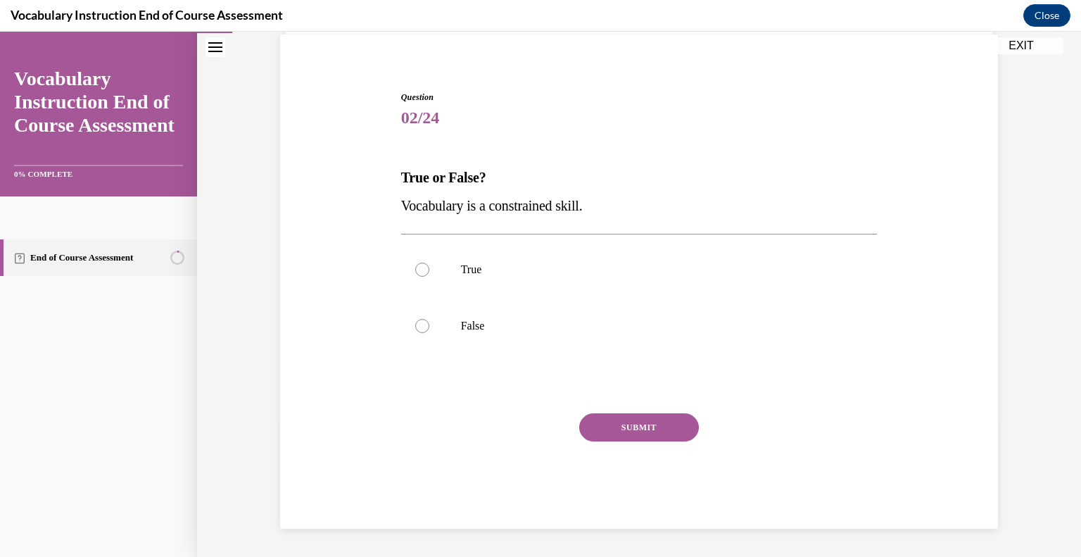
scroll to position [104, 0]
click at [439, 324] on label "False" at bounding box center [639, 326] width 476 height 56
click at [429, 324] on input "False" at bounding box center [422, 326] width 14 height 14
radio input "true"
click at [663, 424] on button "SUBMIT" at bounding box center [639, 428] width 120 height 28
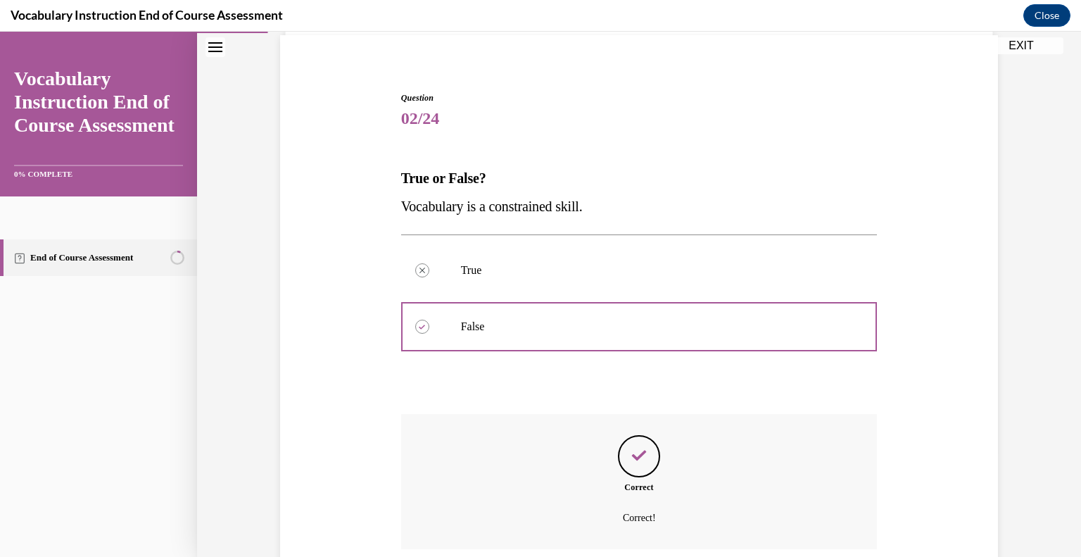
scroll to position [218, 0]
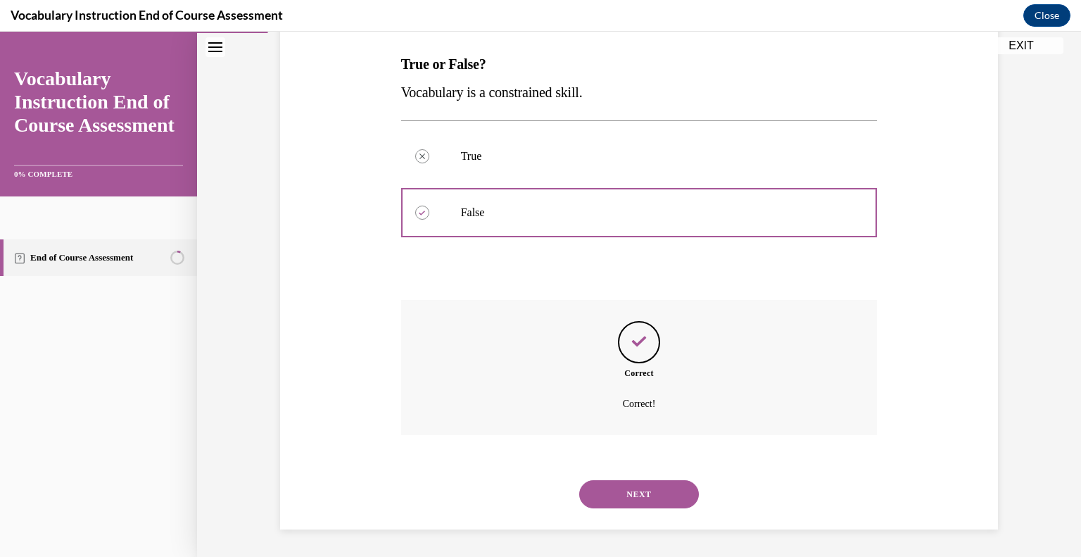
click at [670, 504] on button "NEXT" at bounding box center [639, 494] width 120 height 28
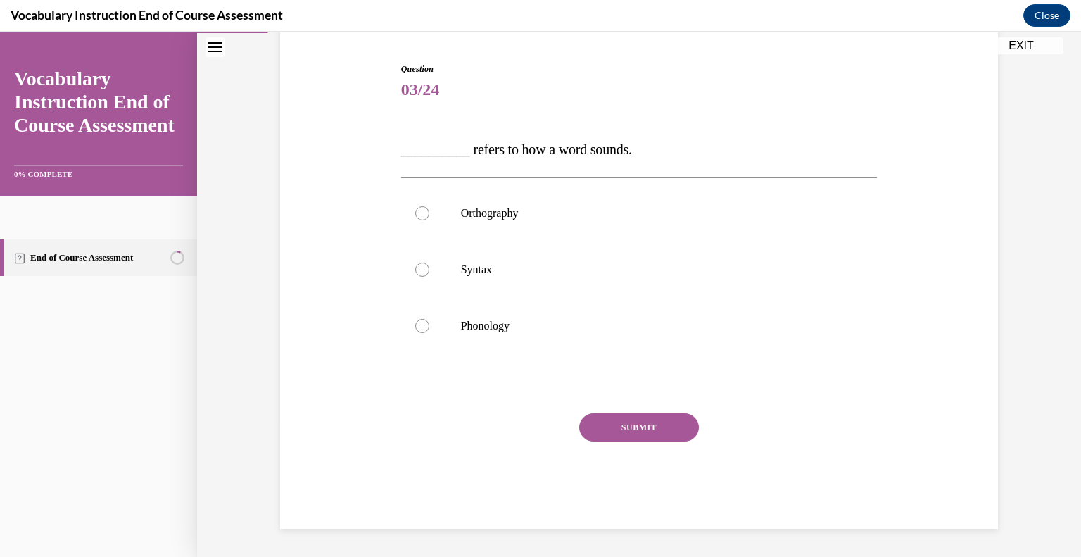
scroll to position [132, 0]
click at [435, 341] on label "Phonology" at bounding box center [639, 326] width 476 height 56
click at [429, 333] on input "Phonology" at bounding box center [422, 326] width 14 height 14
radio input "true"
click at [673, 440] on button "SUBMIT" at bounding box center [639, 428] width 120 height 28
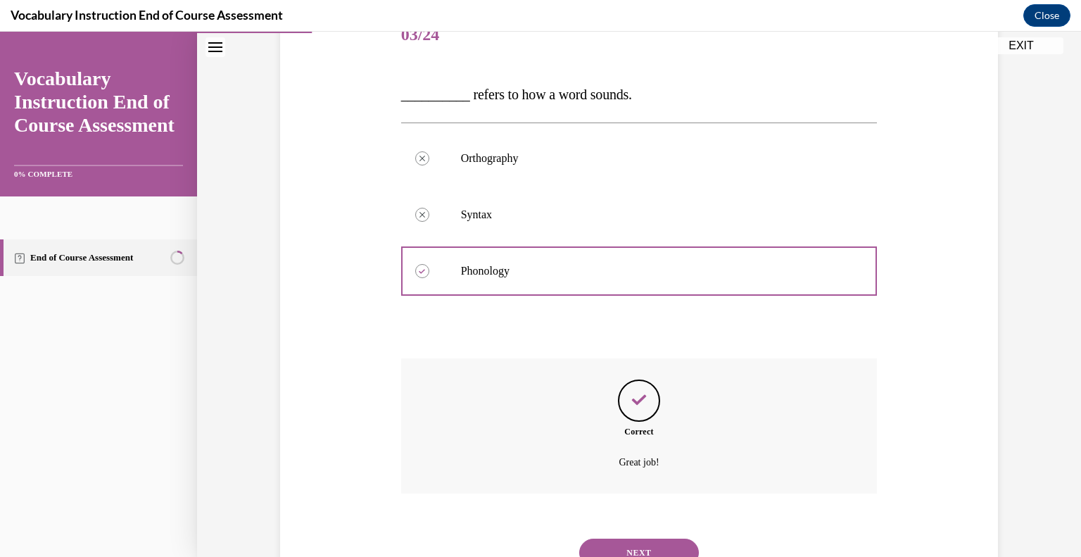
scroll to position [246, 0]
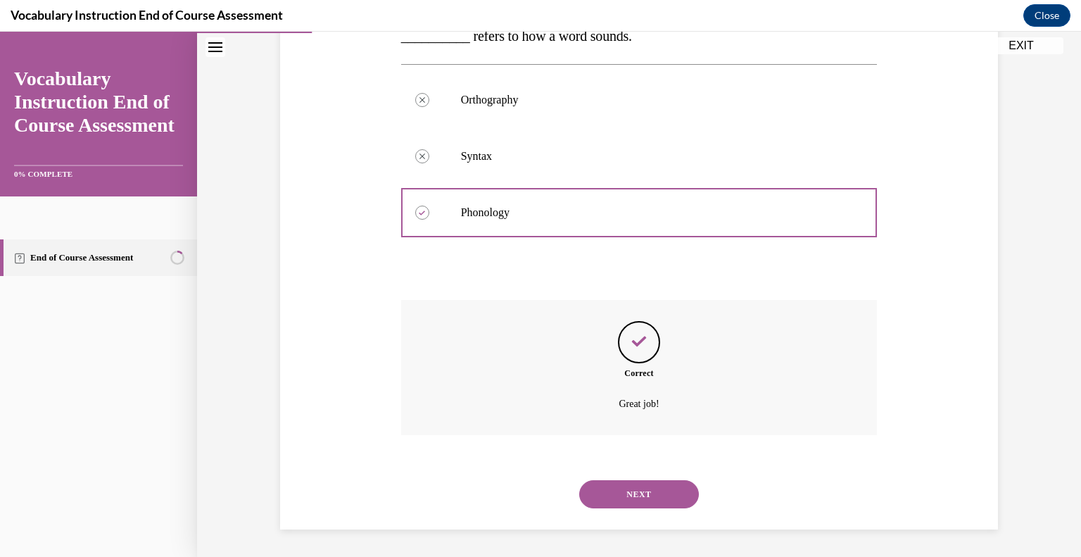
click at [671, 495] on button "NEXT" at bounding box center [639, 494] width 120 height 28
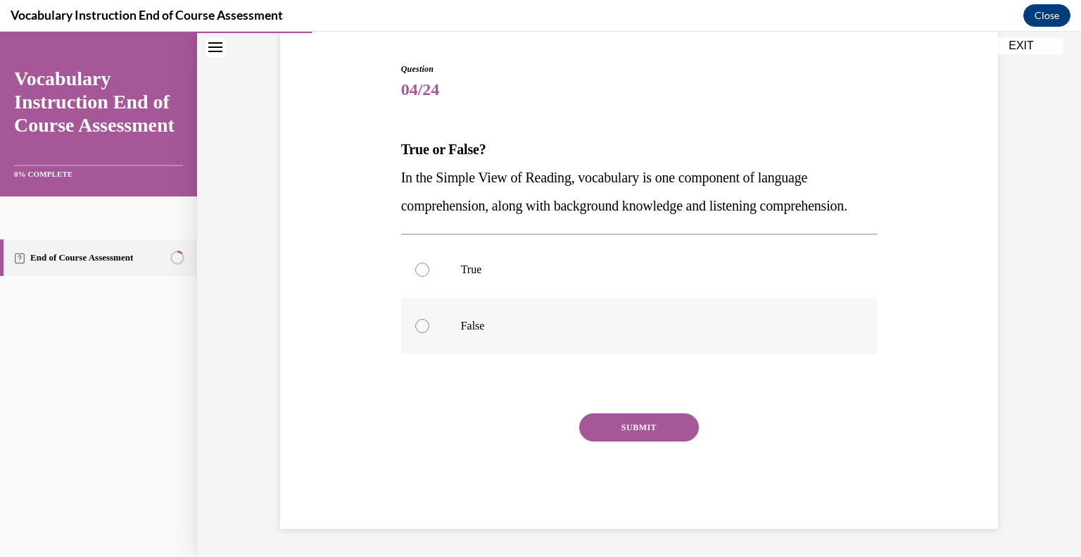
click at [433, 325] on label "False" at bounding box center [639, 326] width 476 height 56
click at [429, 325] on input "False" at bounding box center [422, 326] width 14 height 14
radio input "true"
click at [653, 431] on button "SUBMIT" at bounding box center [639, 427] width 120 height 28
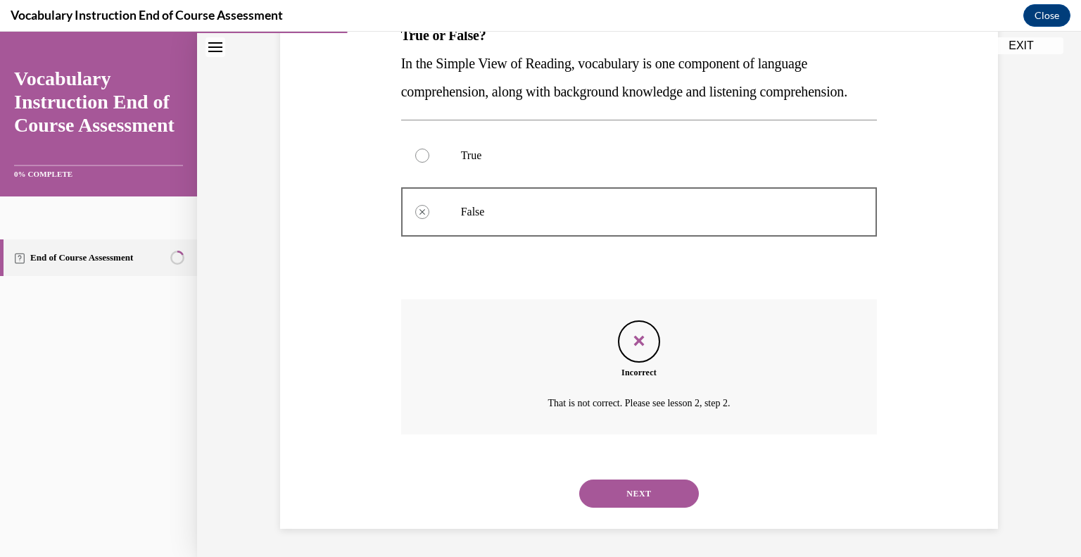
scroll to position [274, 0]
click at [656, 484] on button "NEXT" at bounding box center [639, 493] width 120 height 28
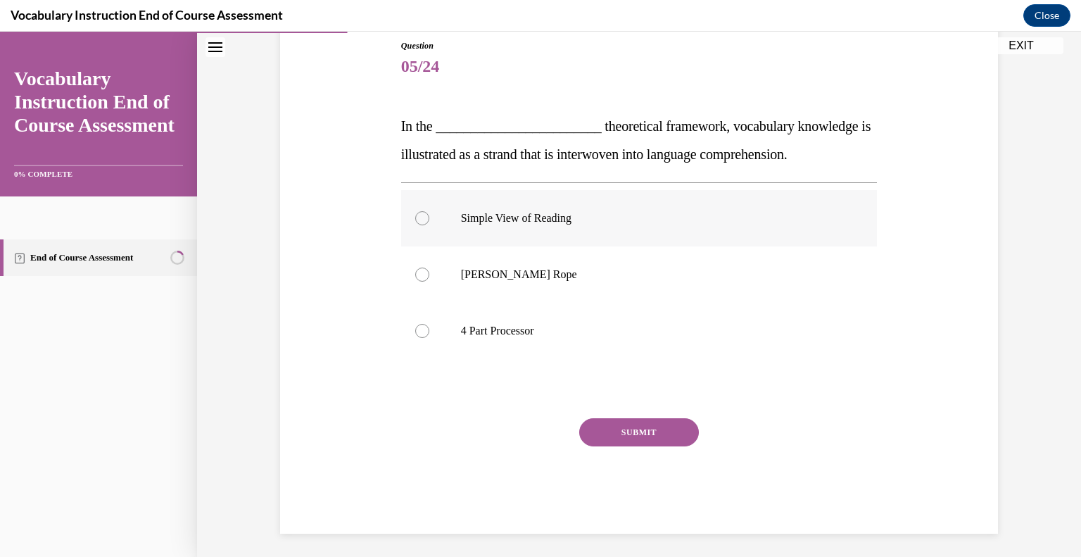
click at [425, 216] on div at bounding box center [422, 218] width 14 height 14
click at [425, 216] on input "Simple View of Reading" at bounding box center [422, 218] width 14 height 14
radio input "true"
click at [667, 445] on button "SUBMIT" at bounding box center [639, 432] width 120 height 28
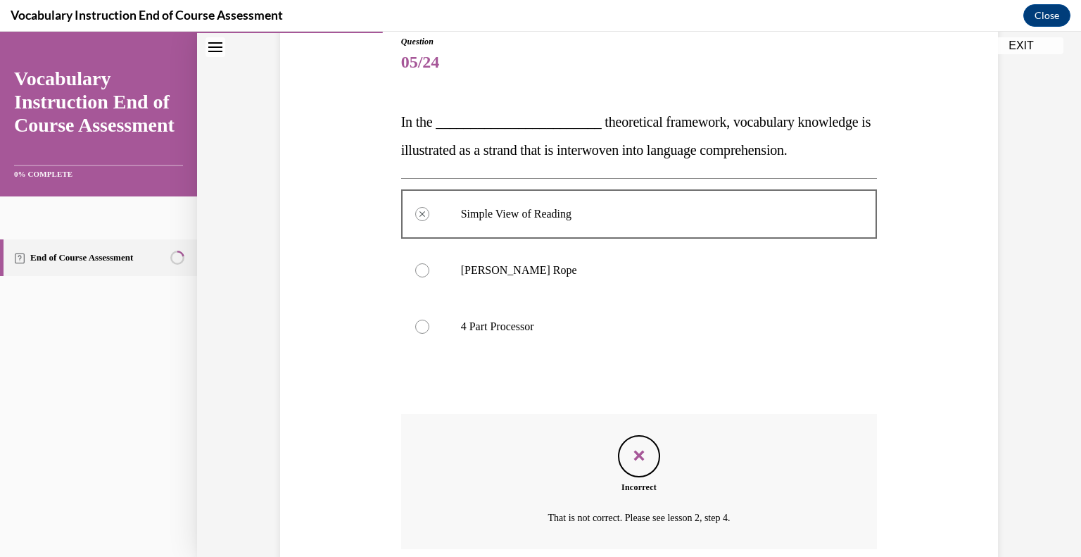
scroll to position [274, 0]
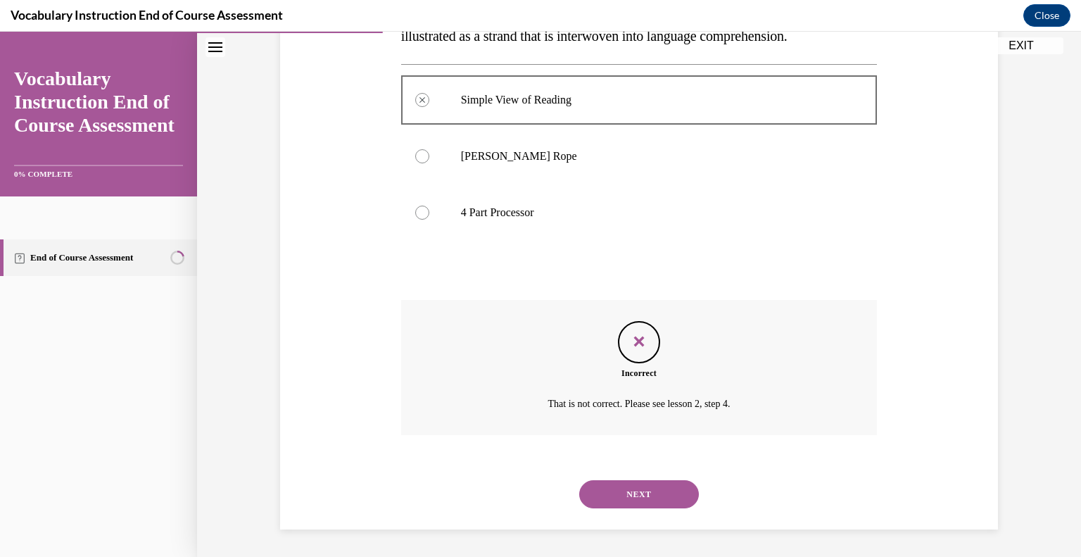
click at [668, 499] on button "NEXT" at bounding box center [639, 494] width 120 height 28
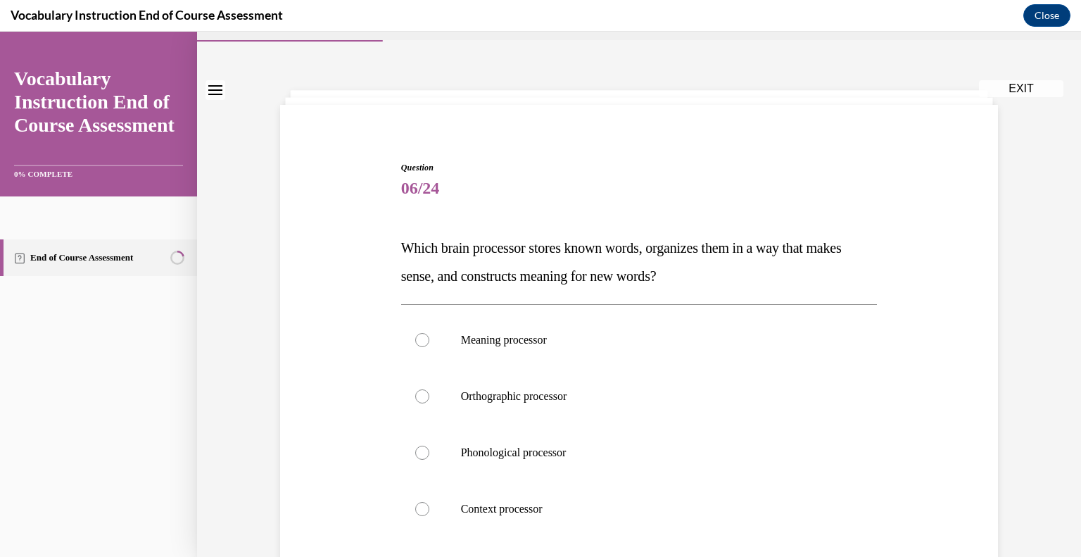
scroll to position [68, 0]
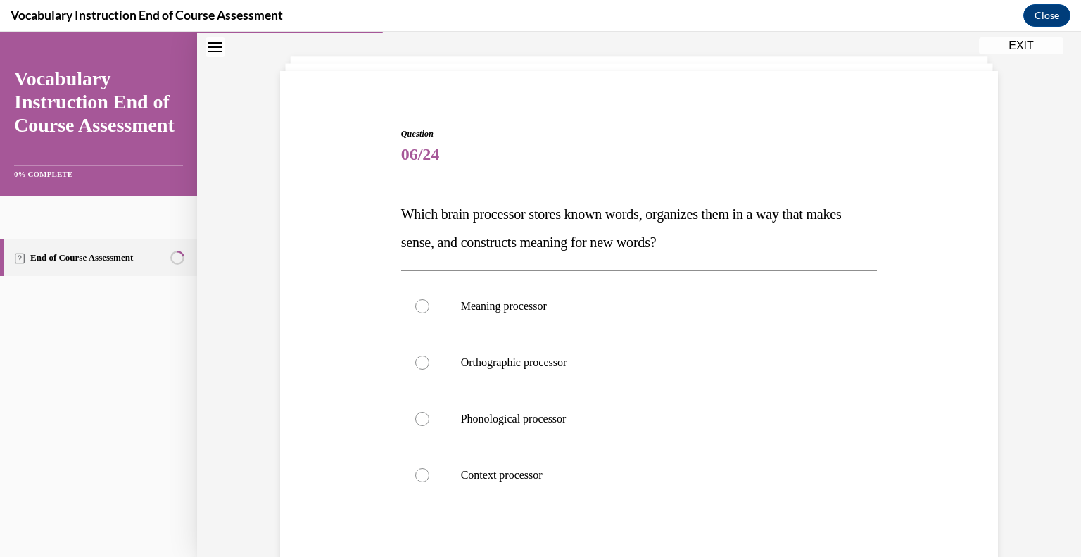
click at [1020, 51] on button "EXIT" at bounding box center [1021, 45] width 84 height 17
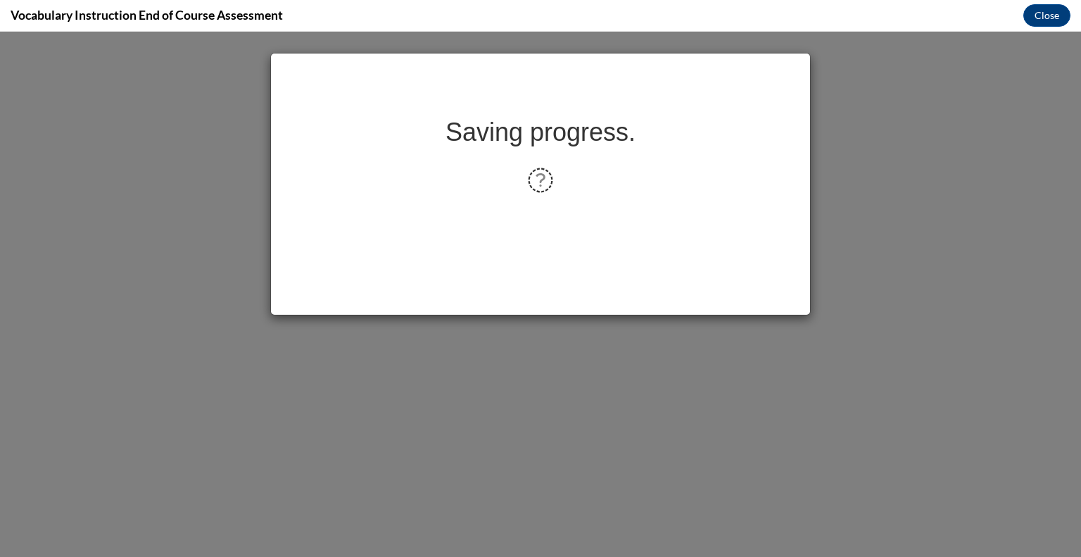
scroll to position [0, 0]
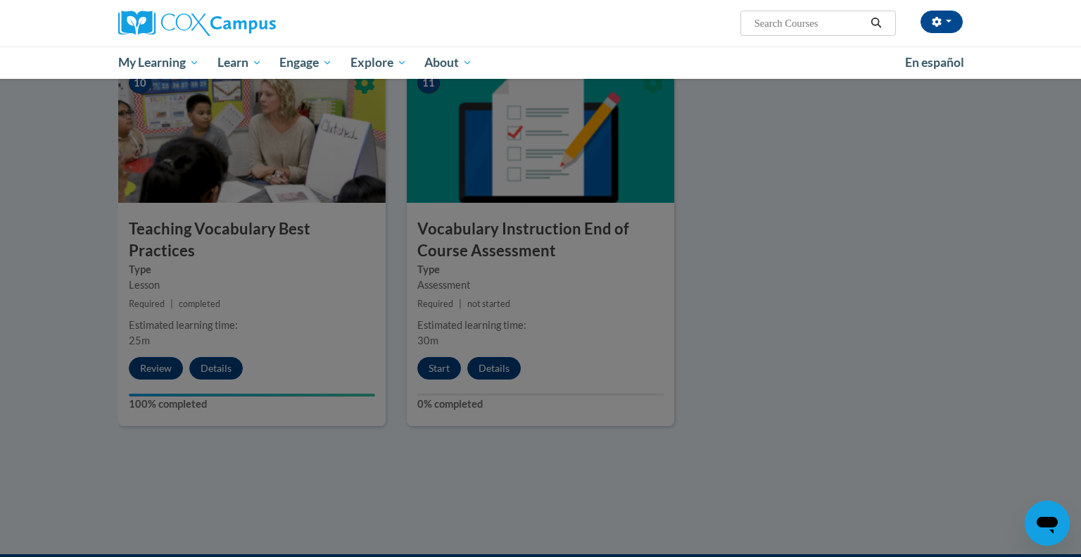
click at [440, 364] on div at bounding box center [540, 278] width 1081 height 557
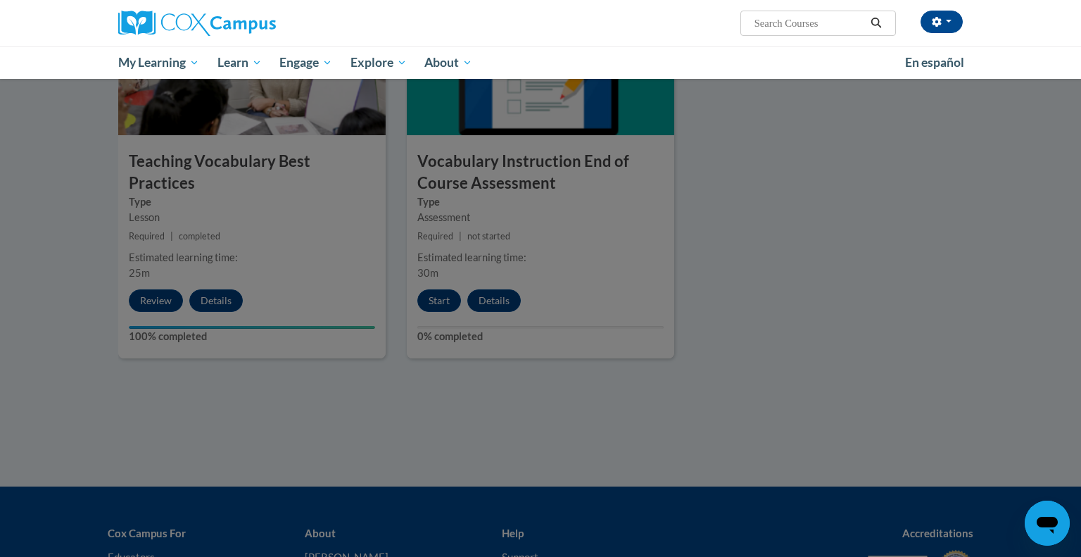
scroll to position [1542, 0]
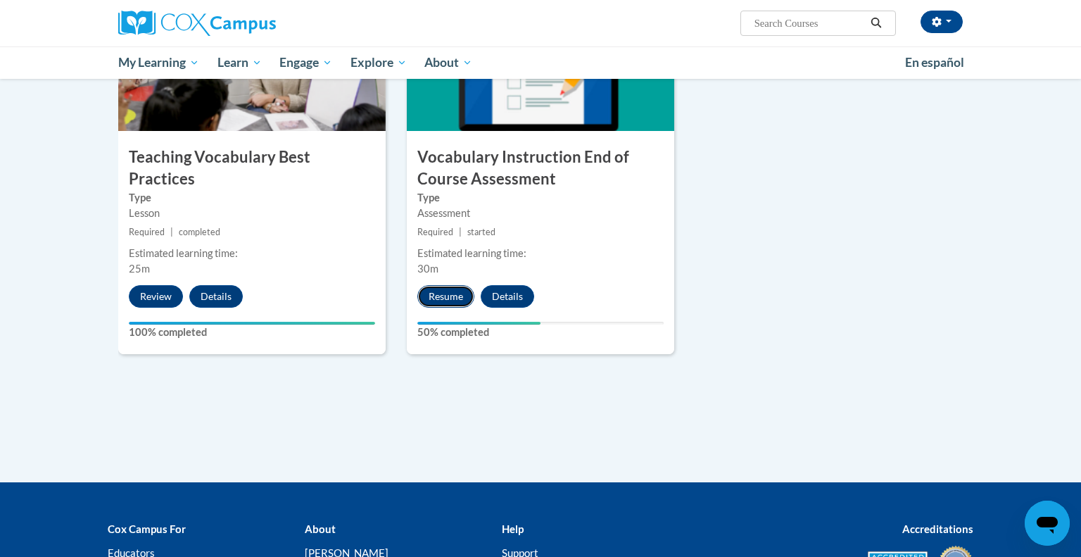
click at [449, 295] on button "Resume" at bounding box center [445, 296] width 57 height 23
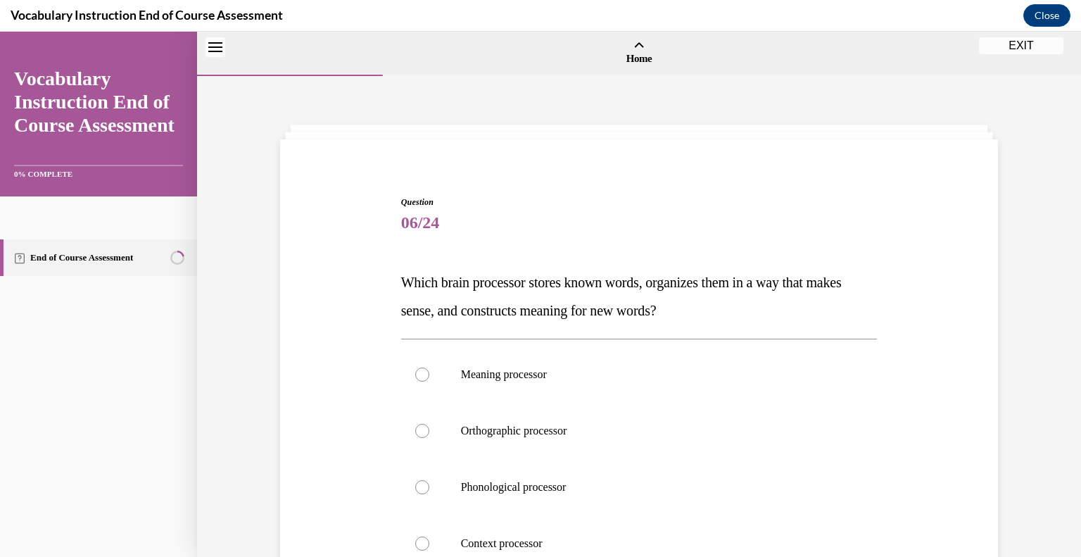
scroll to position [44, 0]
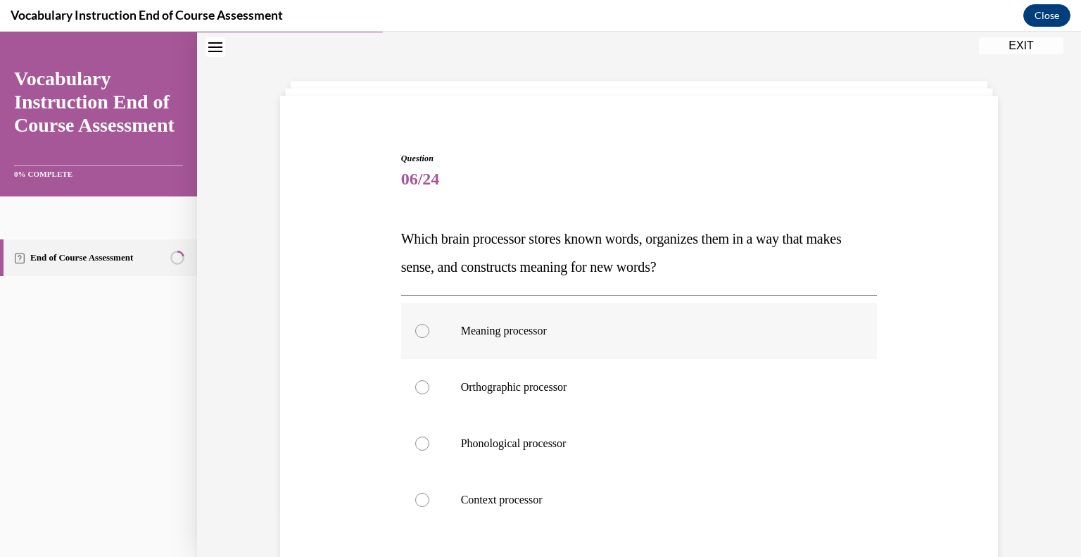
click at [430, 329] on label "Meaning processor" at bounding box center [639, 331] width 476 height 56
click at [429, 329] on input "Meaning processor" at bounding box center [422, 331] width 14 height 14
radio input "true"
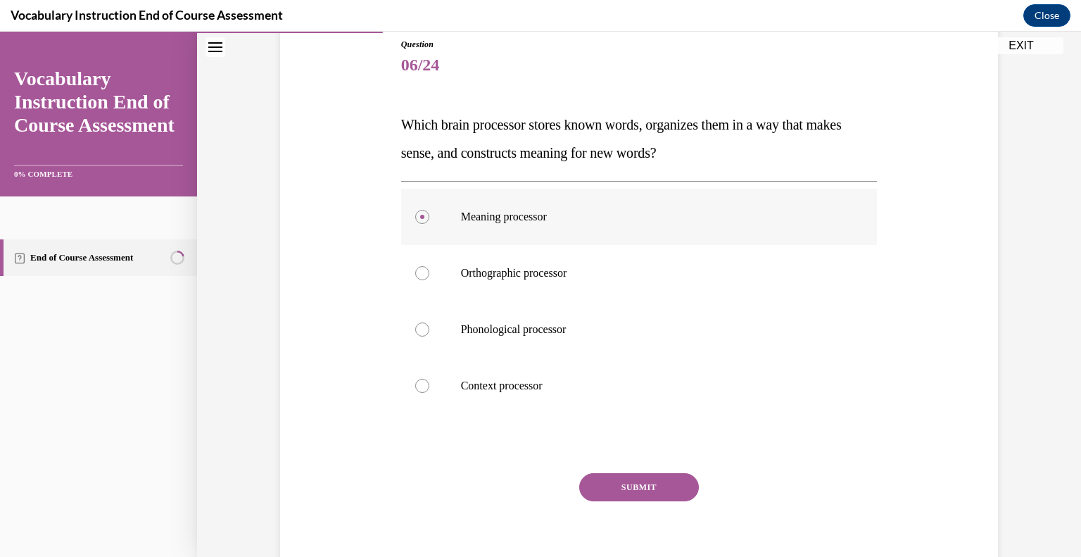
scroll to position [189, 0]
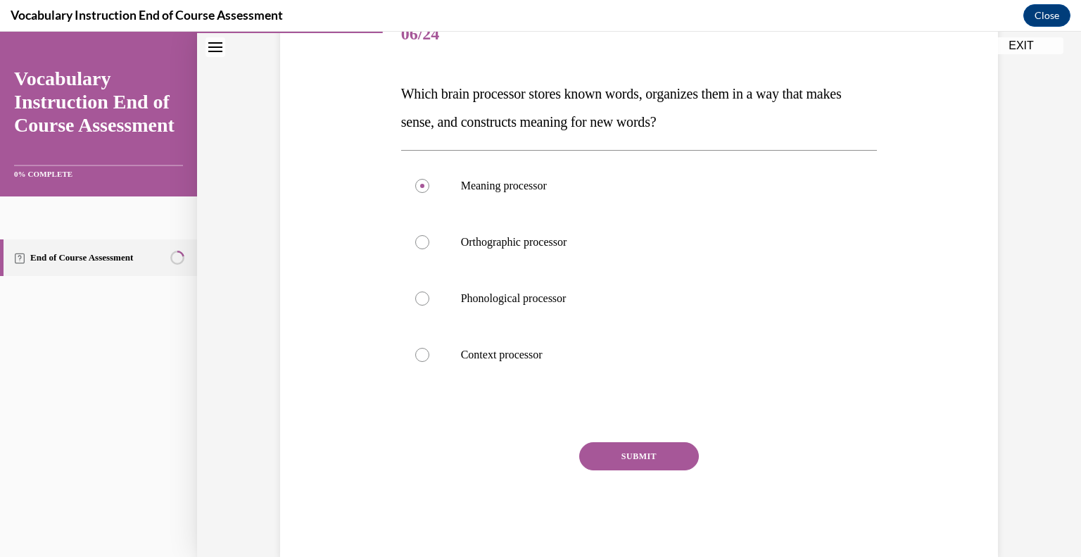
click at [650, 457] on button "SUBMIT" at bounding box center [639, 456] width 120 height 28
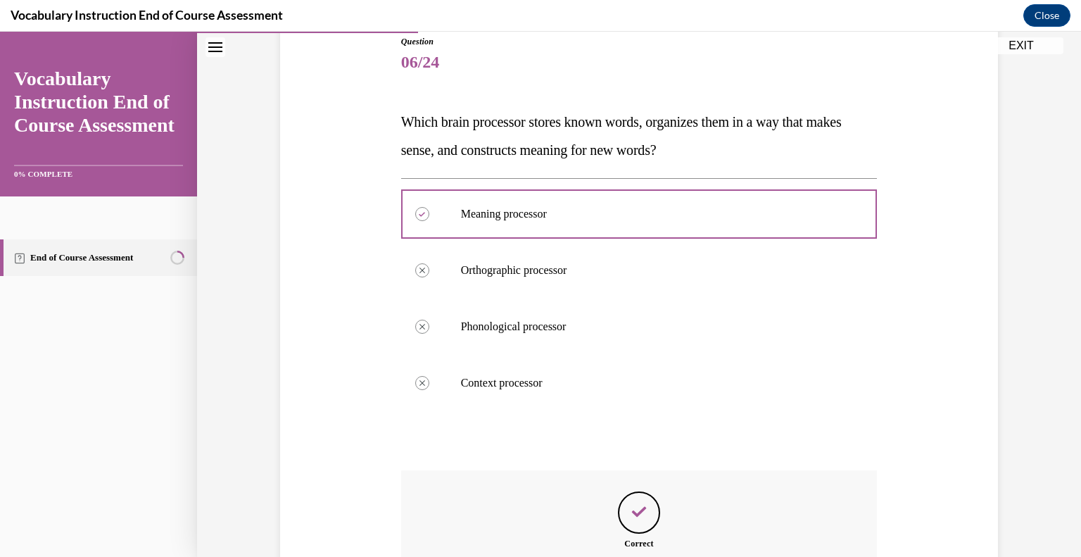
scroll to position [153, 0]
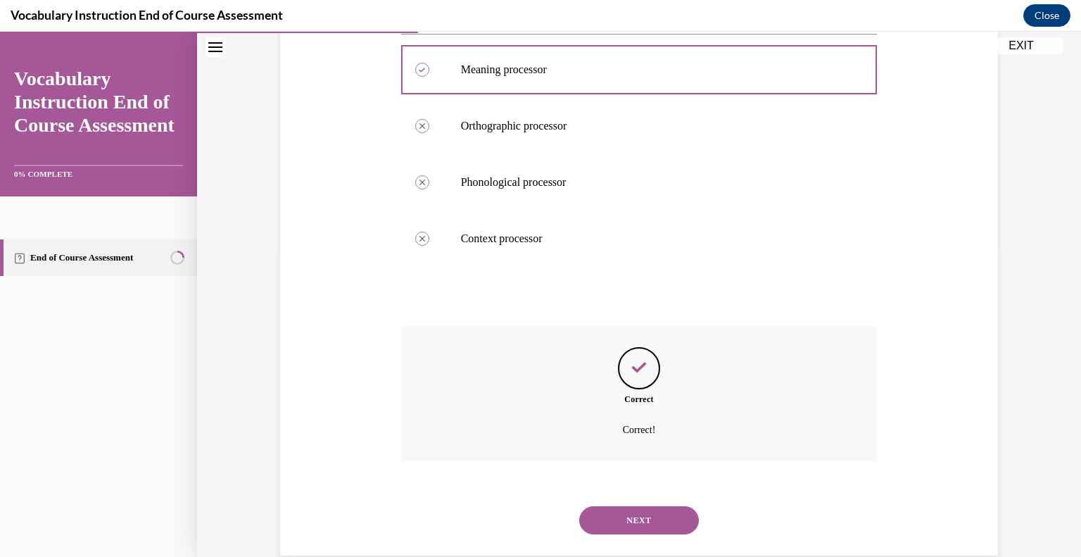
click at [673, 523] on button "NEXT" at bounding box center [639, 520] width 120 height 28
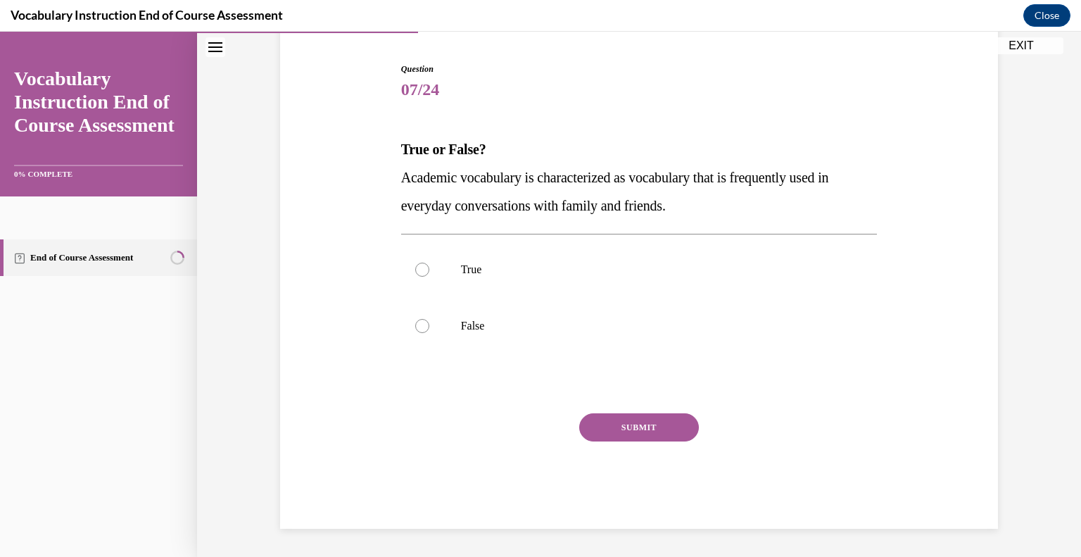
scroll to position [132, 0]
click at [433, 315] on label "False" at bounding box center [639, 326] width 476 height 56
click at [429, 319] on input "False" at bounding box center [422, 326] width 14 height 14
radio input "true"
click at [653, 431] on button "SUBMIT" at bounding box center [639, 428] width 120 height 28
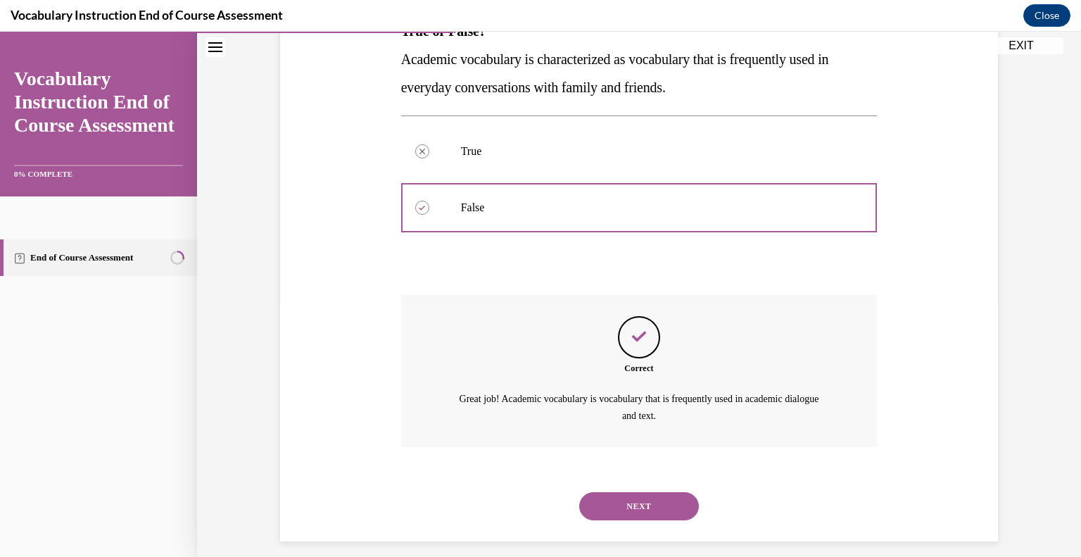
scroll to position [263, 0]
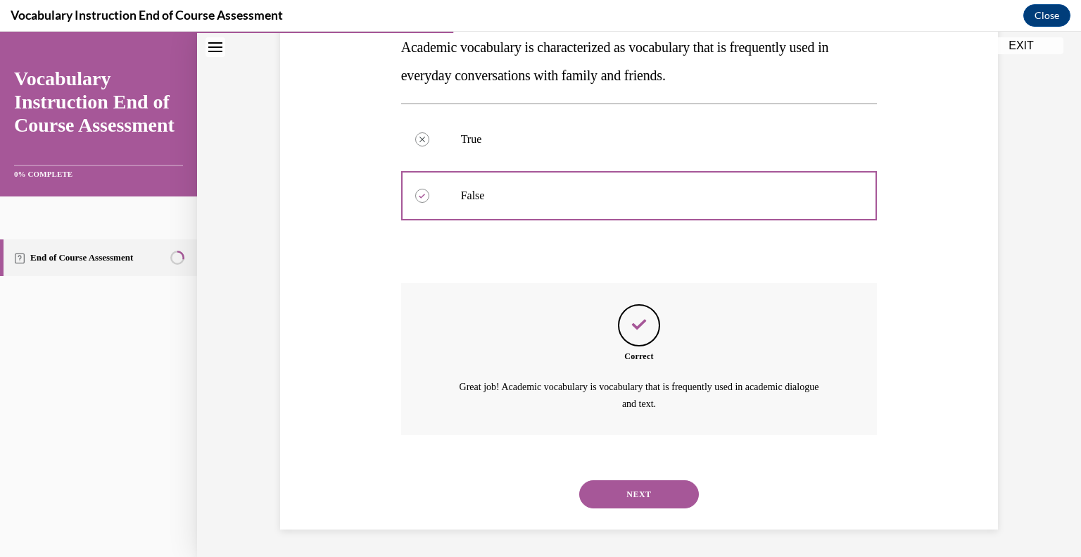
click at [649, 495] on button "NEXT" at bounding box center [639, 494] width 120 height 28
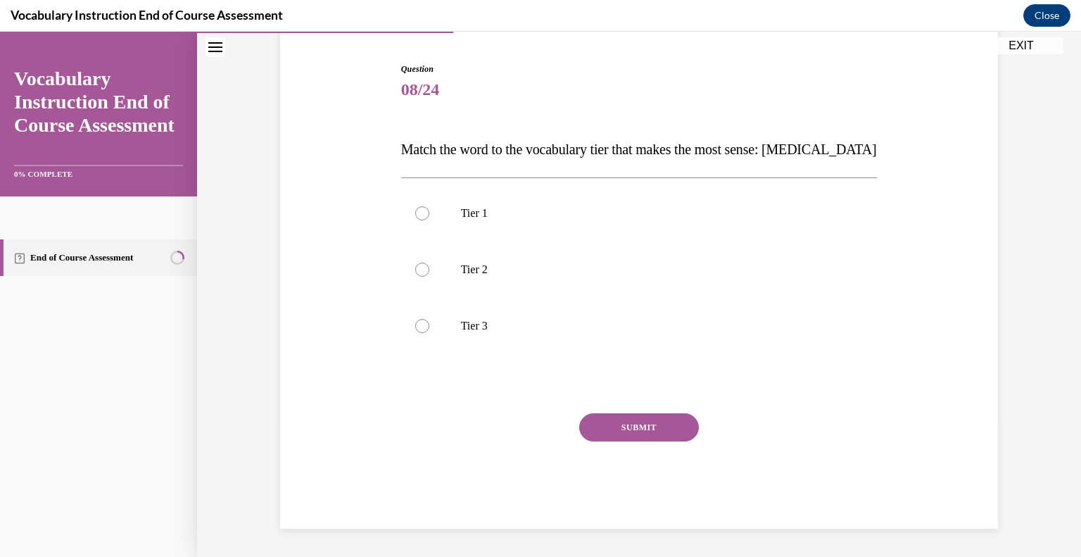
scroll to position [132, 0]
click at [422, 331] on div at bounding box center [422, 326] width 14 height 14
click at [422, 331] on input "Tier 3" at bounding box center [422, 326] width 14 height 14
radio input "true"
click at [646, 436] on button "SUBMIT" at bounding box center [639, 428] width 120 height 28
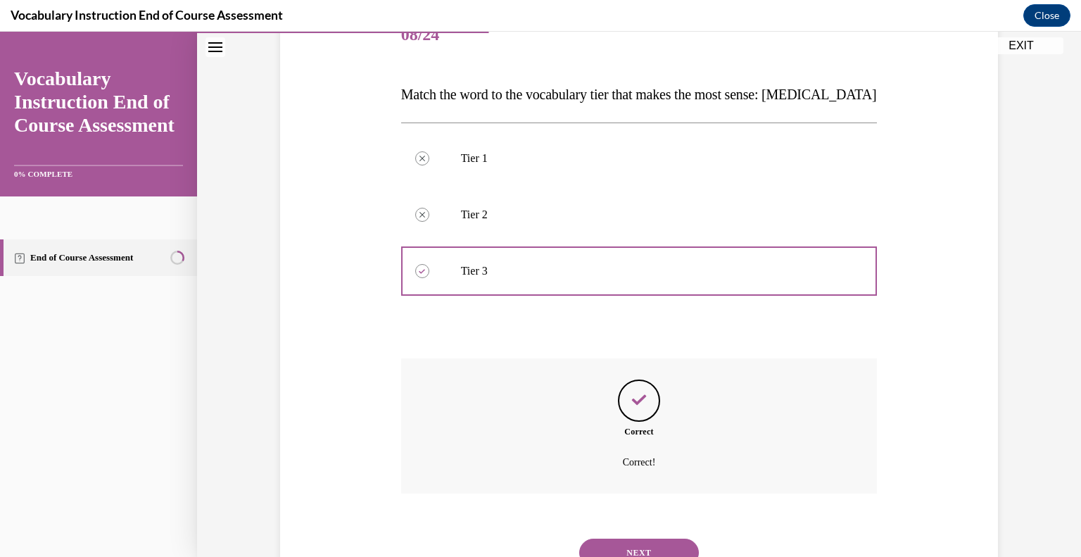
scroll to position [246, 0]
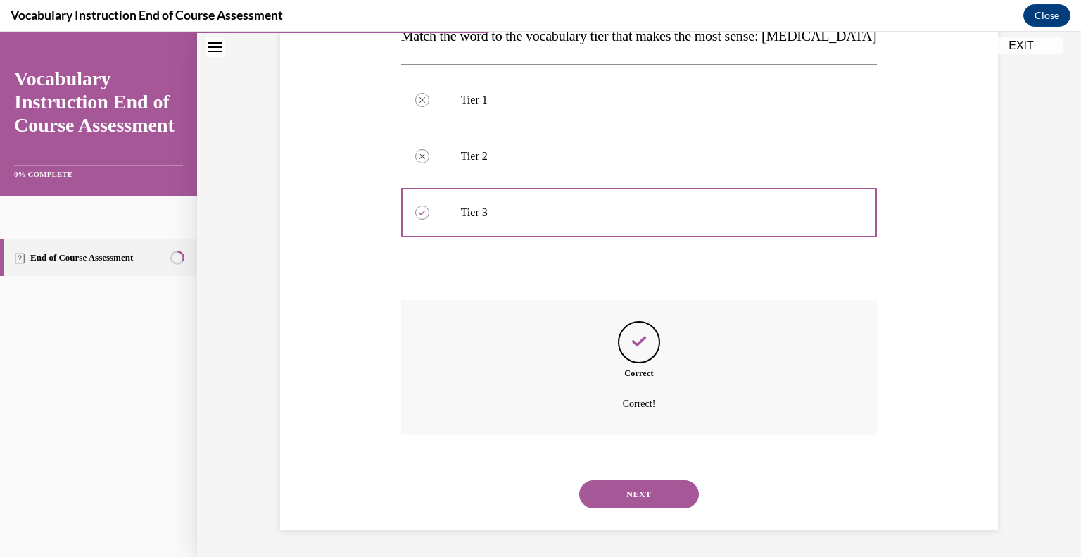
click at [663, 497] on button "NEXT" at bounding box center [639, 494] width 120 height 28
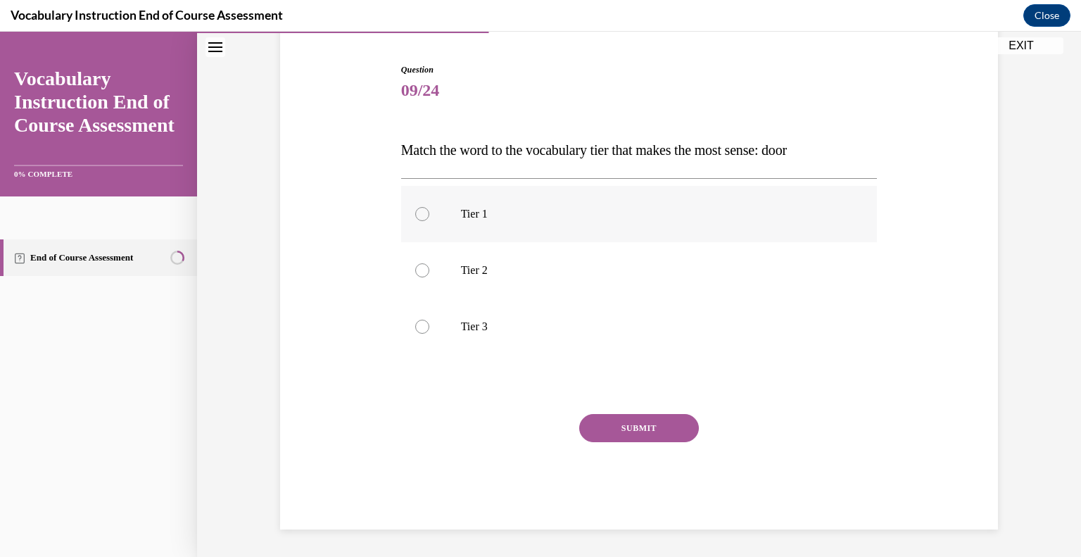
click at [425, 214] on div at bounding box center [422, 214] width 14 height 14
click at [425, 214] on input "Tier 1" at bounding box center [422, 214] width 14 height 14
radio input "true"
click at [655, 428] on button "SUBMIT" at bounding box center [639, 428] width 120 height 28
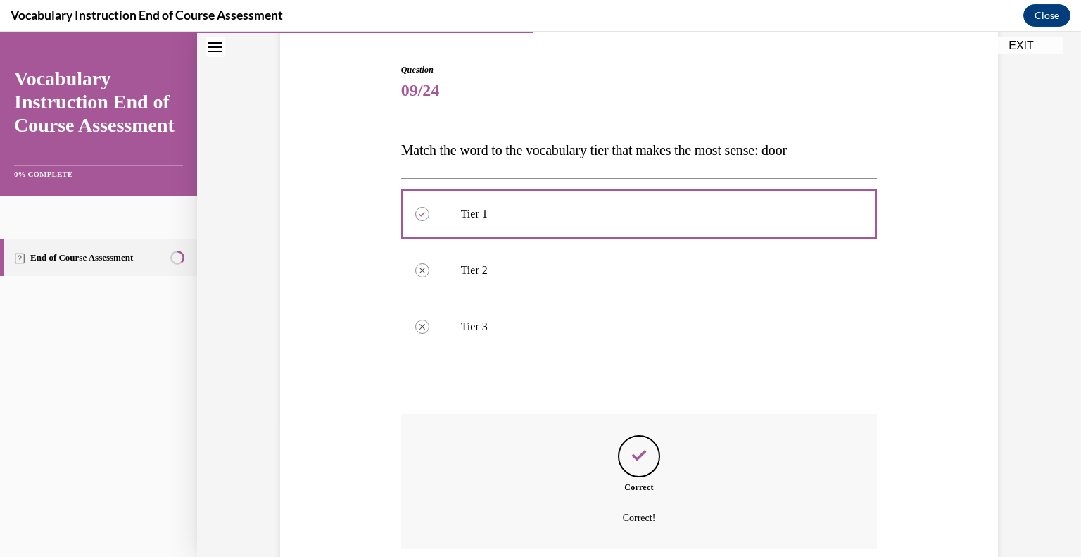
scroll to position [246, 0]
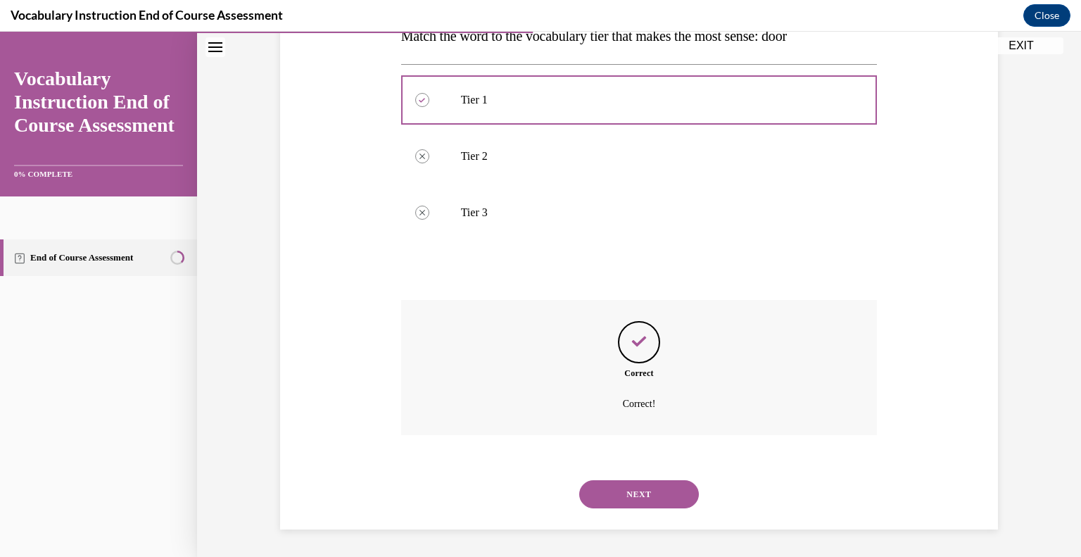
click at [663, 499] on button "NEXT" at bounding box center [639, 494] width 120 height 28
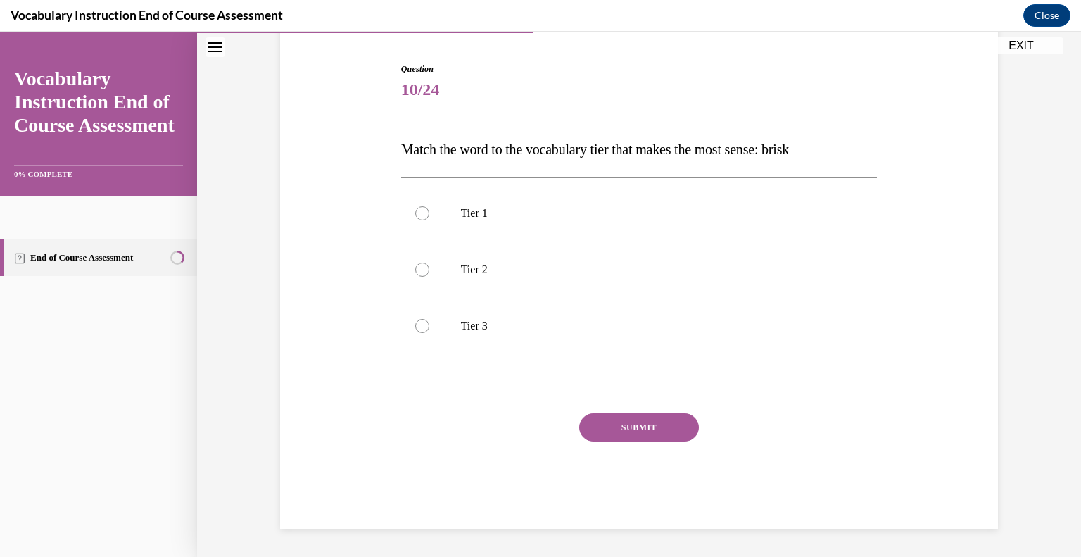
scroll to position [132, 0]
click at [425, 270] on div at bounding box center [422, 270] width 14 height 14
click at [425, 270] on input "Tier 2" at bounding box center [422, 270] width 14 height 14
radio input "true"
click at [653, 429] on button "SUBMIT" at bounding box center [639, 428] width 120 height 28
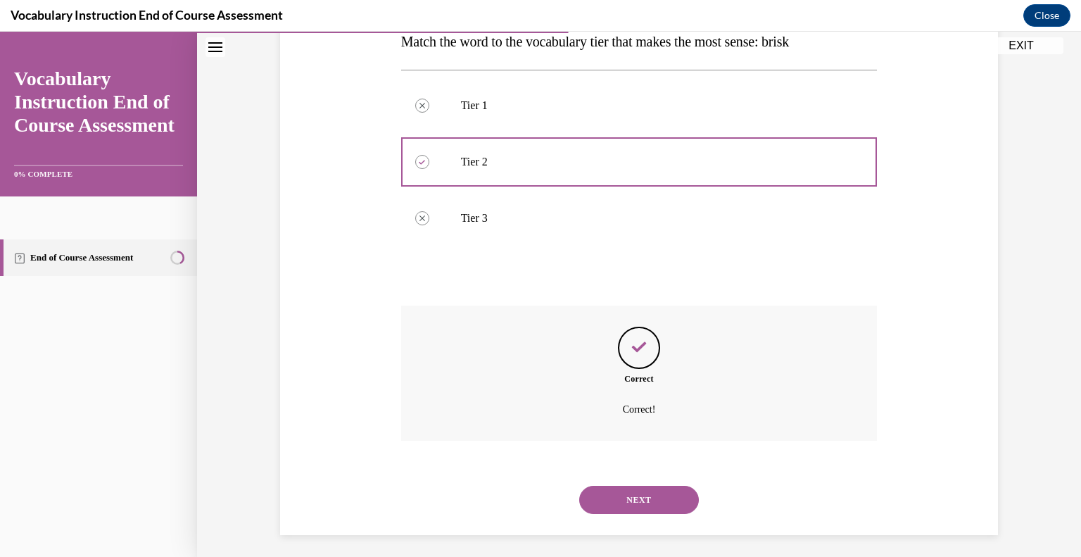
scroll to position [246, 0]
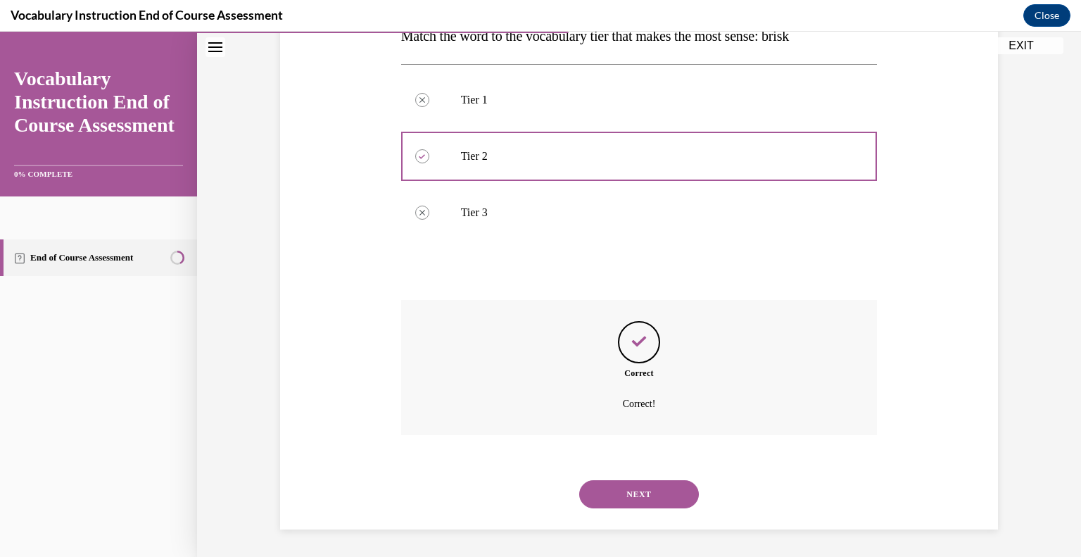
click at [680, 495] on button "NEXT" at bounding box center [639, 494] width 120 height 28
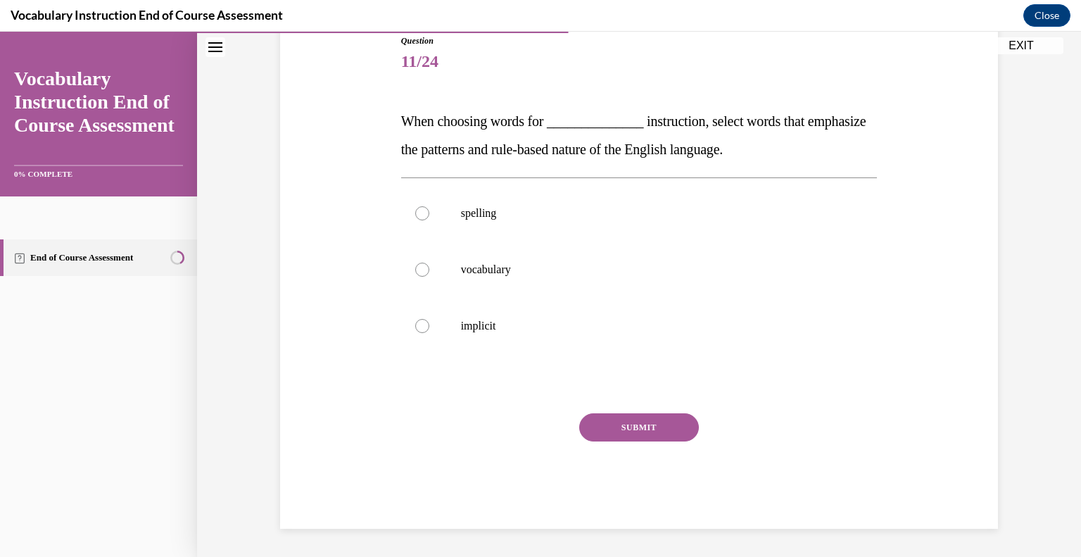
scroll to position [156, 0]
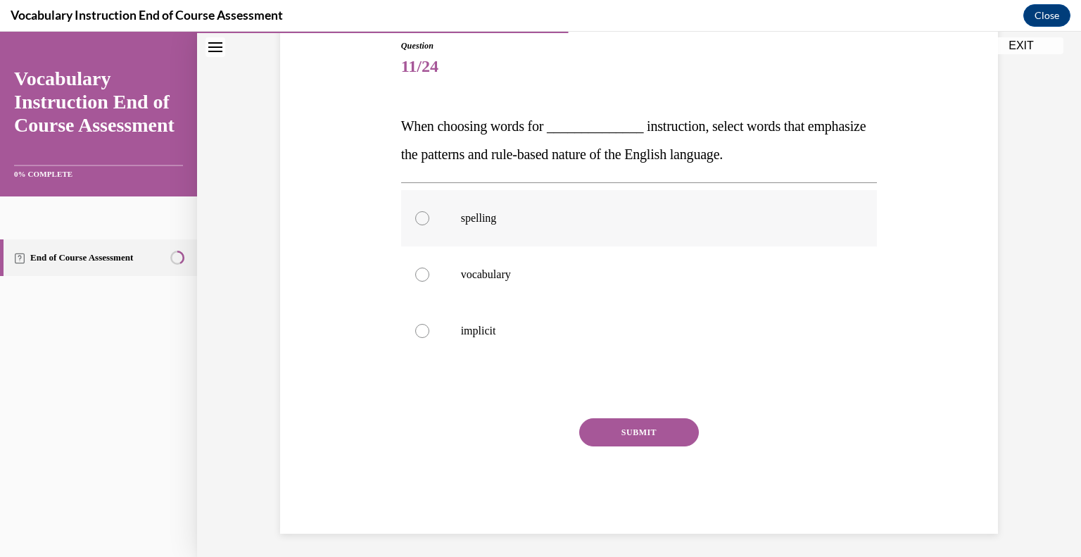
click at [427, 224] on label "spelling" at bounding box center [639, 218] width 476 height 56
click at [427, 224] on input "spelling" at bounding box center [422, 218] width 14 height 14
radio input "true"
click at [674, 438] on button "SUBMIT" at bounding box center [639, 432] width 120 height 28
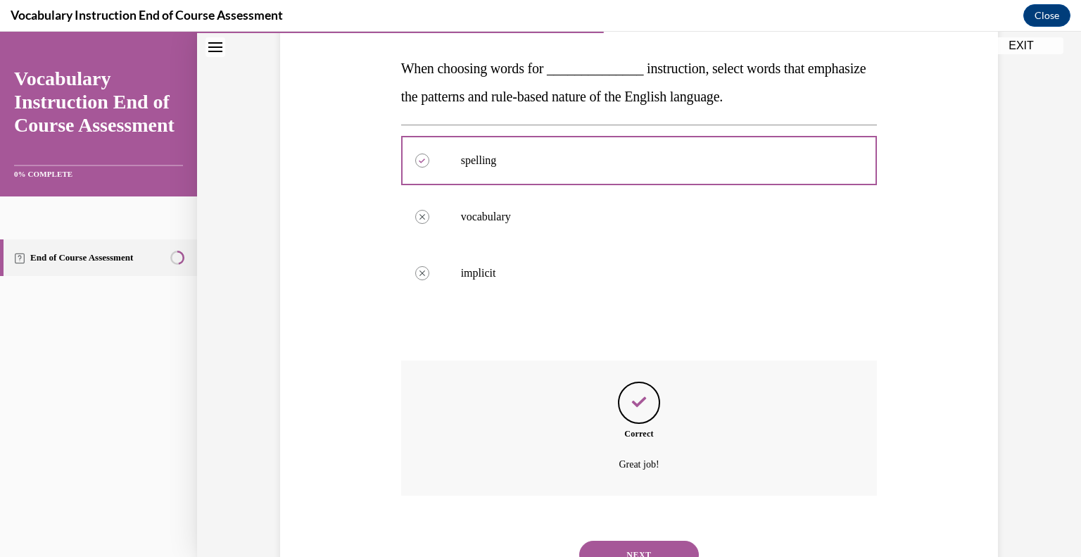
scroll to position [274, 0]
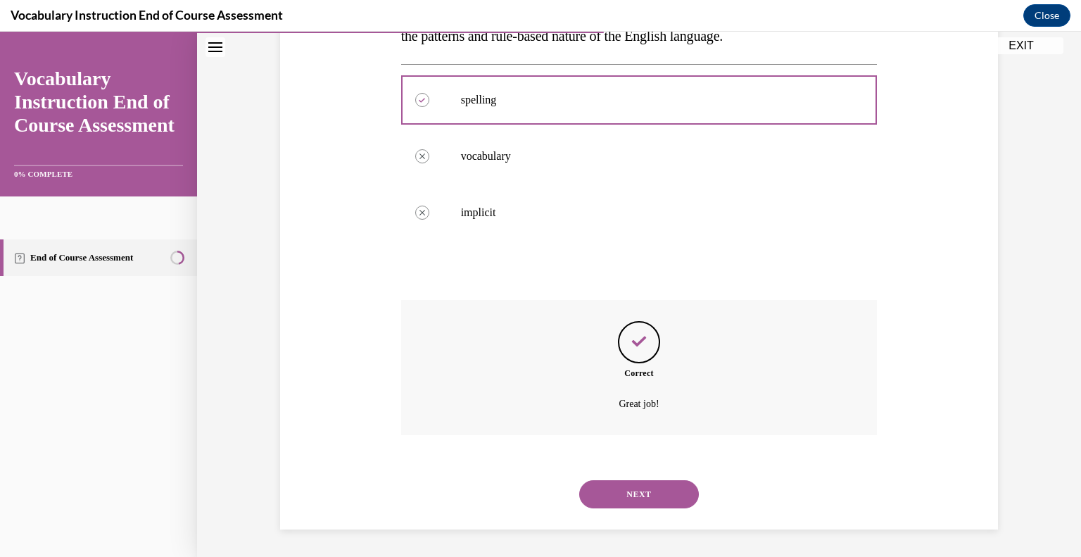
click at [651, 505] on button "NEXT" at bounding box center [639, 494] width 120 height 28
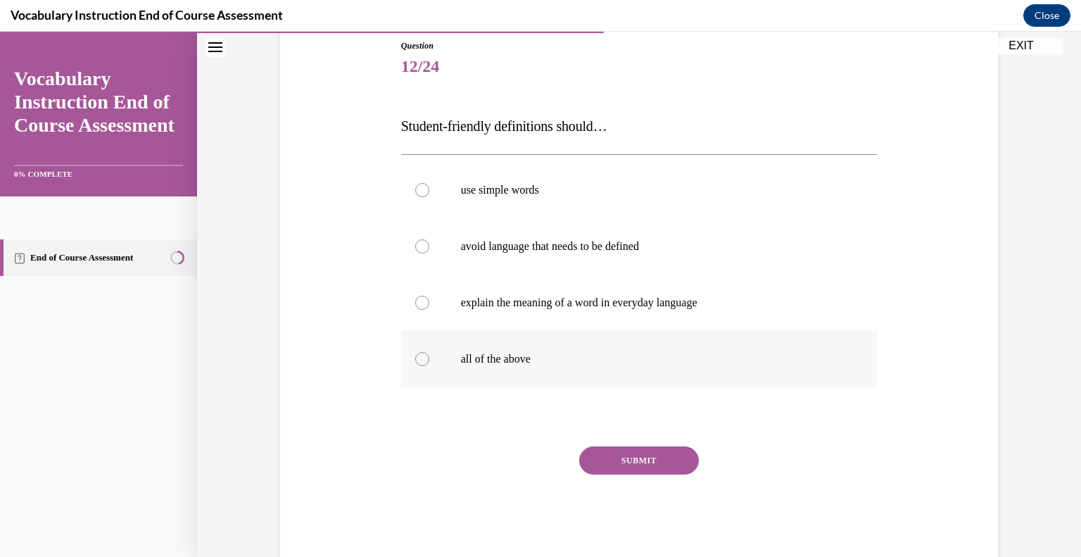
click at [416, 352] on div at bounding box center [422, 359] width 14 height 14
click at [416, 352] on input "all of the above" at bounding box center [422, 359] width 14 height 14
radio input "true"
click at [647, 467] on button "SUBMIT" at bounding box center [639, 460] width 120 height 28
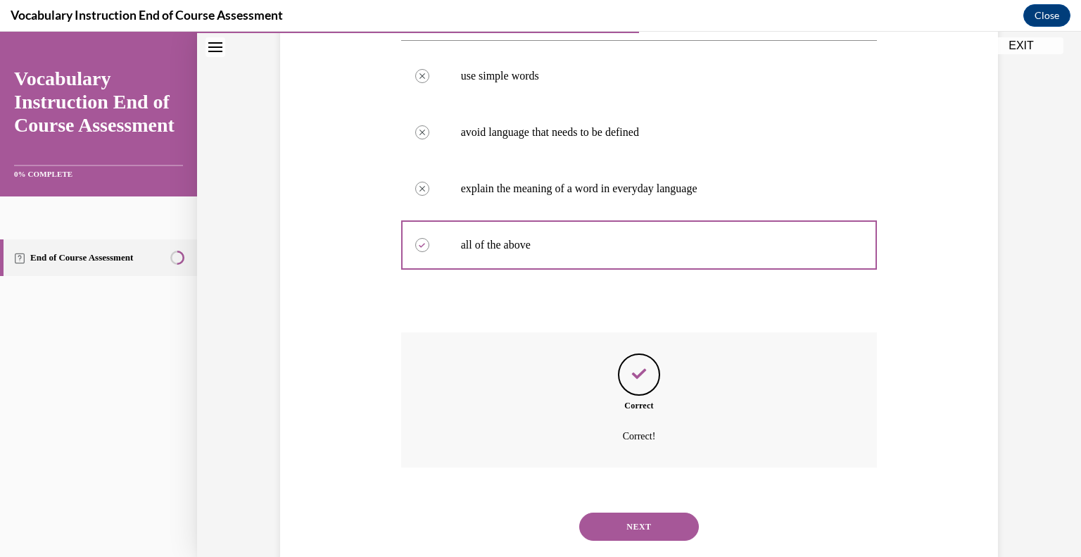
scroll to position [303, 0]
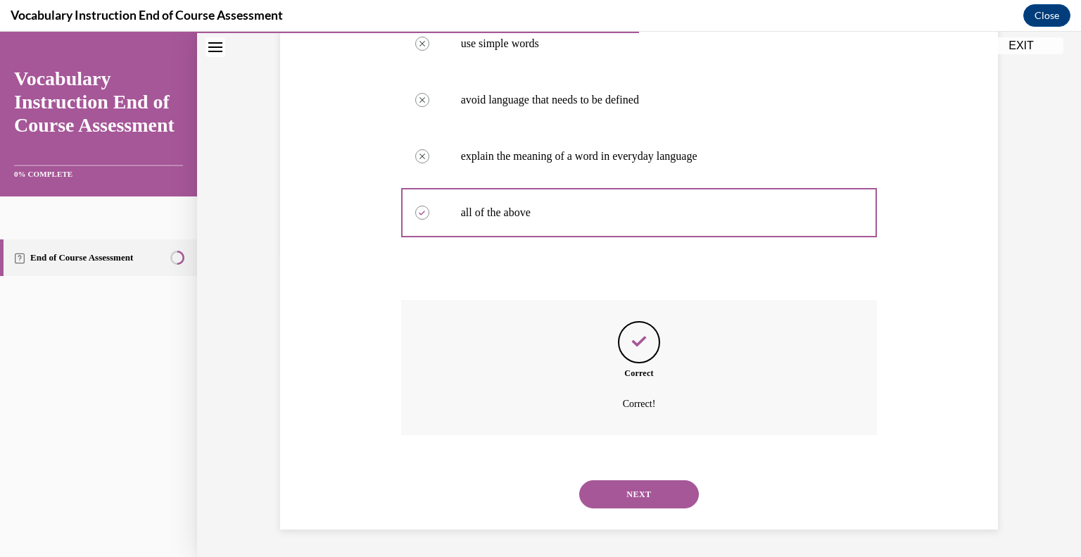
click at [649, 502] on button "NEXT" at bounding box center [639, 494] width 120 height 28
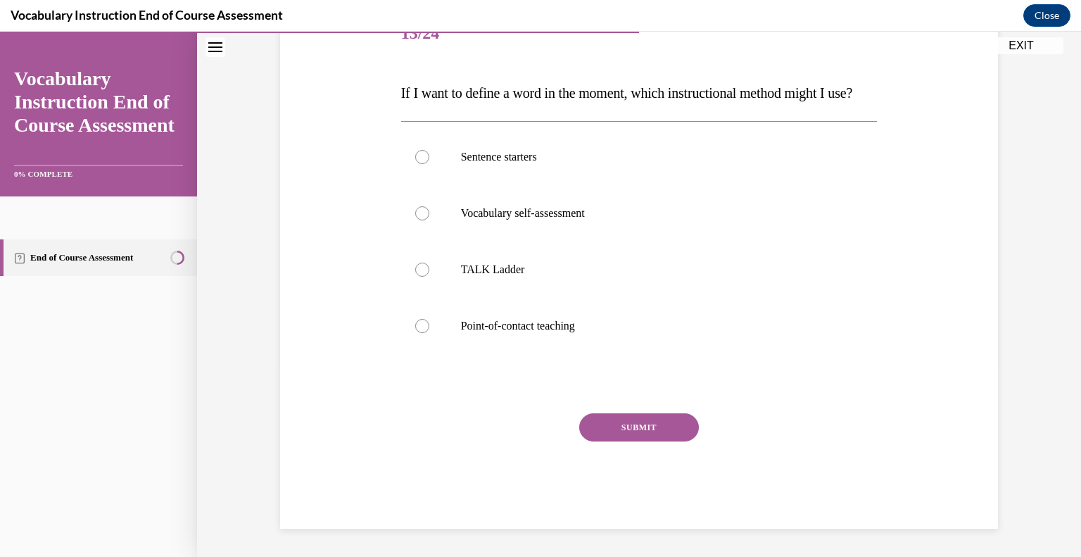
scroll to position [211, 0]
click at [435, 326] on label "Point-of-contact teaching" at bounding box center [639, 326] width 476 height 56
click at [429, 326] on input "Point-of-contact teaching" at bounding box center [422, 326] width 14 height 14
radio input "true"
click at [647, 459] on div "SUBMIT" at bounding box center [639, 448] width 476 height 70
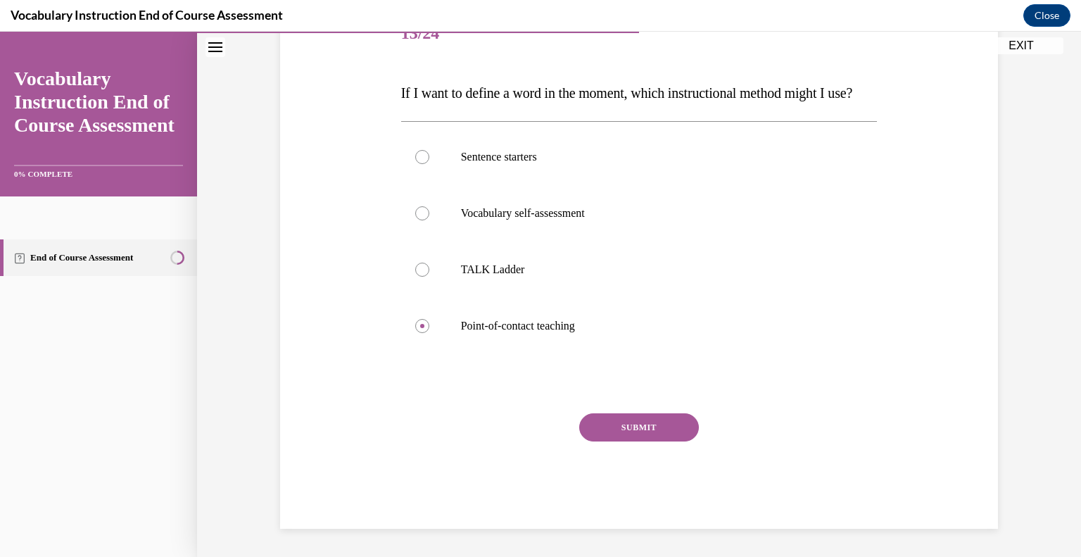
click at [659, 436] on button "SUBMIT" at bounding box center [639, 427] width 120 height 28
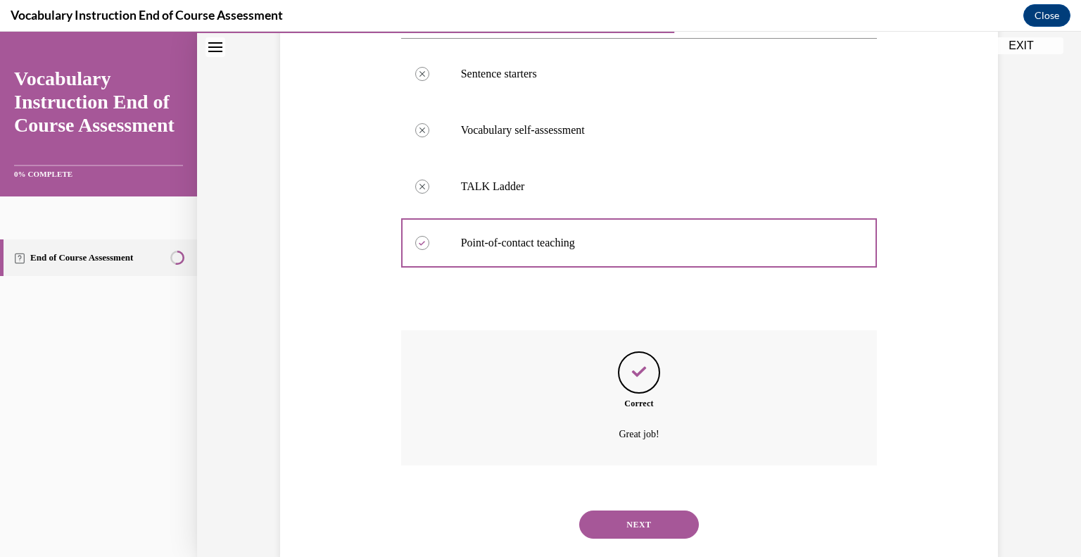
scroll to position [331, 0]
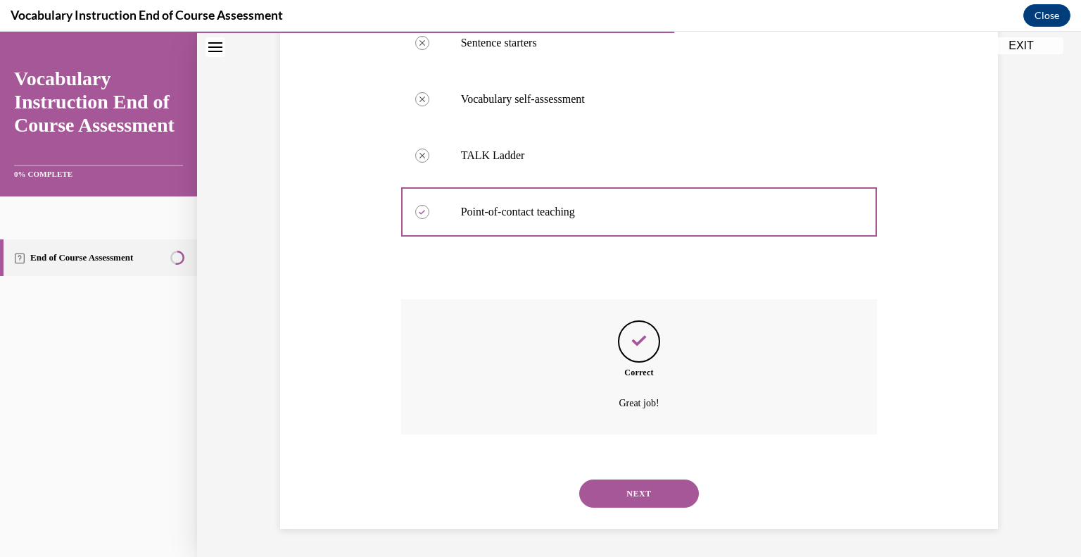
click at [656, 505] on button "NEXT" at bounding box center [639, 493] width 120 height 28
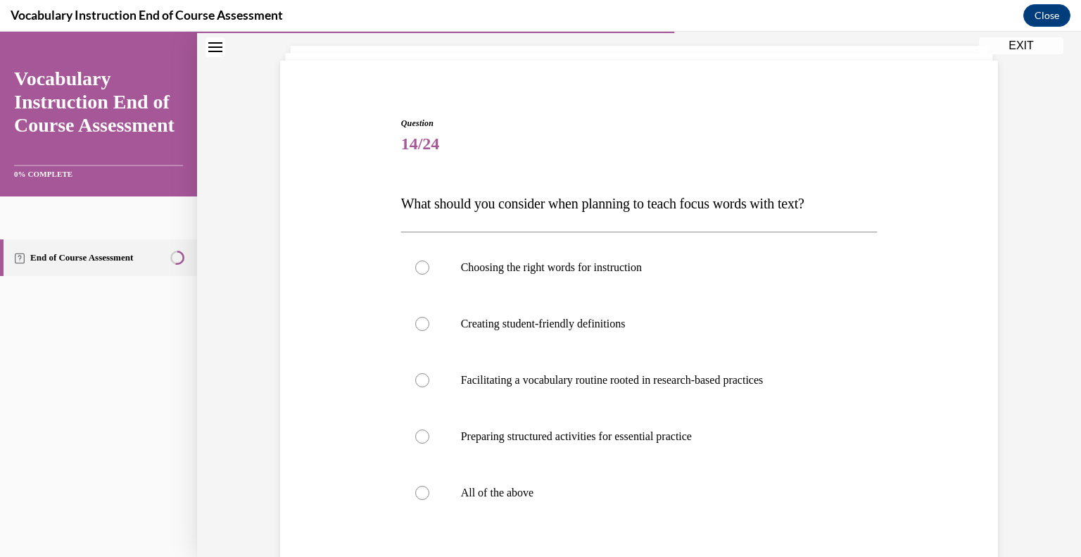
scroll to position [80, 0]
click at [442, 489] on label "All of the above" at bounding box center [639, 492] width 476 height 56
click at [429, 489] on input "All of the above" at bounding box center [422, 492] width 14 height 14
radio input "true"
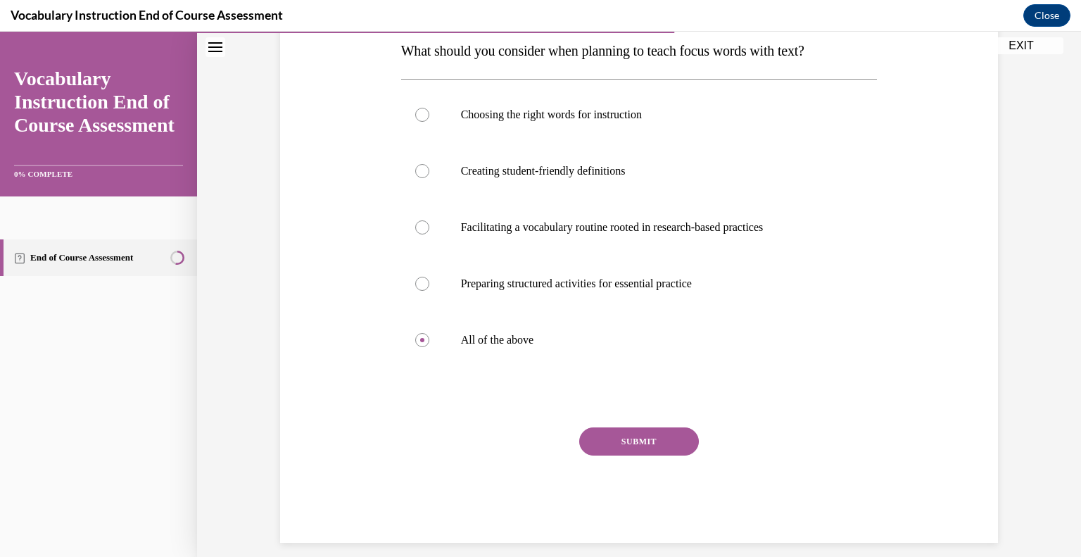
click at [649, 442] on button "SUBMIT" at bounding box center [639, 441] width 120 height 28
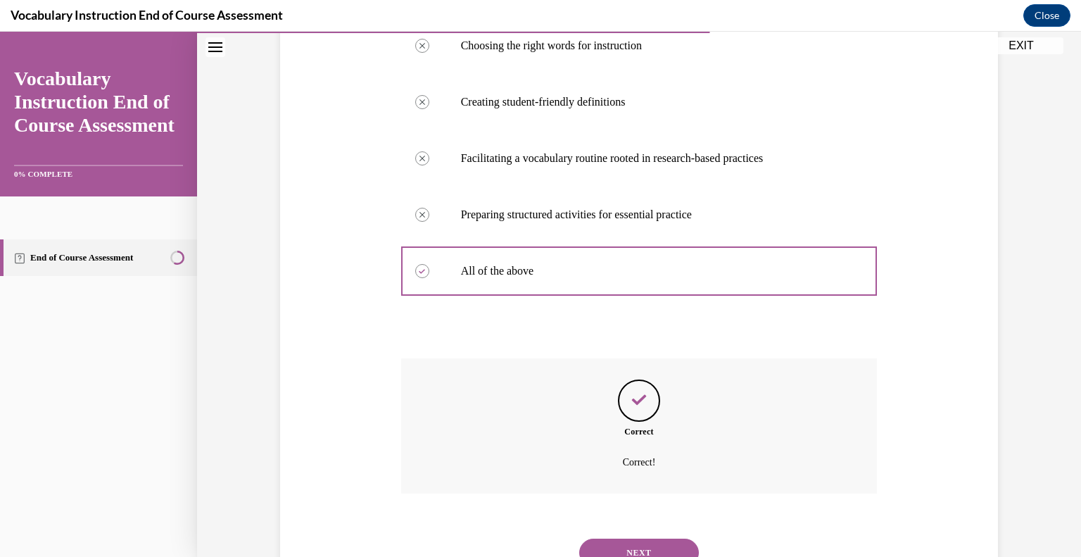
scroll to position [359, 0]
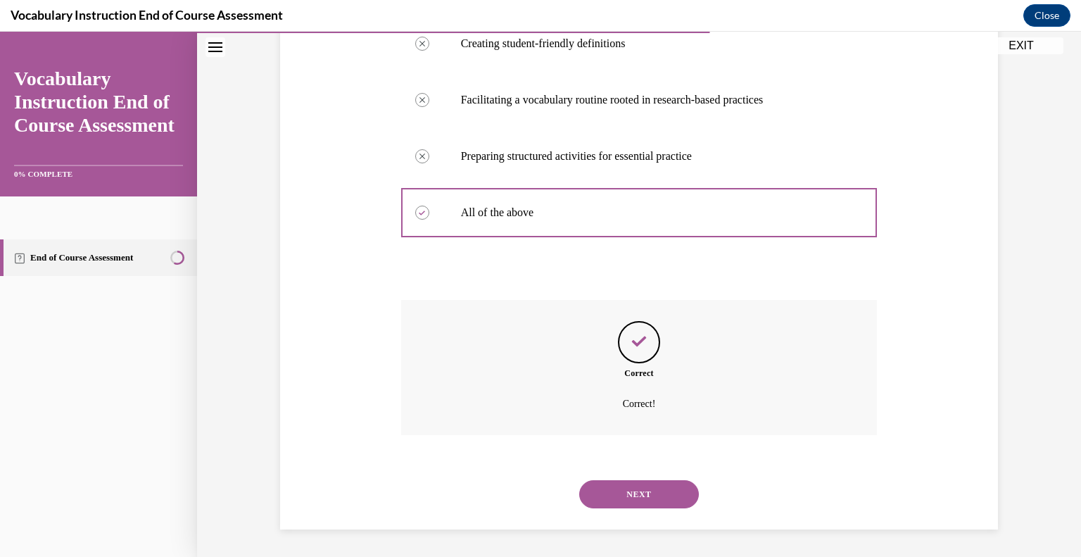
click at [656, 502] on button "NEXT" at bounding box center [639, 494] width 120 height 28
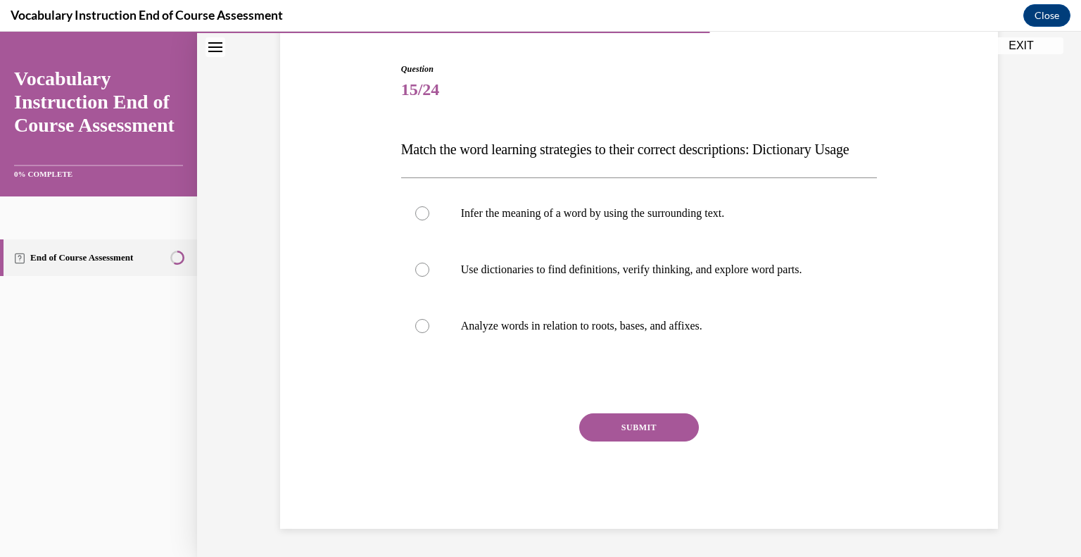
scroll to position [156, 0]
click at [429, 277] on label "Use dictionaries to find definitions, verify thinking, and explore word parts." at bounding box center [639, 269] width 476 height 56
click at [429, 276] on input "Use dictionaries to find definitions, verify thinking, and explore word parts." at bounding box center [422, 269] width 14 height 14
radio input "true"
click at [649, 441] on button "SUBMIT" at bounding box center [639, 427] width 120 height 28
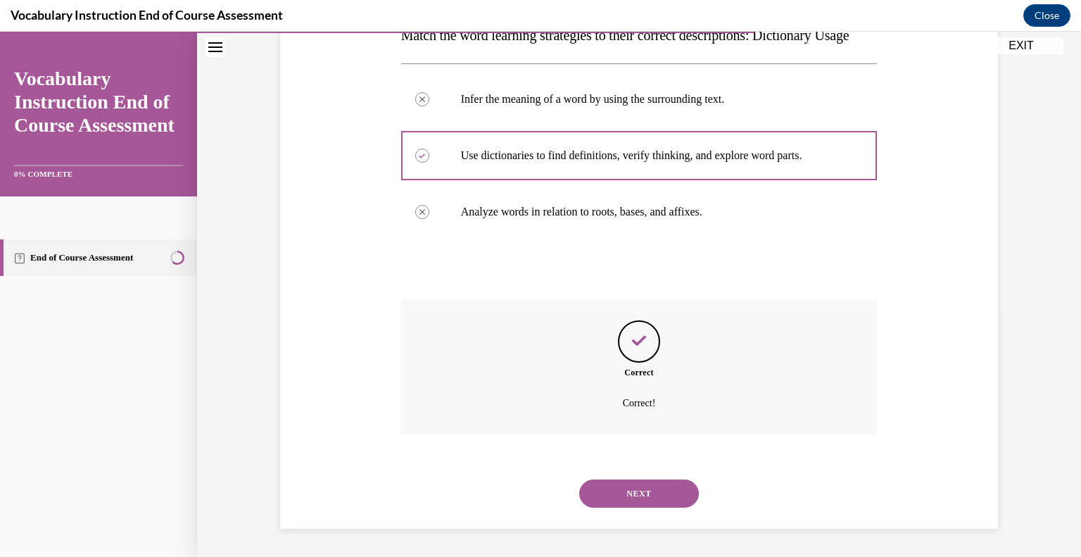
click at [647, 501] on button "NEXT" at bounding box center [639, 493] width 120 height 28
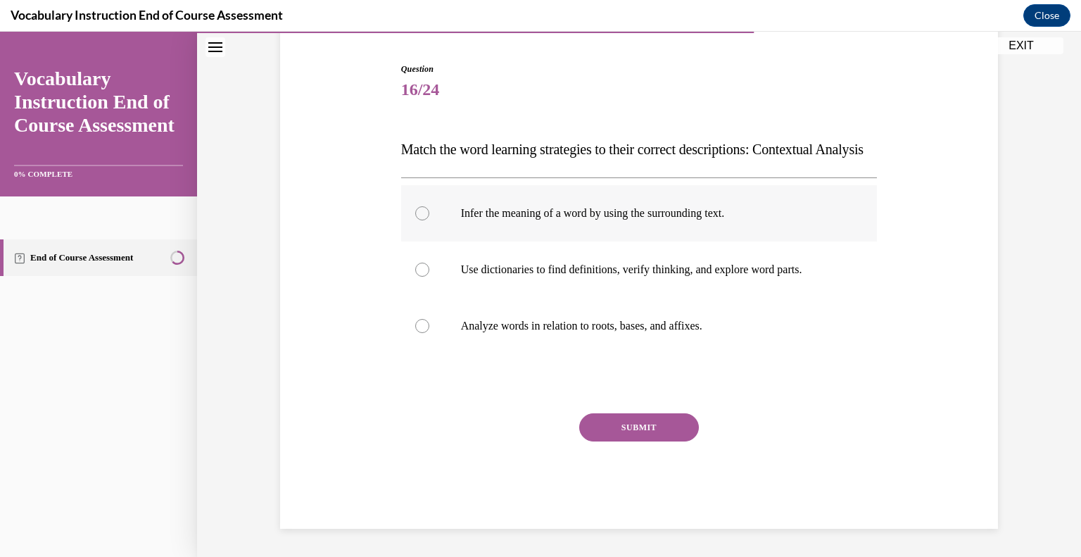
click at [436, 217] on label "Infer the meaning of a word by using the surrounding text." at bounding box center [639, 213] width 476 height 56
click at [429, 217] on input "Infer the meaning of a word by using the surrounding text." at bounding box center [422, 213] width 14 height 14
radio input "true"
click at [657, 430] on button "SUBMIT" at bounding box center [639, 427] width 120 height 28
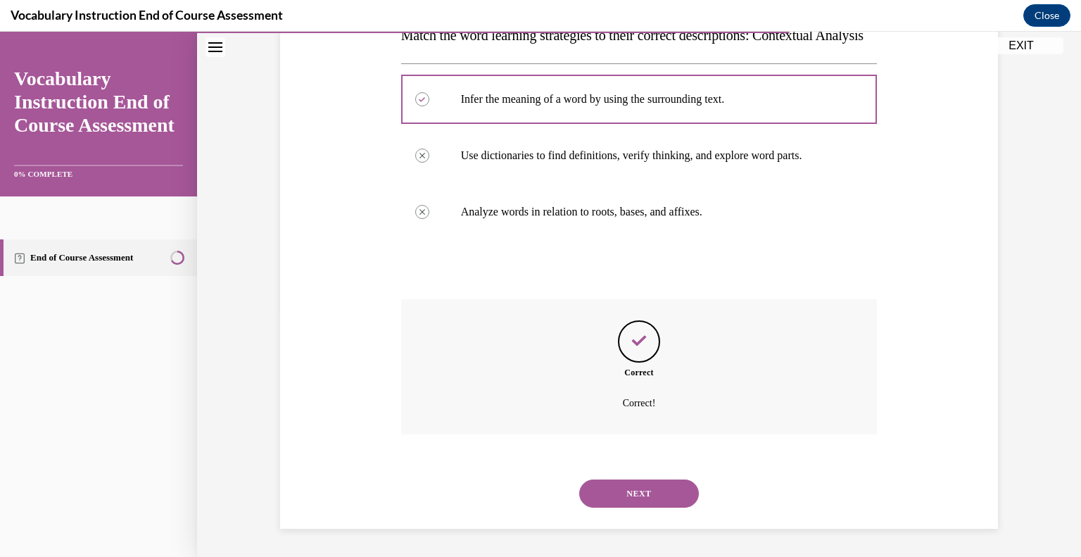
click at [656, 502] on button "NEXT" at bounding box center [639, 493] width 120 height 28
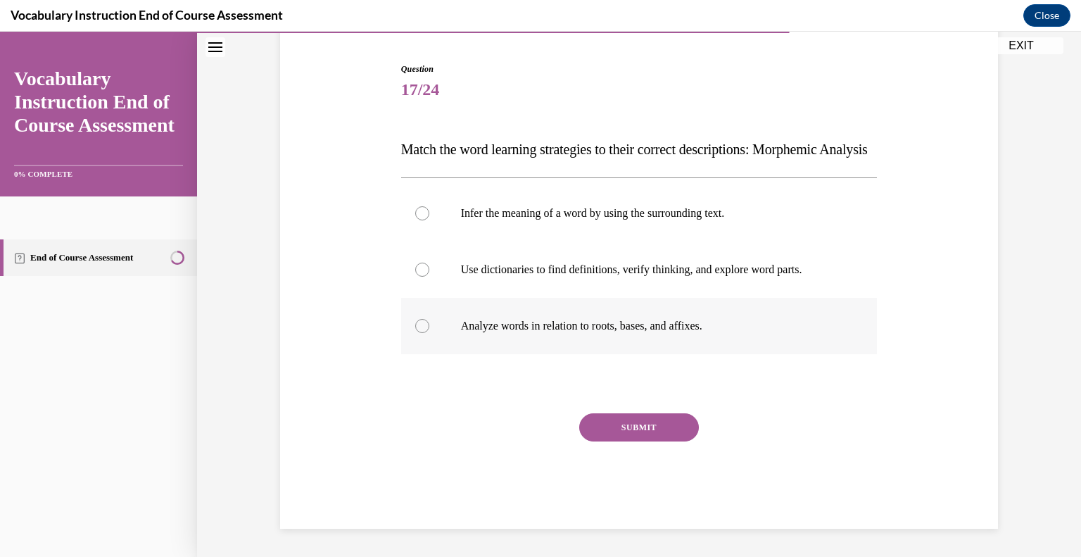
click at [428, 331] on label "Analyze words in relation to roots, bases, and affixes." at bounding box center [639, 326] width 476 height 56
click at [428, 331] on input "Analyze words in relation to roots, bases, and affixes." at bounding box center [422, 326] width 14 height 14
radio input "true"
click at [646, 431] on button "SUBMIT" at bounding box center [639, 427] width 120 height 28
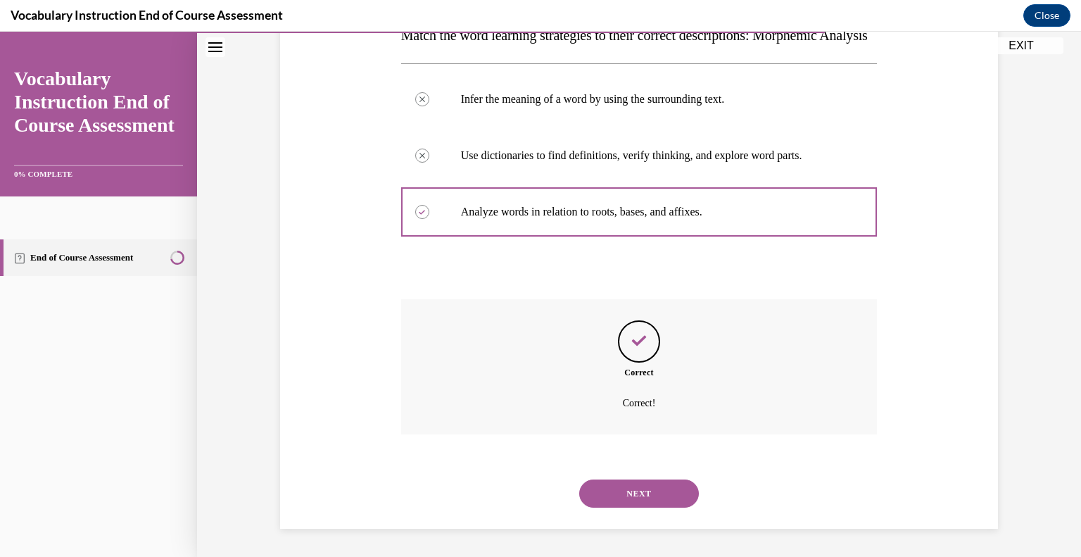
click at [656, 505] on button "NEXT" at bounding box center [639, 493] width 120 height 28
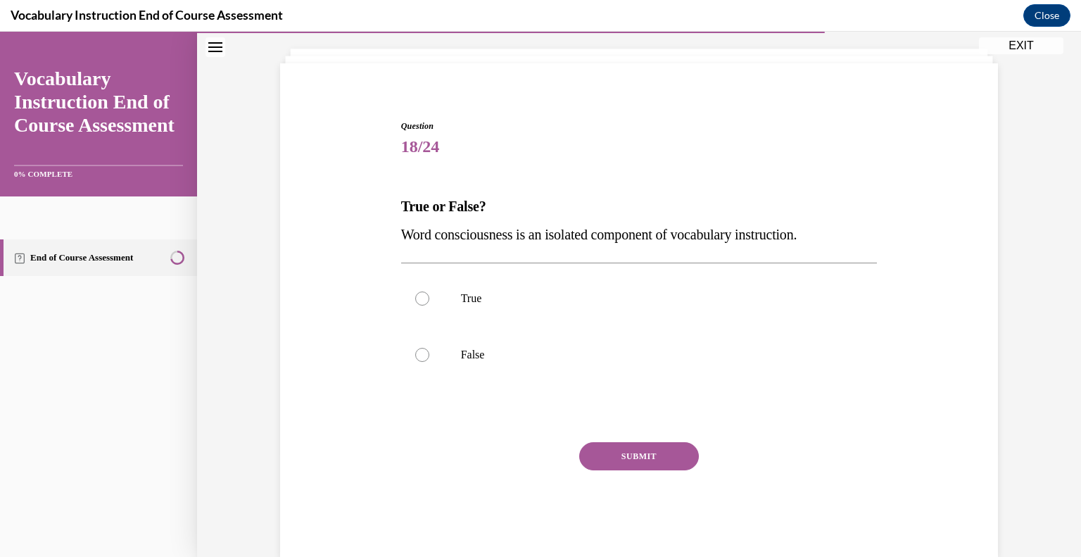
scroll to position [61, 0]
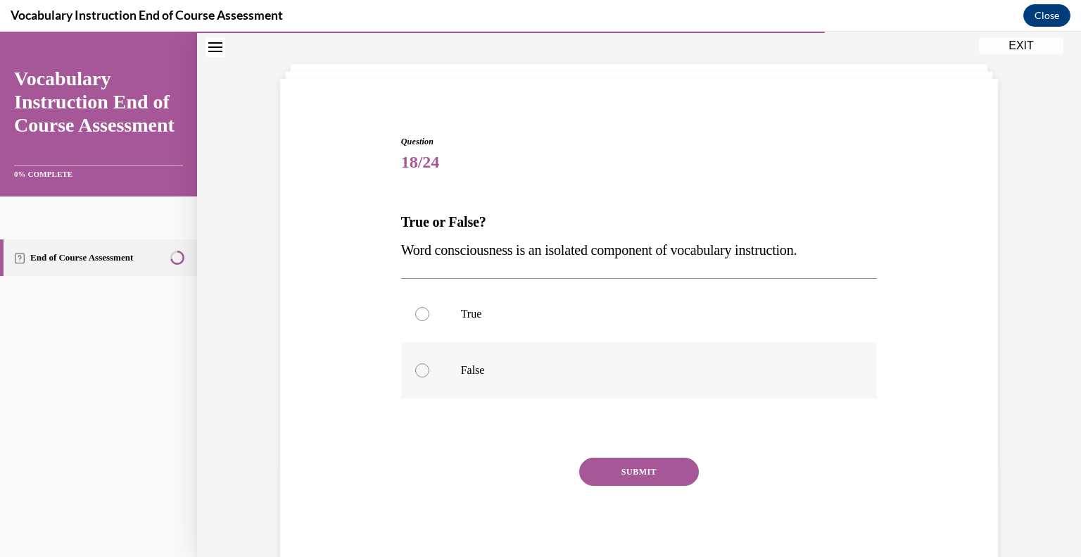
click at [420, 369] on div at bounding box center [422, 370] width 14 height 14
click at [420, 369] on input "False" at bounding box center [422, 370] width 14 height 14
radio input "true"
click at [641, 470] on button "SUBMIT" at bounding box center [639, 471] width 120 height 28
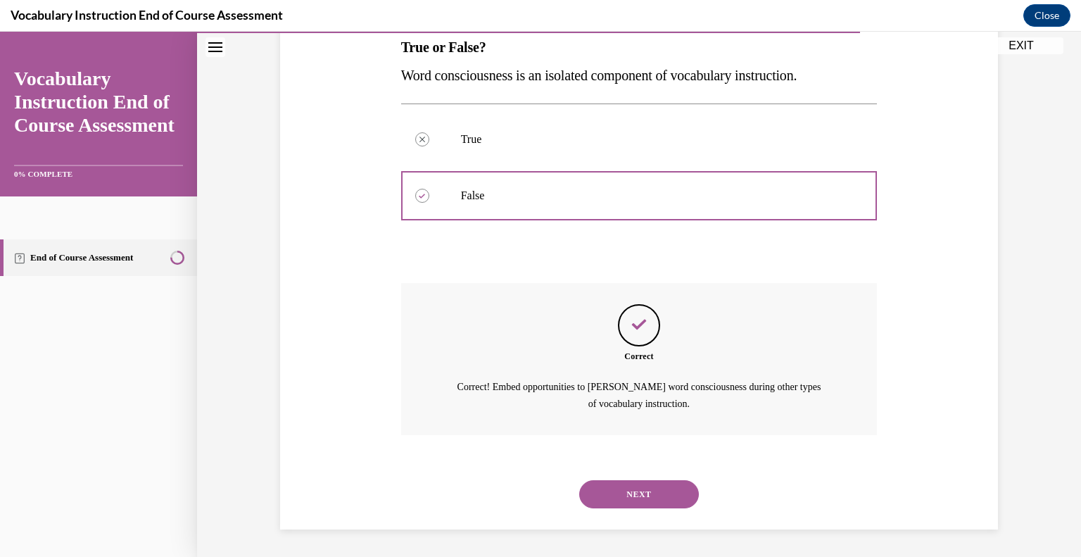
click at [659, 495] on button "NEXT" at bounding box center [639, 494] width 120 height 28
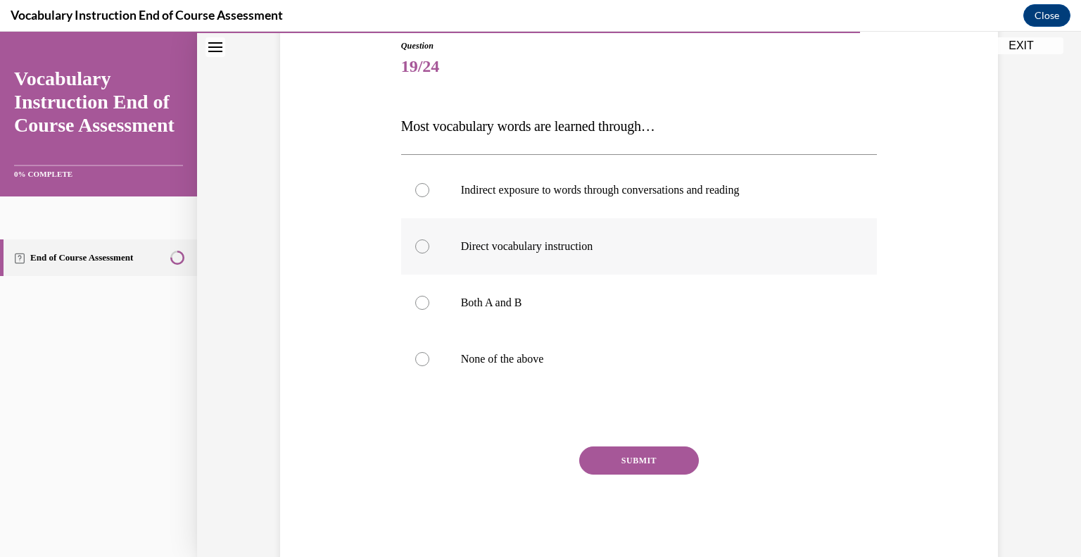
click at [443, 253] on label "Direct vocabulary instruction" at bounding box center [639, 246] width 476 height 56
click at [429, 253] on input "Direct vocabulary instruction" at bounding box center [422, 246] width 14 height 14
radio input "true"
click at [664, 462] on button "SUBMIT" at bounding box center [639, 460] width 120 height 28
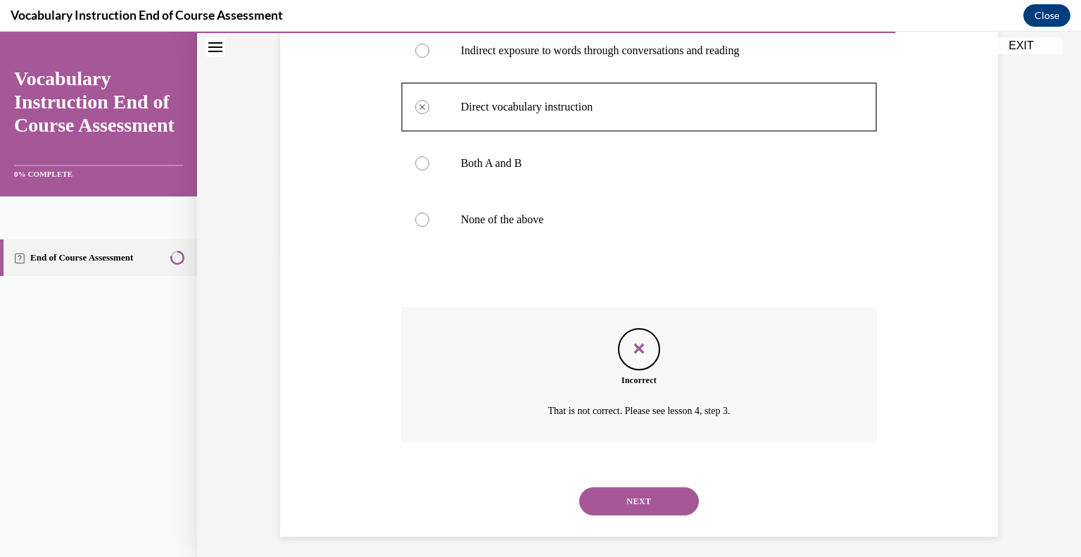
scroll to position [303, 0]
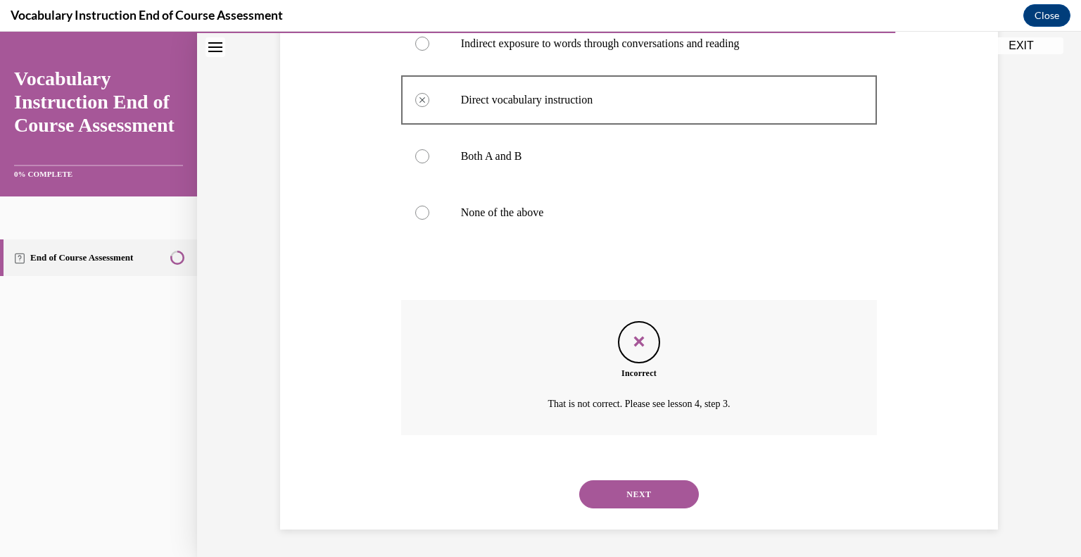
click at [650, 504] on button "NEXT" at bounding box center [639, 494] width 120 height 28
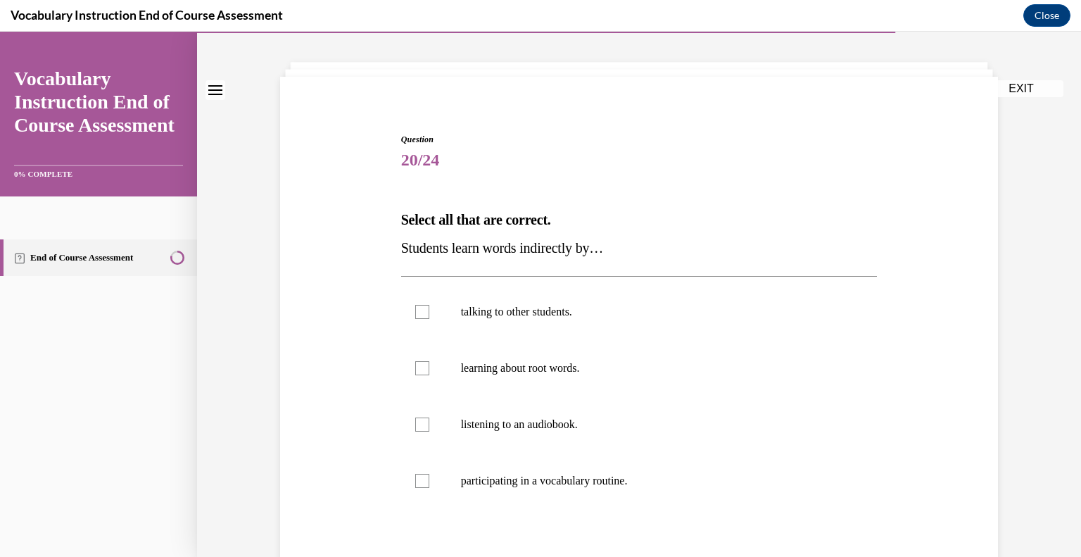
scroll to position [67, 0]
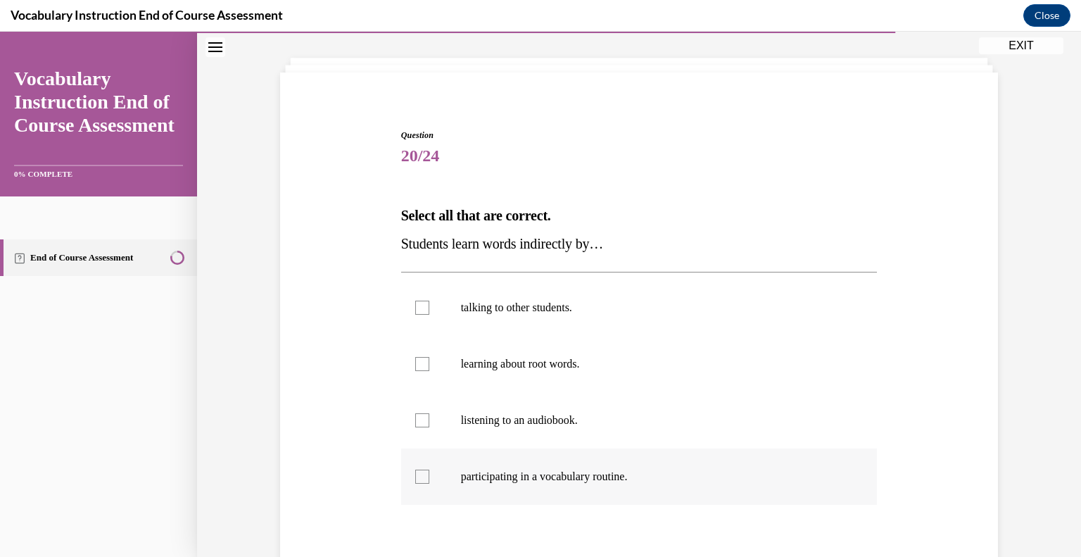
click at [417, 475] on div at bounding box center [422, 476] width 14 height 14
click at [417, 475] on input "participating in a vocabulary routine." at bounding box center [422, 476] width 14 height 14
checkbox input "true"
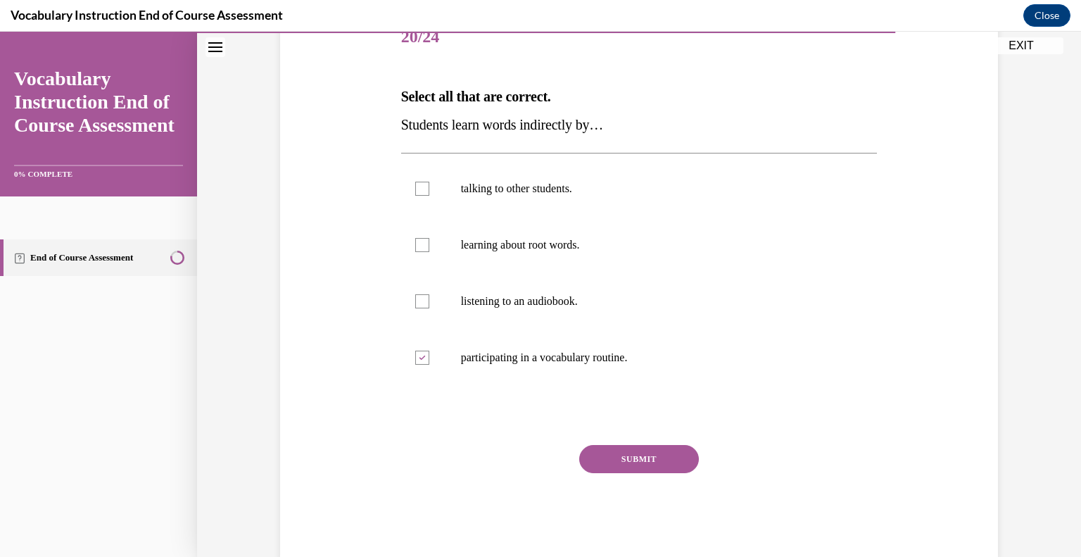
click at [650, 458] on button "SUBMIT" at bounding box center [639, 459] width 120 height 28
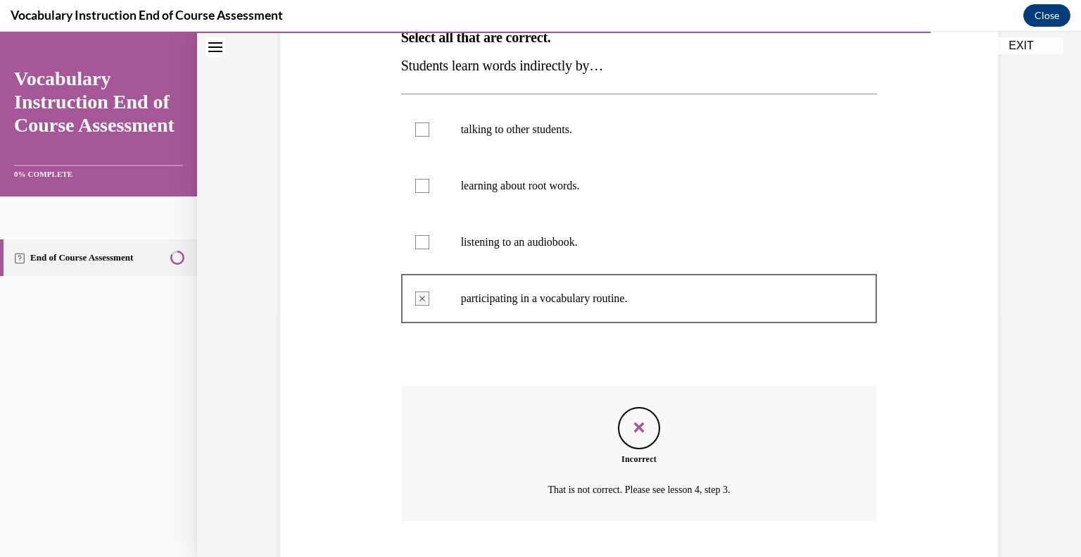
scroll to position [331, 0]
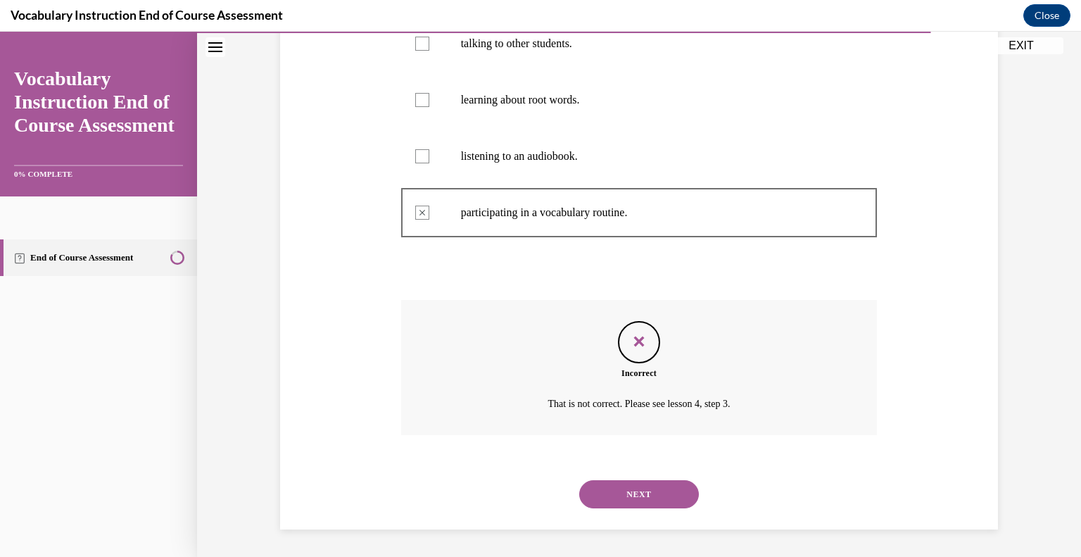
click at [667, 500] on button "NEXT" at bounding box center [639, 494] width 120 height 28
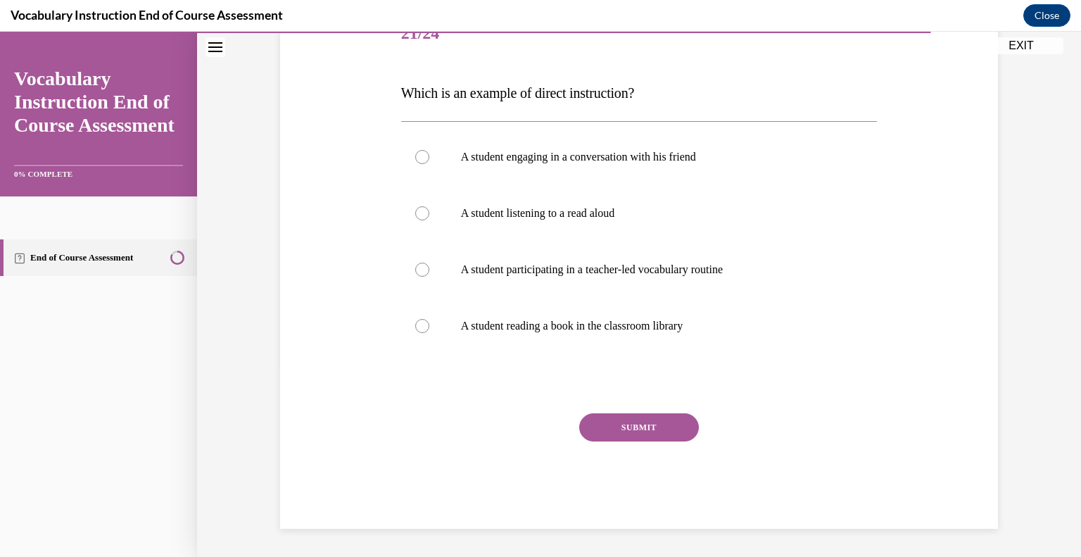
scroll to position [156, 0]
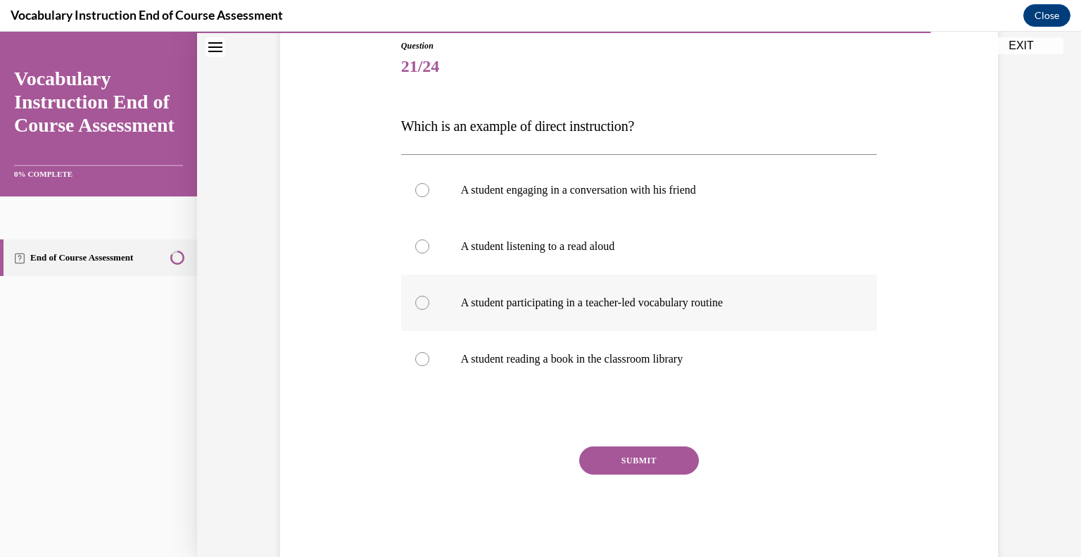
click at [438, 303] on label "A student participating in a teacher-led vocabulary routine" at bounding box center [639, 302] width 476 height 56
click at [429, 303] on input "A student participating in a teacher-led vocabulary routine" at bounding box center [422, 302] width 14 height 14
radio input "true"
click at [656, 456] on button "SUBMIT" at bounding box center [639, 460] width 120 height 28
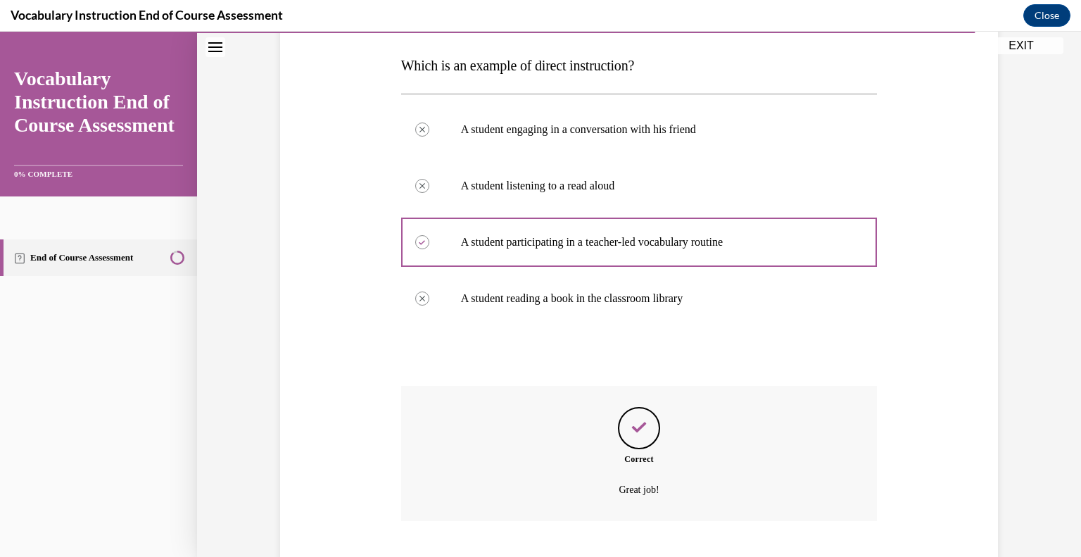
scroll to position [303, 0]
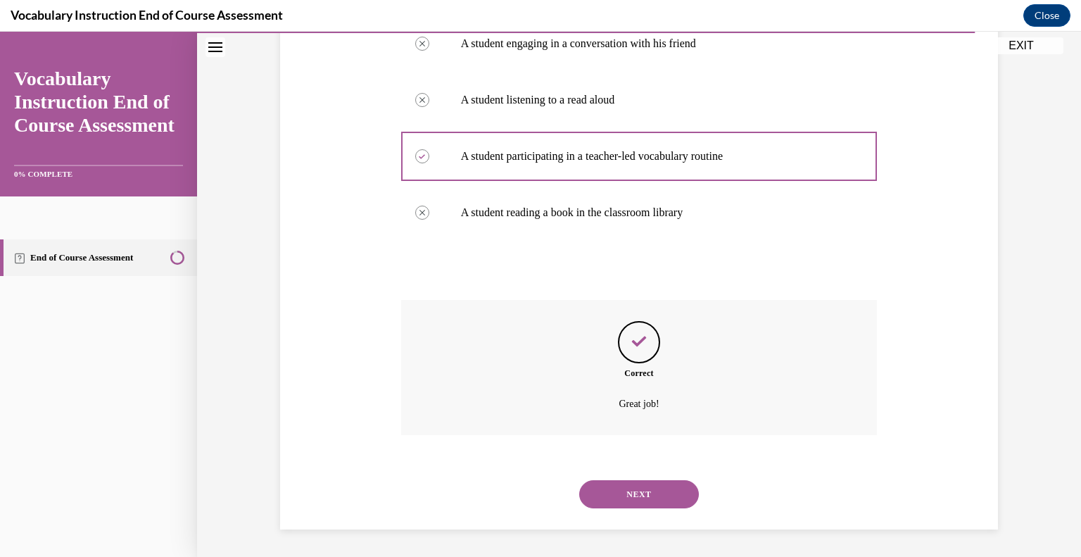
click at [654, 498] on button "NEXT" at bounding box center [639, 494] width 120 height 28
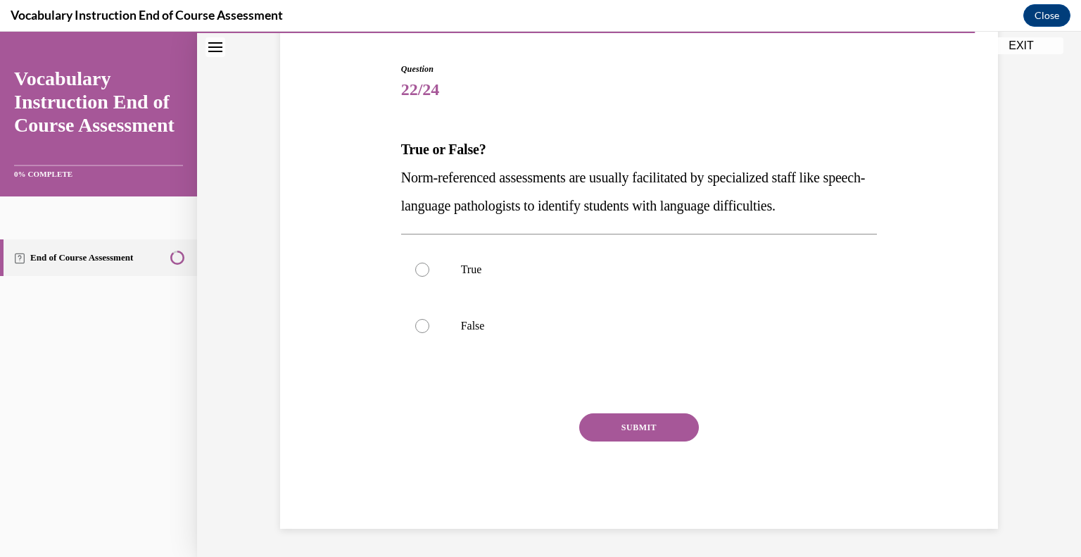
scroll to position [132, 0]
click at [426, 263] on div at bounding box center [422, 270] width 14 height 14
click at [426, 263] on input "True" at bounding box center [422, 270] width 14 height 14
radio input "true"
click at [663, 425] on button "SUBMIT" at bounding box center [639, 428] width 120 height 28
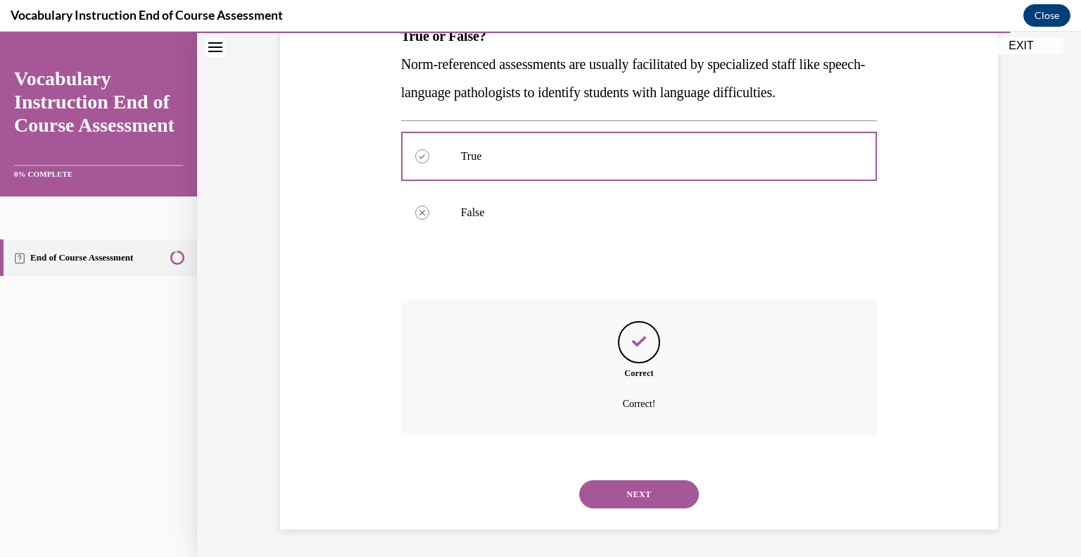
click at [644, 504] on button "NEXT" at bounding box center [639, 494] width 120 height 28
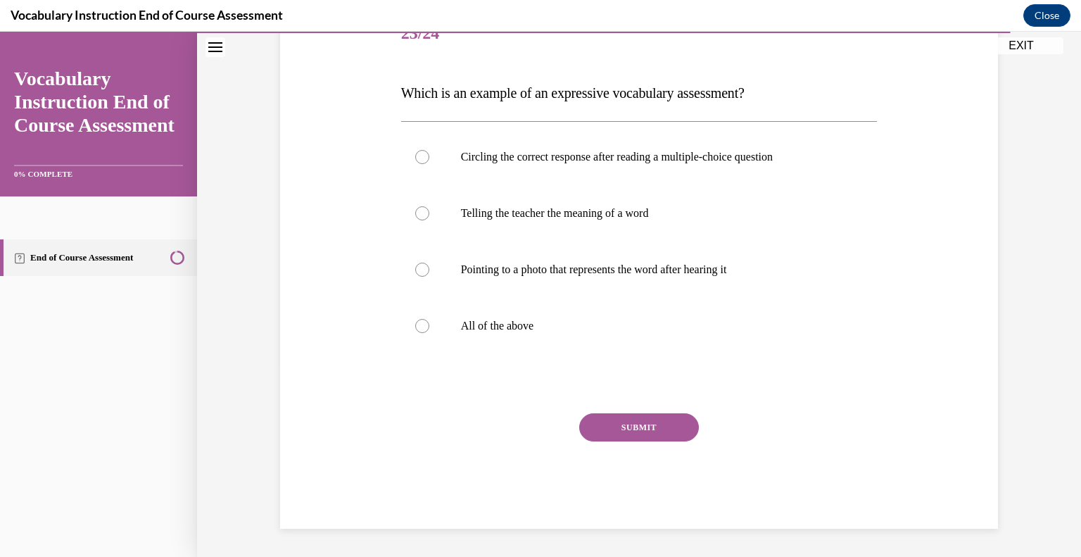
scroll to position [156, 0]
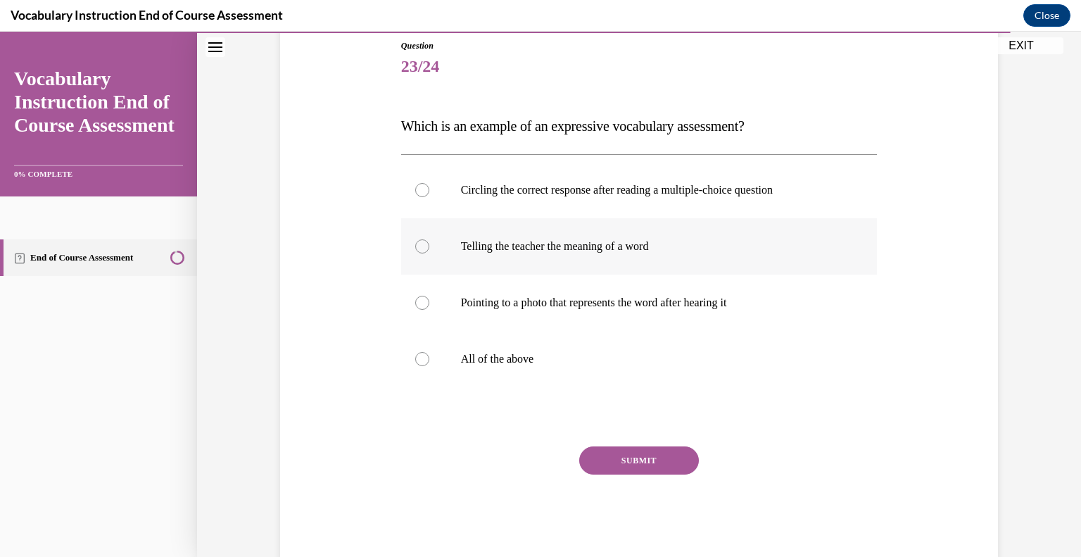
click at [419, 247] on div at bounding box center [422, 246] width 14 height 14
click at [419, 247] on input "Telling the teacher the meaning of a word" at bounding box center [422, 246] width 14 height 14
radio input "true"
click at [654, 457] on button "SUBMIT" at bounding box center [639, 460] width 120 height 28
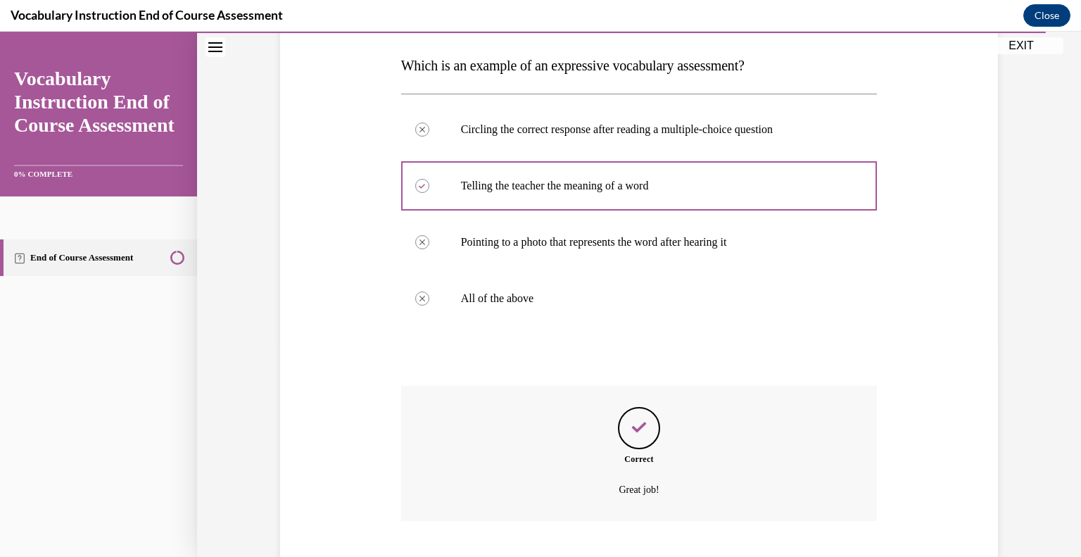
scroll to position [303, 0]
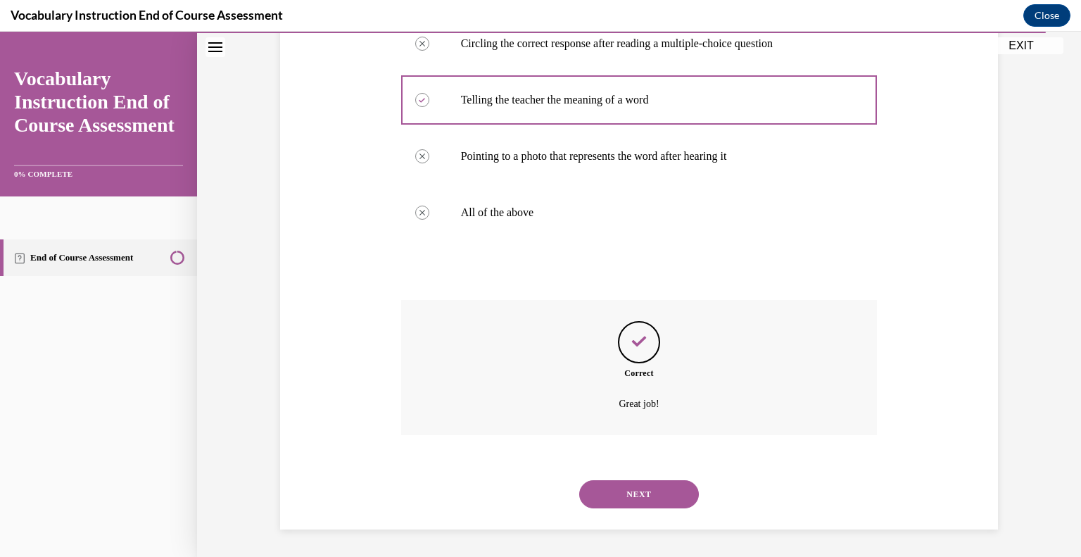
click at [656, 494] on button "NEXT" at bounding box center [639, 494] width 120 height 28
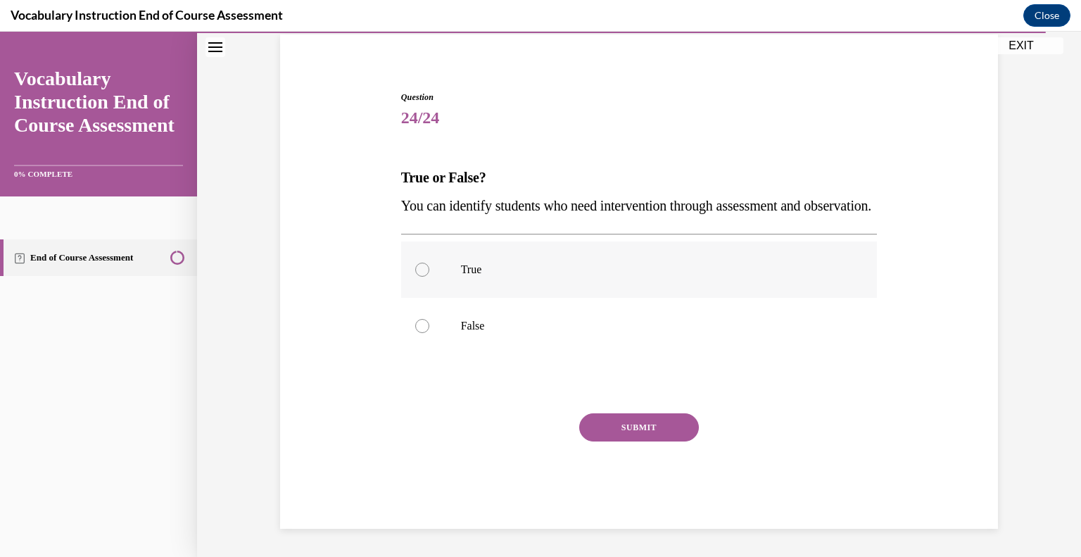
click at [424, 264] on div at bounding box center [422, 269] width 14 height 14
click at [424, 264] on input "True" at bounding box center [422, 269] width 14 height 14
radio input "true"
click at [659, 434] on button "SUBMIT" at bounding box center [639, 427] width 120 height 28
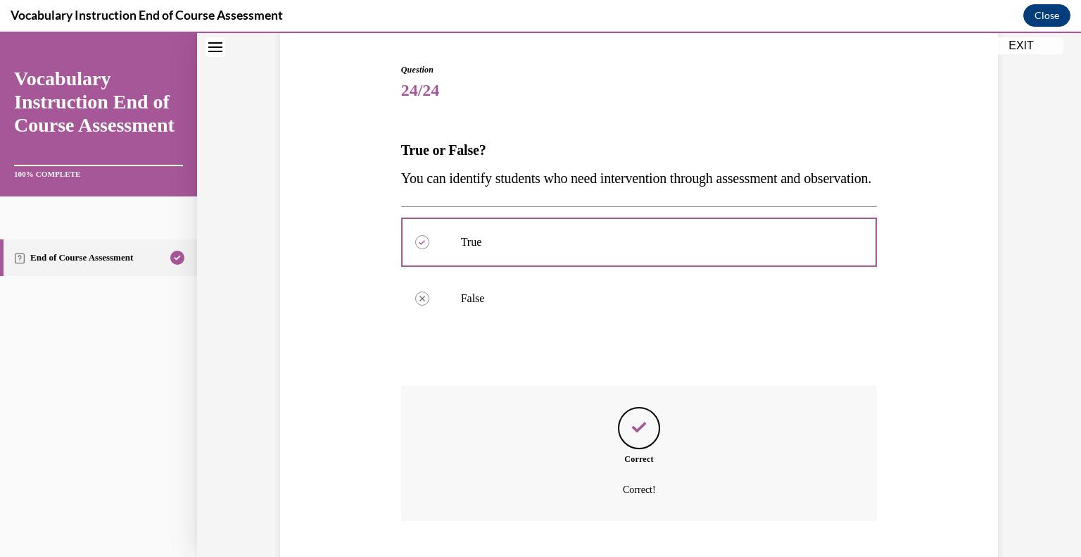
scroll to position [246, 0]
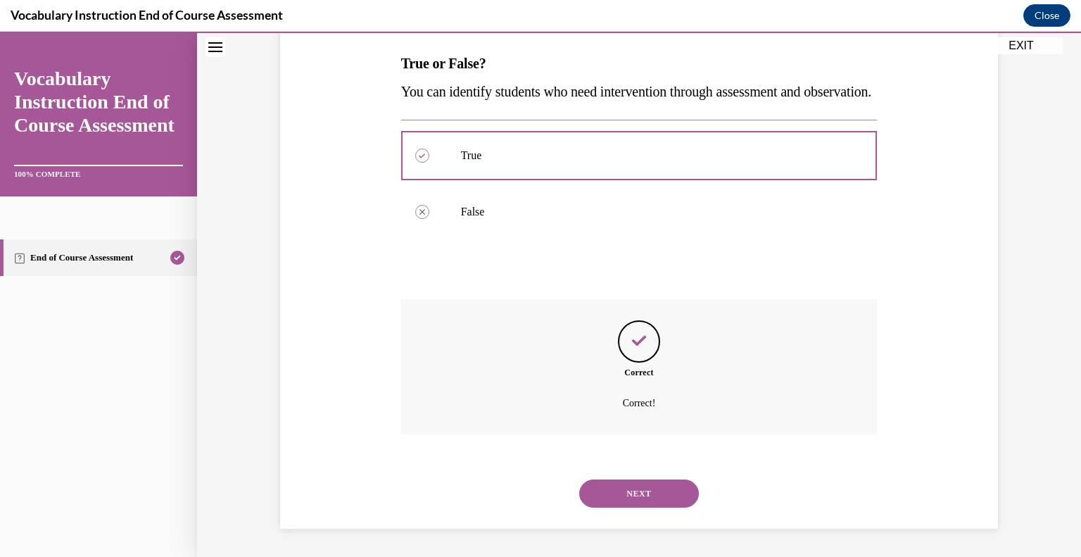
click at [661, 497] on button "NEXT" at bounding box center [639, 493] width 120 height 28
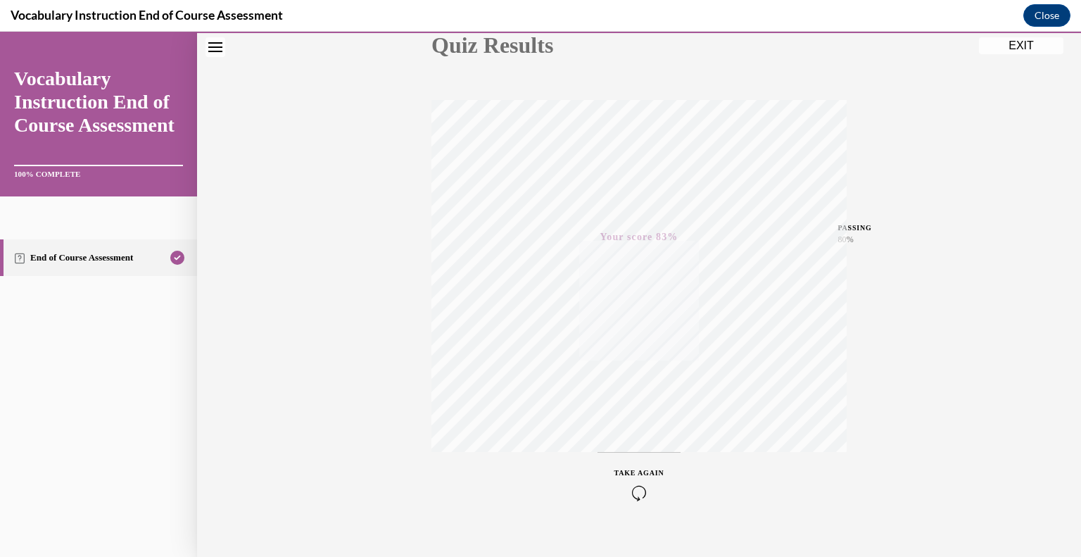
scroll to position [196, 0]
click at [1052, 23] on button "Close" at bounding box center [1046, 15] width 47 height 23
